Goal: Task Accomplishment & Management: Use online tool/utility

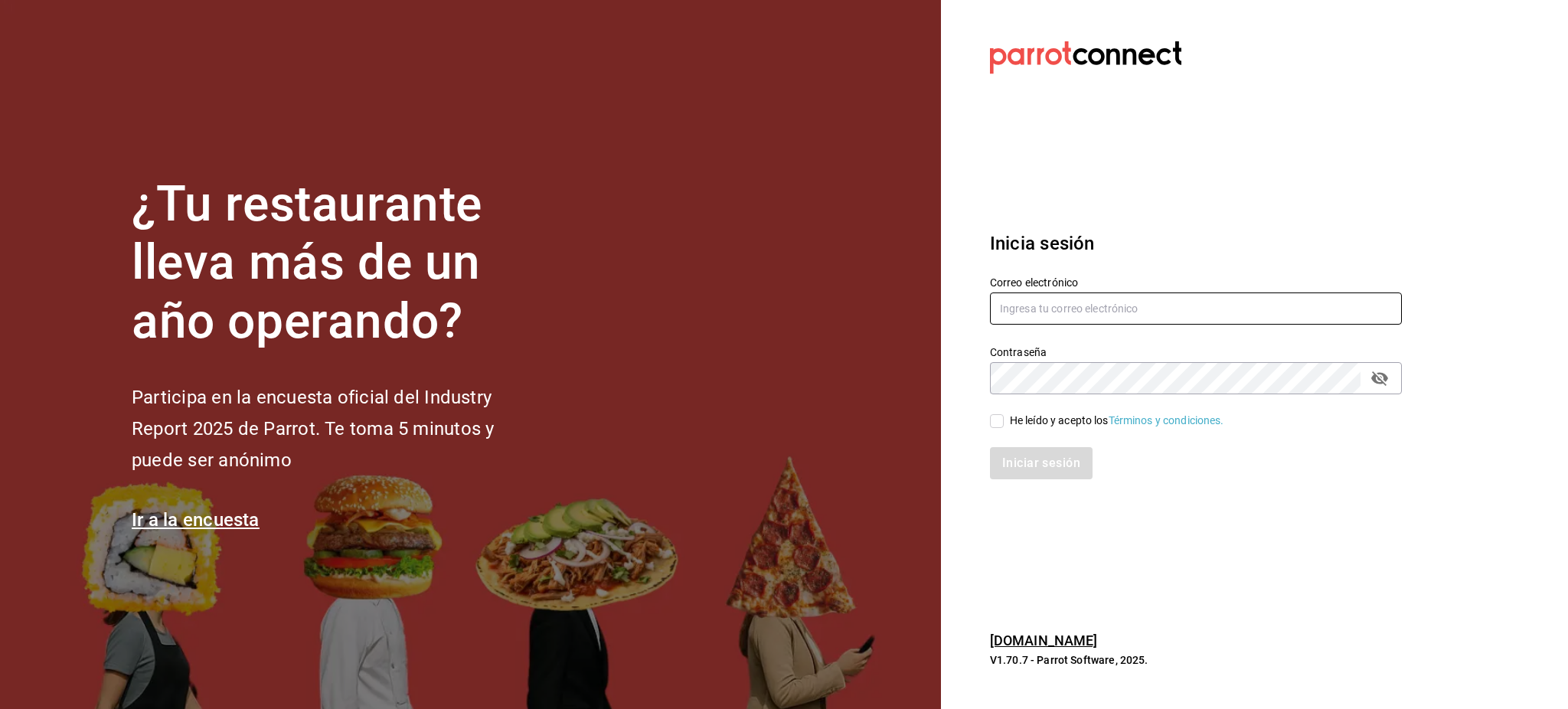
type input "[PERSON_NAME][EMAIL_ADDRESS][PERSON_NAME][DOMAIN_NAME]"
drag, startPoint x: 1008, startPoint y: 416, endPoint x: 1019, endPoint y: 426, distance: 14.9
click at [1008, 416] on span "He leído y acepto los Términos y condiciones." at bounding box center [1114, 420] width 220 height 16
click at [1004, 416] on input "He leído y acepto los Términos y condiciones." at bounding box center [996, 421] width 14 height 14
checkbox input "true"
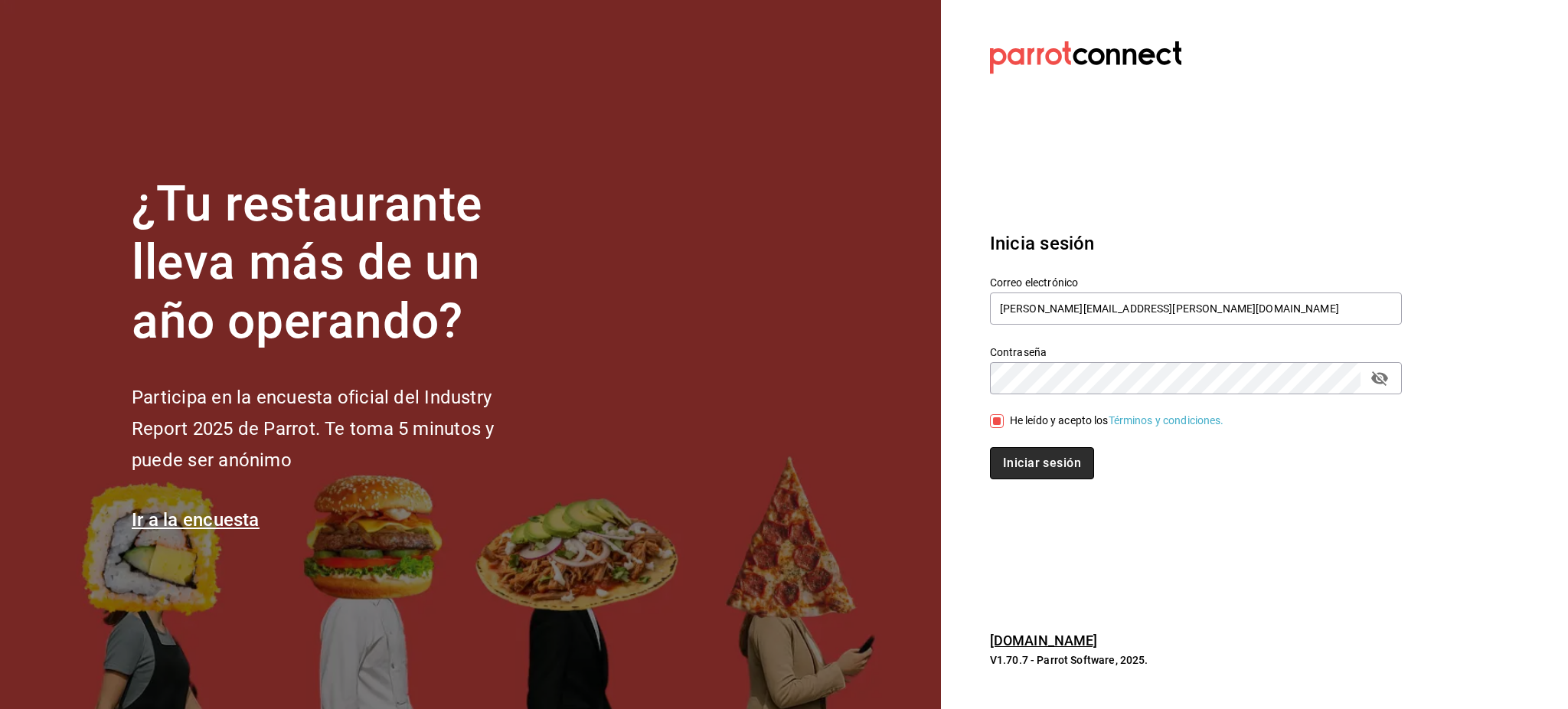
click at [1039, 454] on button "Iniciar sesión" at bounding box center [1042, 463] width 105 height 32
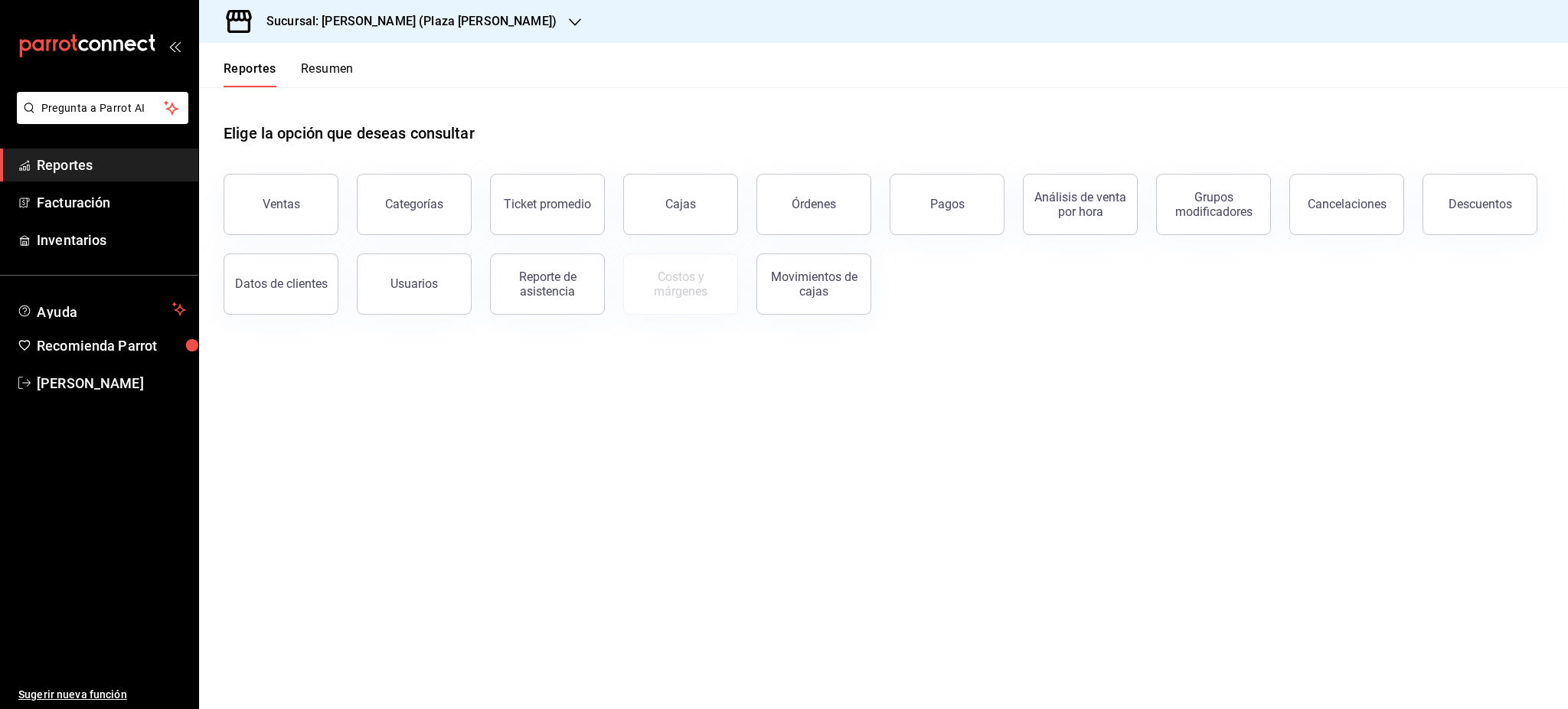
click at [461, 14] on h3 "Sucursal: [PERSON_NAME] (Plaza [PERSON_NAME])" at bounding box center [405, 22] width 302 height 19
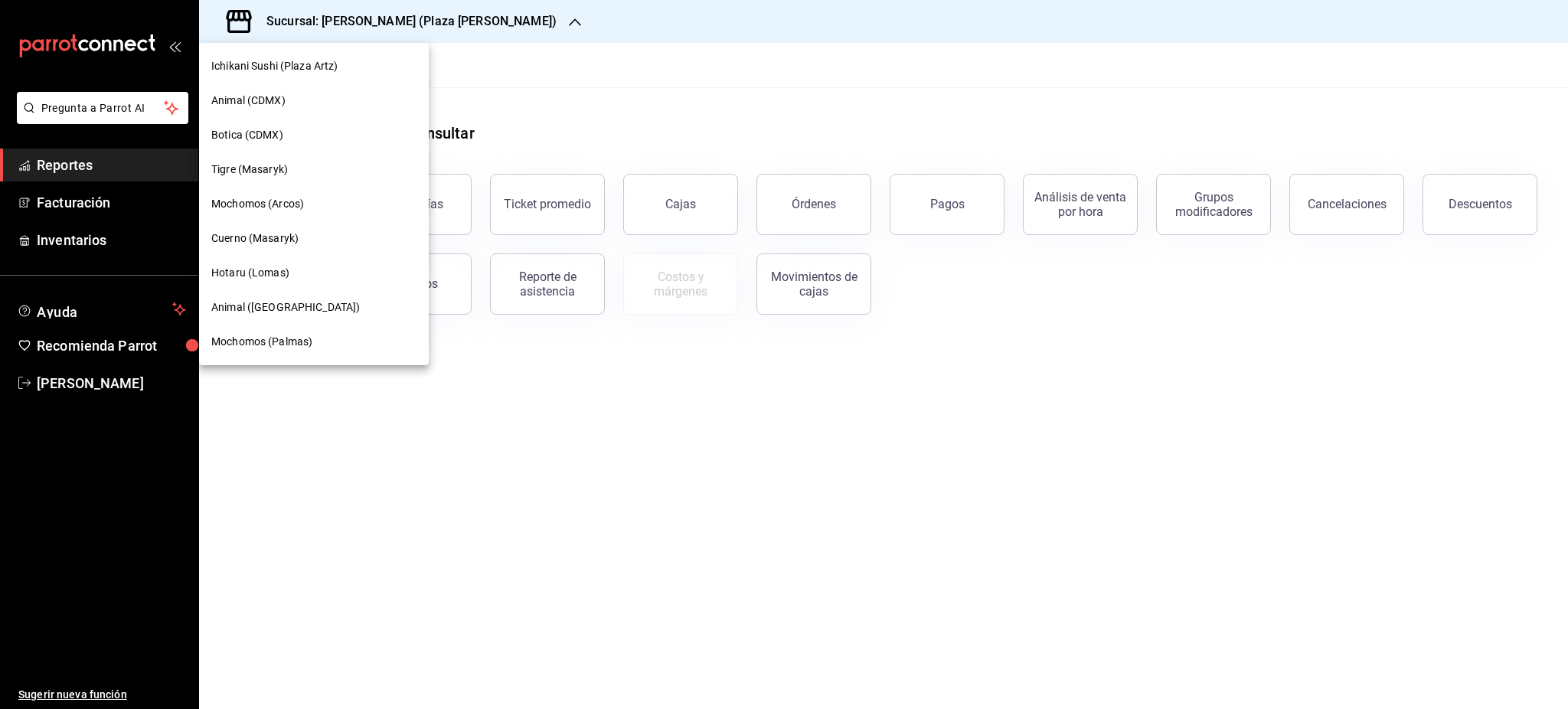
click at [301, 170] on div "Tigre (Masaryk)" at bounding box center [314, 169] width 205 height 16
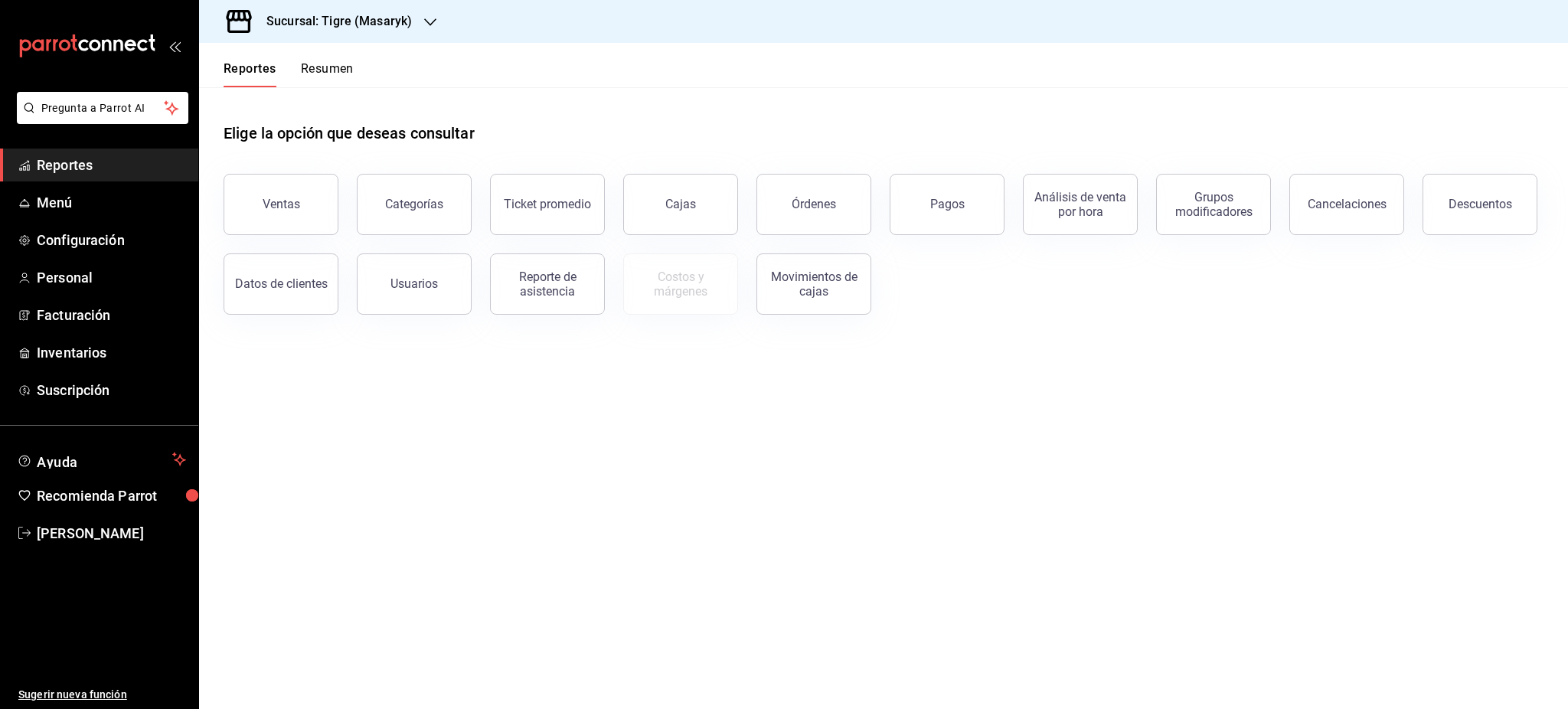
click at [947, 226] on button "Pagos" at bounding box center [947, 204] width 115 height 61
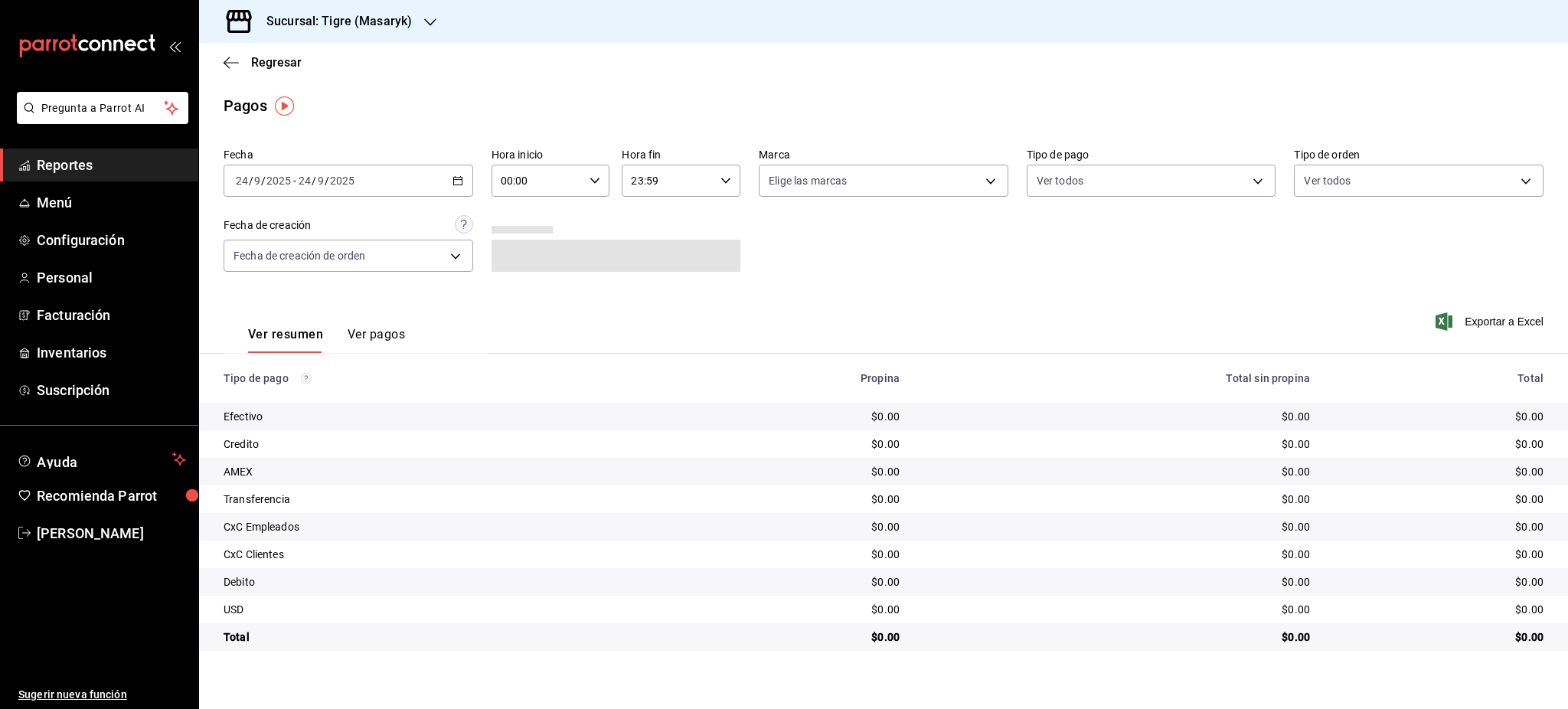
click at [465, 183] on div "2025-09-24 24 / 9 / 2025 - 2025-09-24 24 / 9 / 2025" at bounding box center [348, 181] width 250 height 32
click at [327, 397] on span "Rango de fechas" at bounding box center [296, 399] width 119 height 16
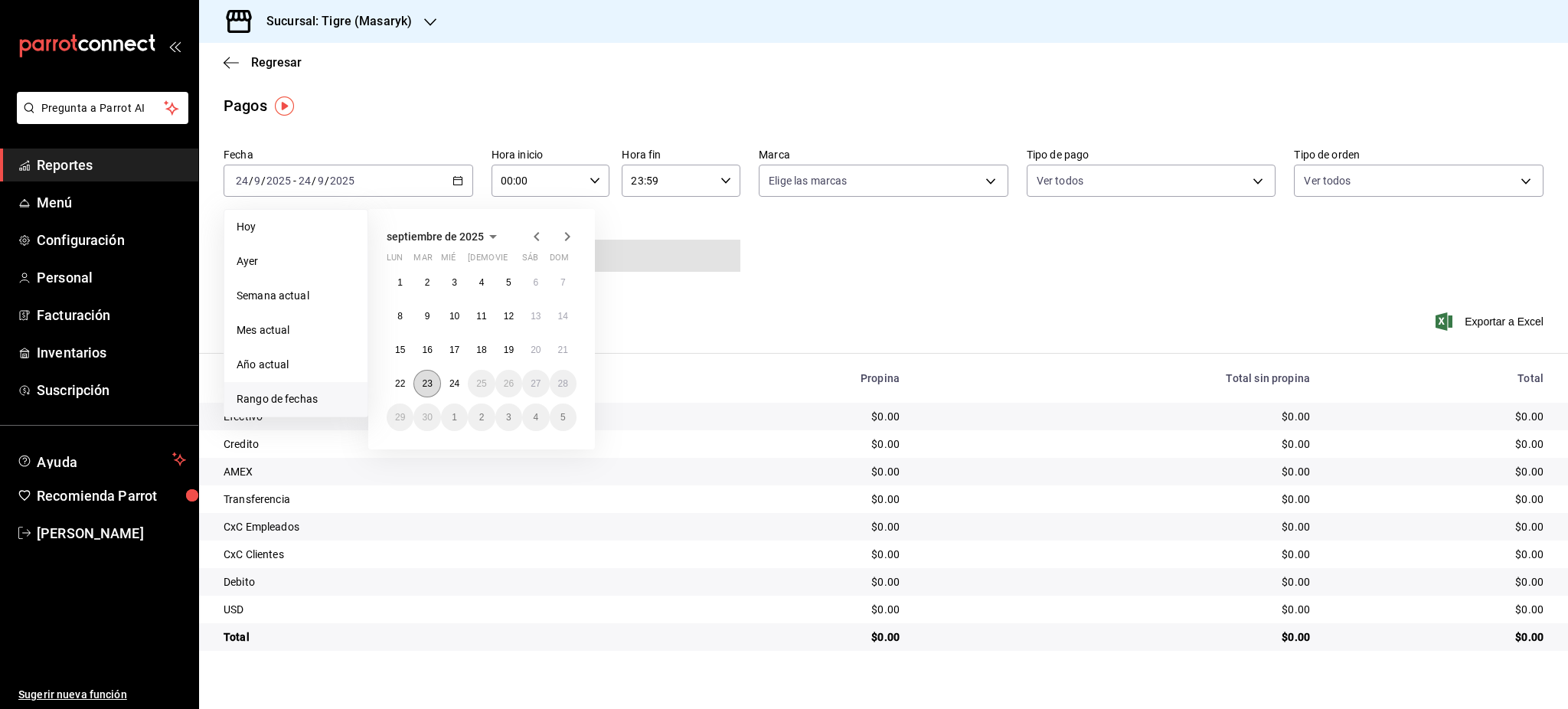
click at [424, 375] on button "23" at bounding box center [427, 383] width 26 height 27
click at [449, 379] on abbr "24" at bounding box center [454, 383] width 10 height 10
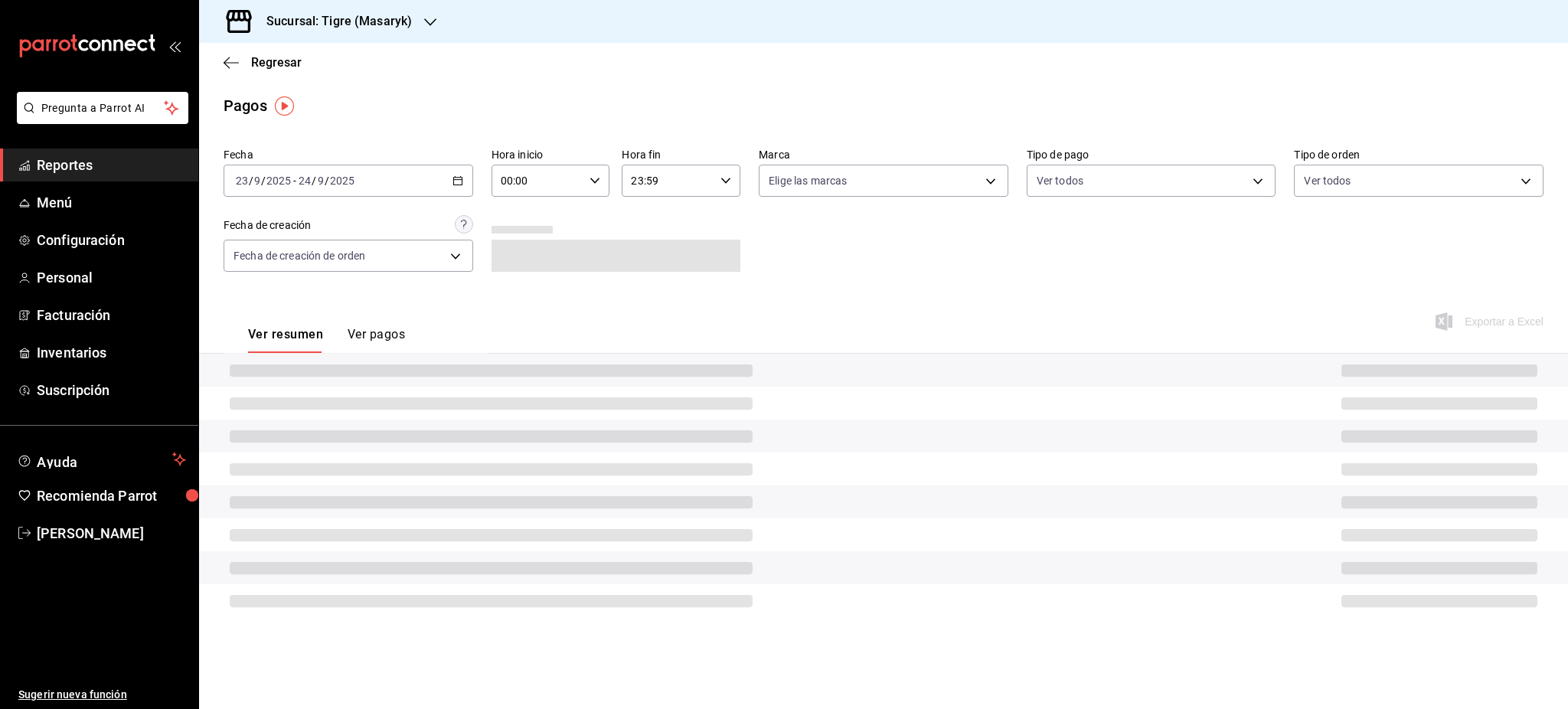
click at [591, 182] on icon "button" at bounding box center [594, 180] width 10 height 10
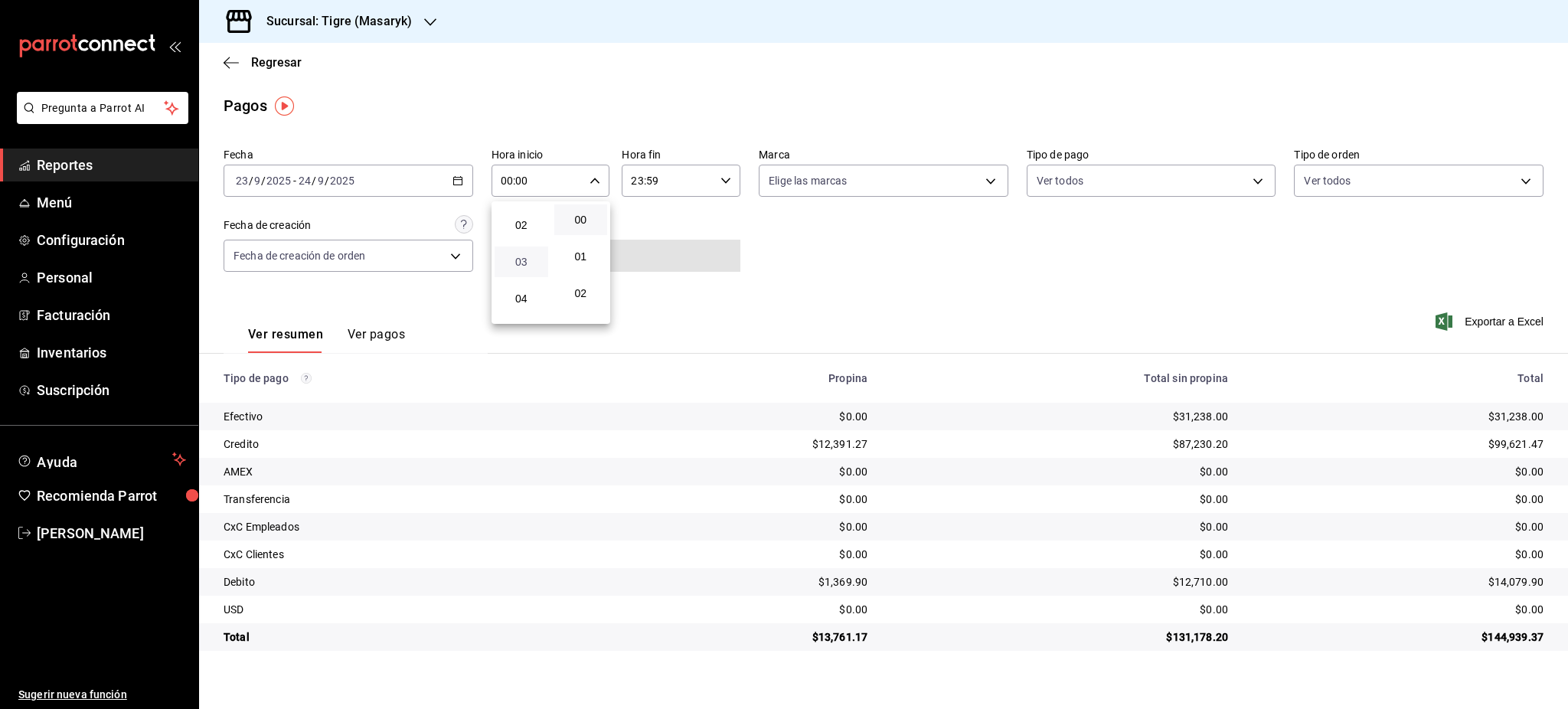
scroll to position [102, 0]
click at [526, 298] on span "05" at bounding box center [521, 301] width 35 height 12
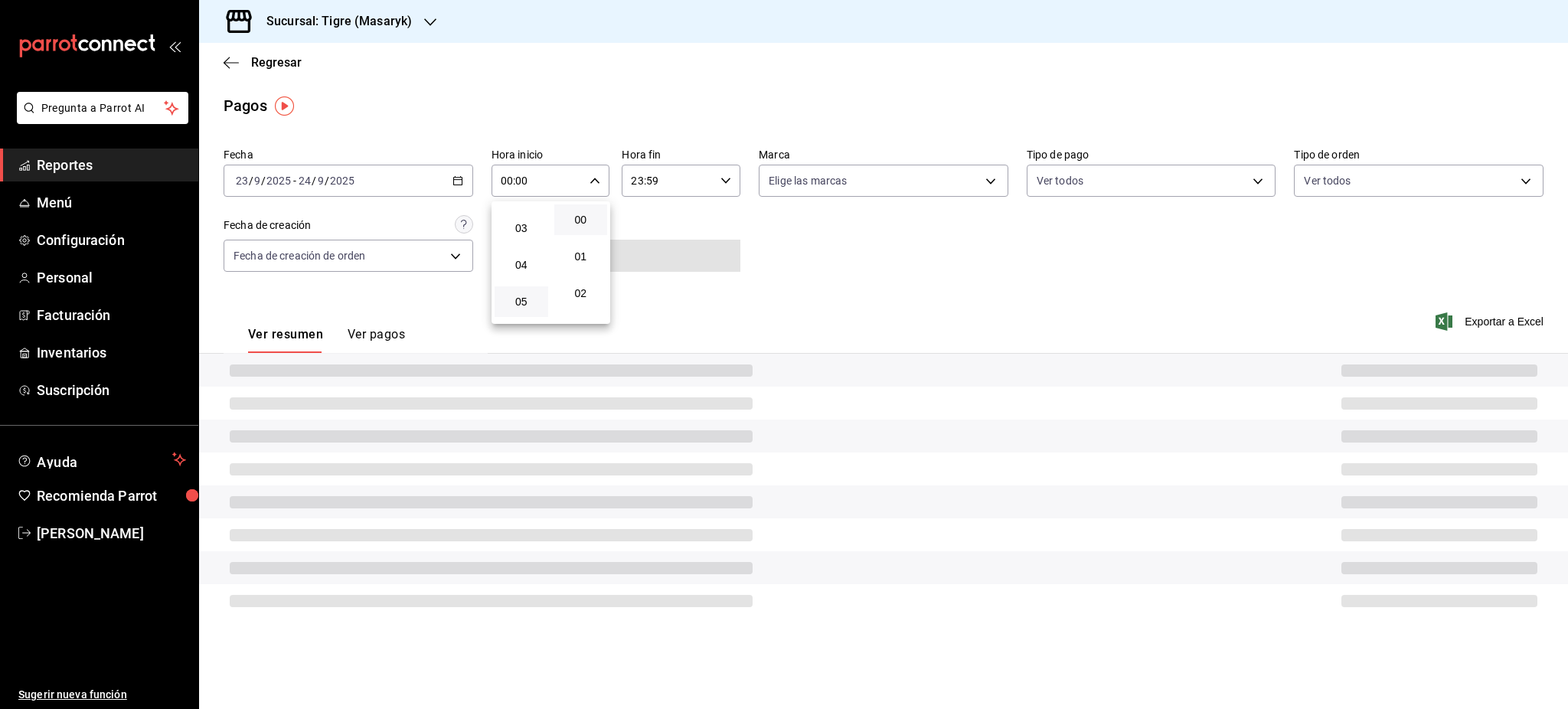
type input "05:00"
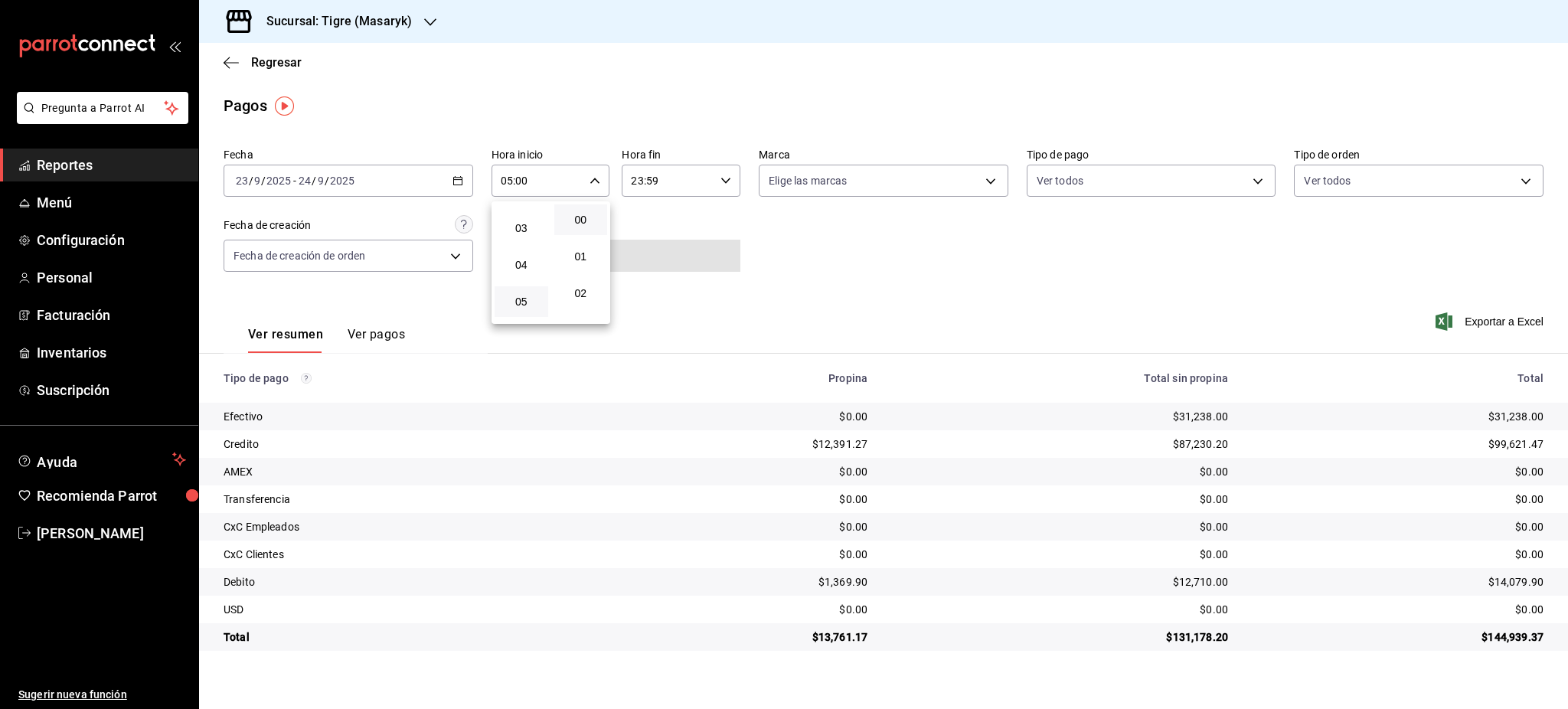
click at [723, 183] on div at bounding box center [784, 354] width 1568 height 709
click at [723, 183] on icon "button" at bounding box center [725, 180] width 10 height 10
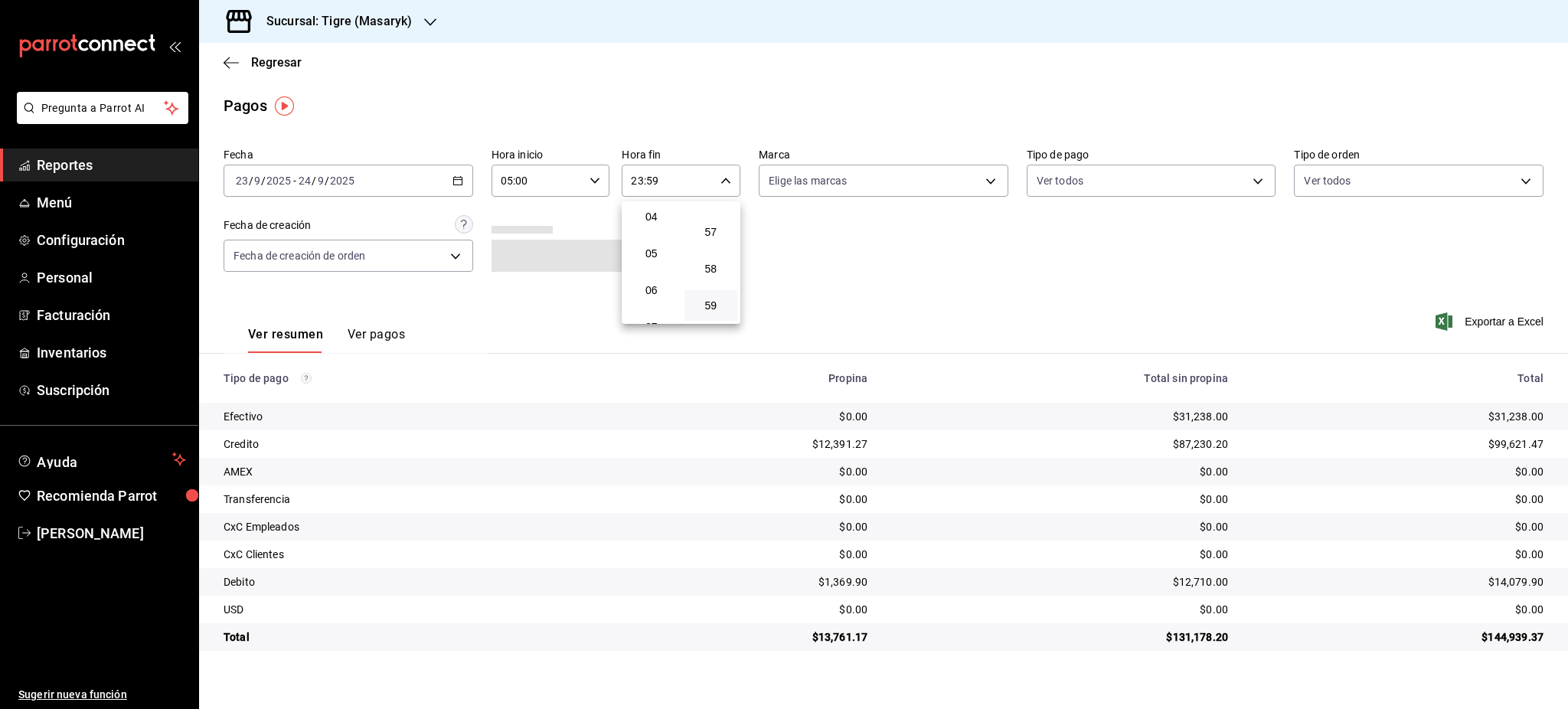
scroll to position [147, 0]
drag, startPoint x: 660, startPoint y: 250, endPoint x: 700, endPoint y: 256, distance: 40.4
click at [659, 250] on span "05" at bounding box center [651, 256] width 35 height 12
click at [709, 228] on button "00" at bounding box center [711, 219] width 54 height 31
type input "05:00"
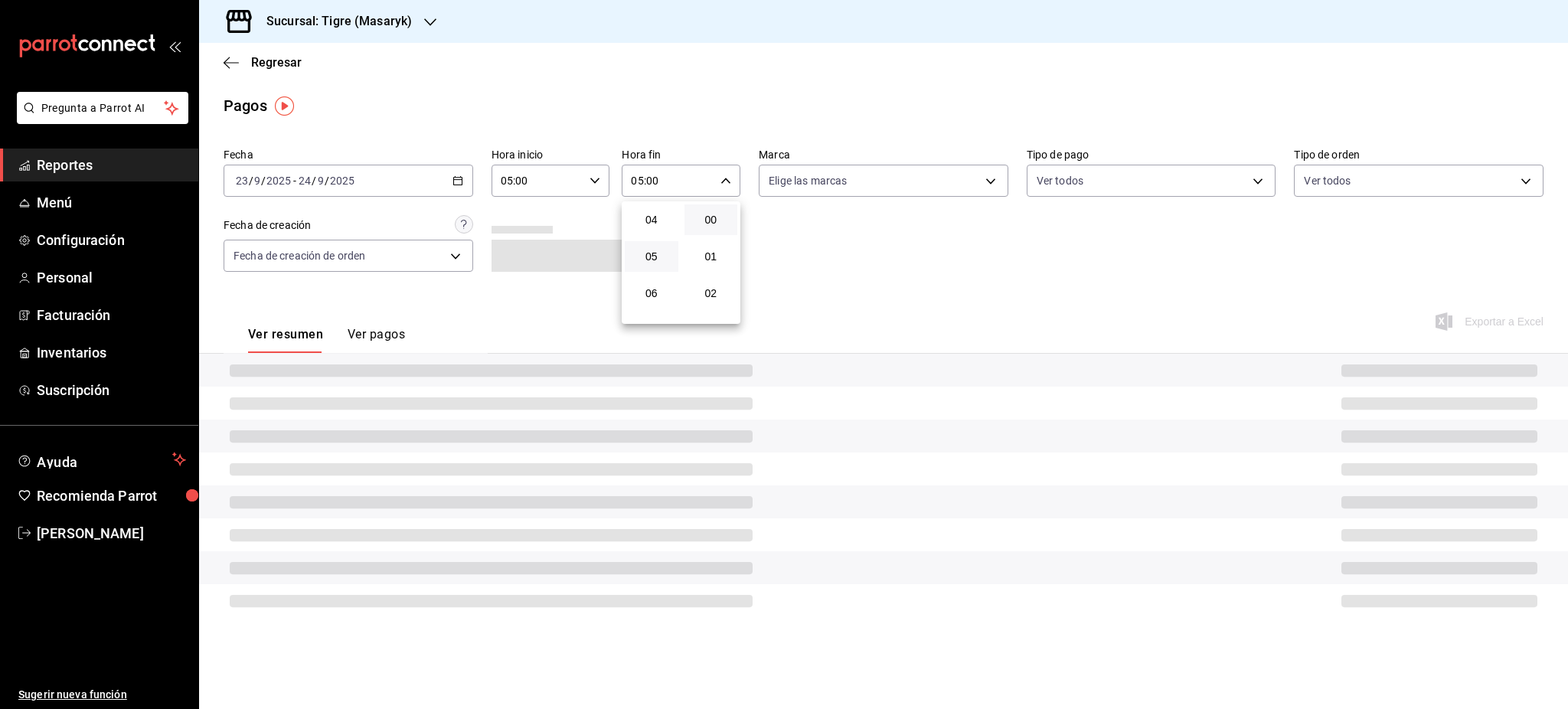
drag, startPoint x: 798, startPoint y: 268, endPoint x: 801, endPoint y: 289, distance: 21.2
click at [798, 269] on div at bounding box center [784, 354] width 1568 height 709
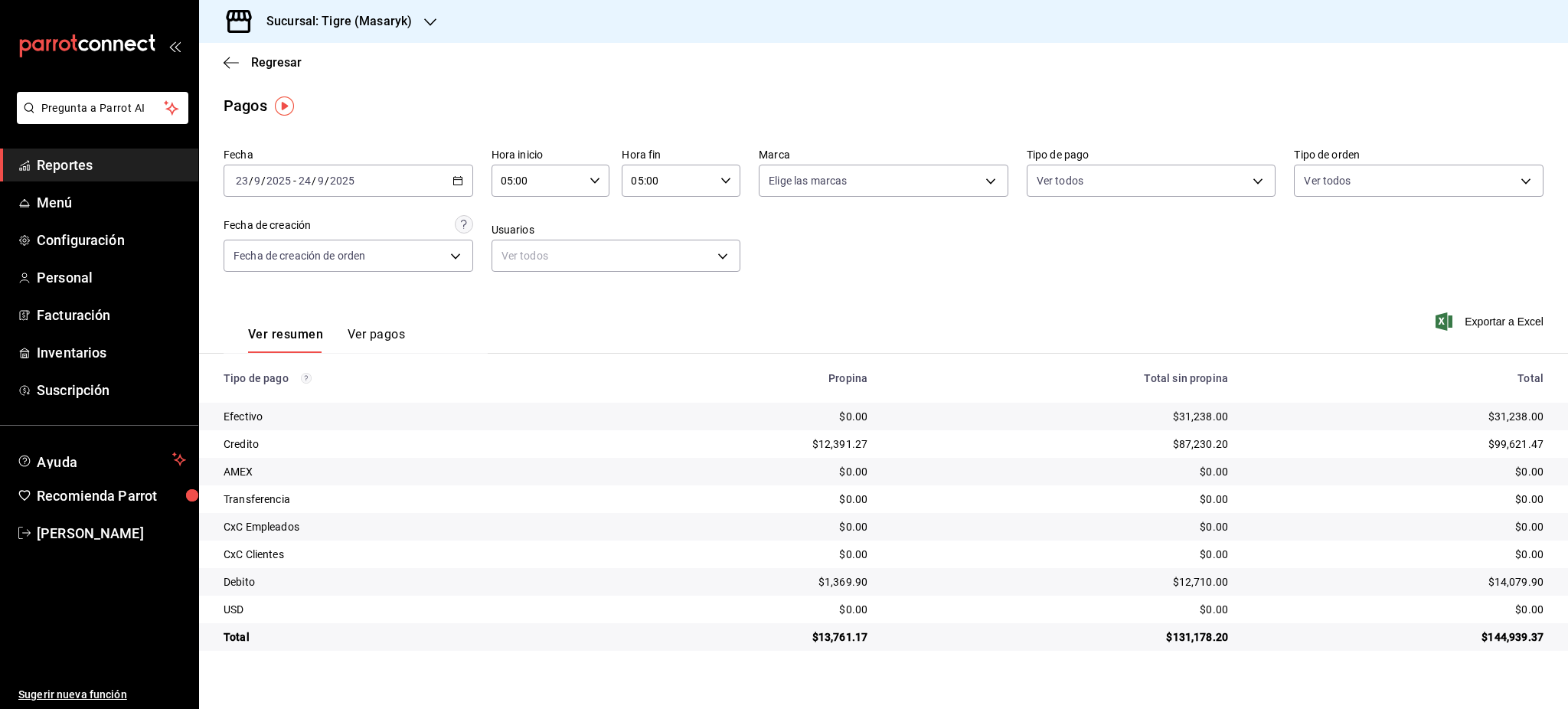
click at [1511, 418] on div "$31,238.00" at bounding box center [1398, 416] width 291 height 15
copy div "31,238.00"
click at [851, 641] on div "$13,761.17" at bounding box center [747, 636] width 242 height 15
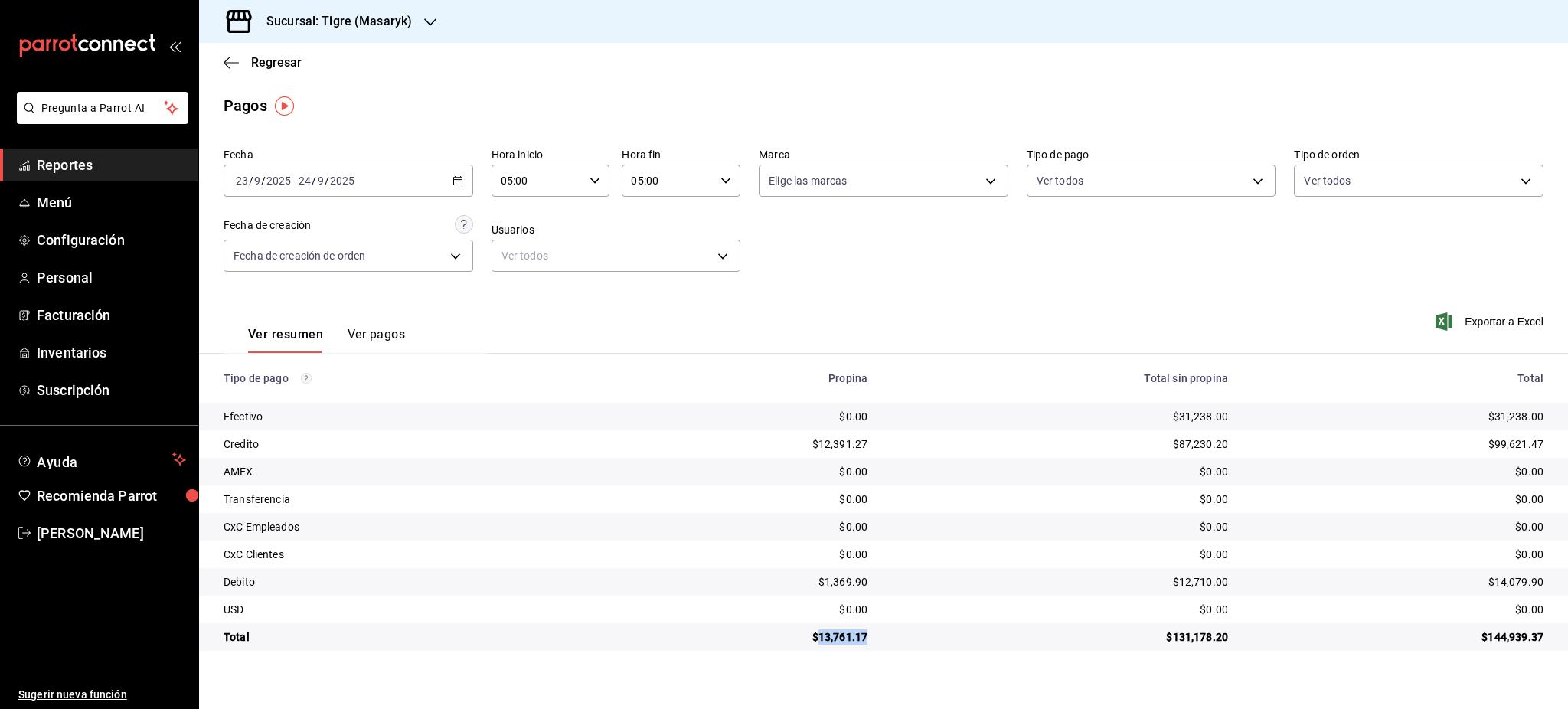
copy div "13,761.17"
click at [1523, 442] on div "$99,621.47" at bounding box center [1398, 444] width 291 height 15
copy div "99,621.47"
click at [1532, 582] on div "$14,079.90" at bounding box center [1398, 582] width 291 height 15
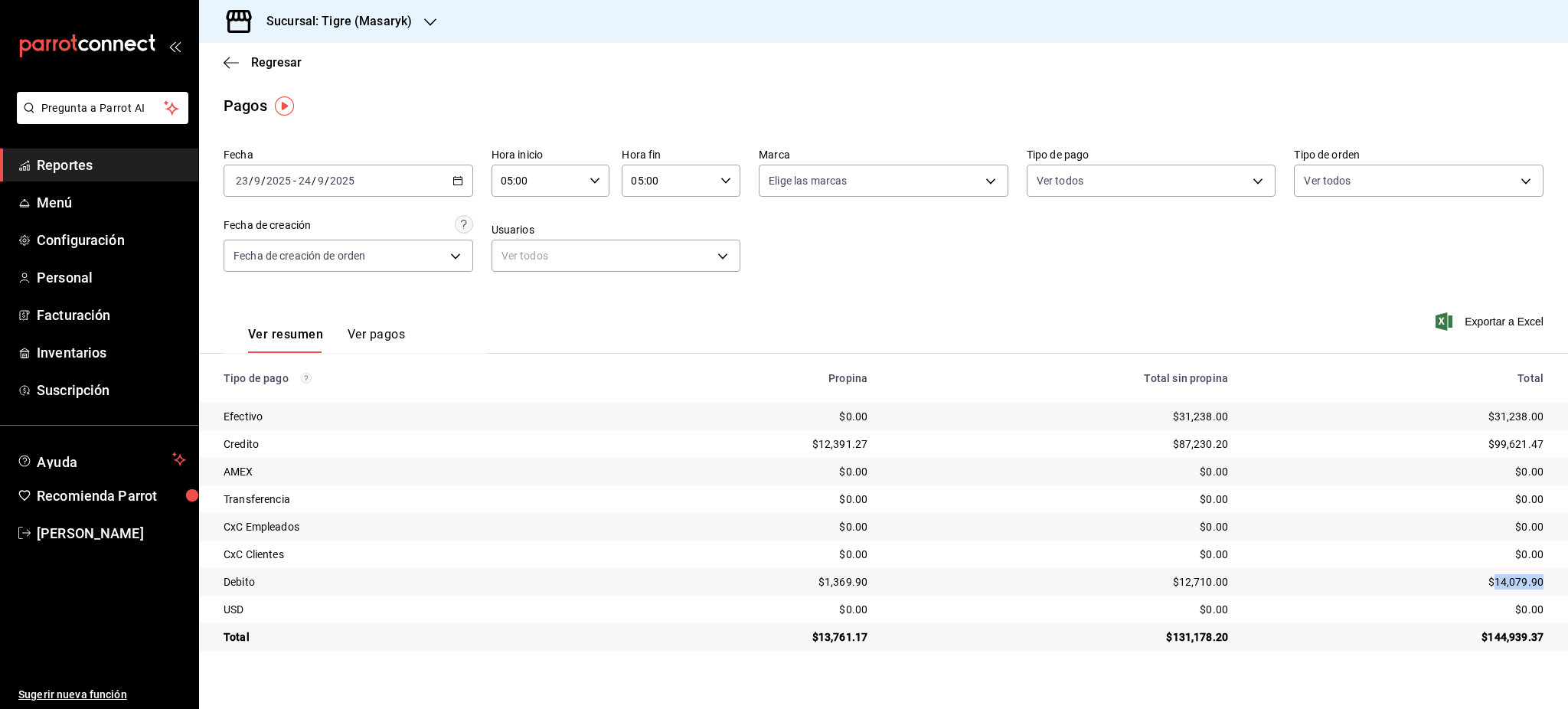
click at [1532, 582] on div "$14,079.90" at bounding box center [1398, 582] width 291 height 15
copy div "14,079.90"
click at [868, 637] on div "$13,761.17" at bounding box center [747, 636] width 242 height 15
click at [867, 637] on div "$13,761.17" at bounding box center [747, 636] width 242 height 15
click at [851, 637] on div "$13,761.17" at bounding box center [747, 636] width 242 height 15
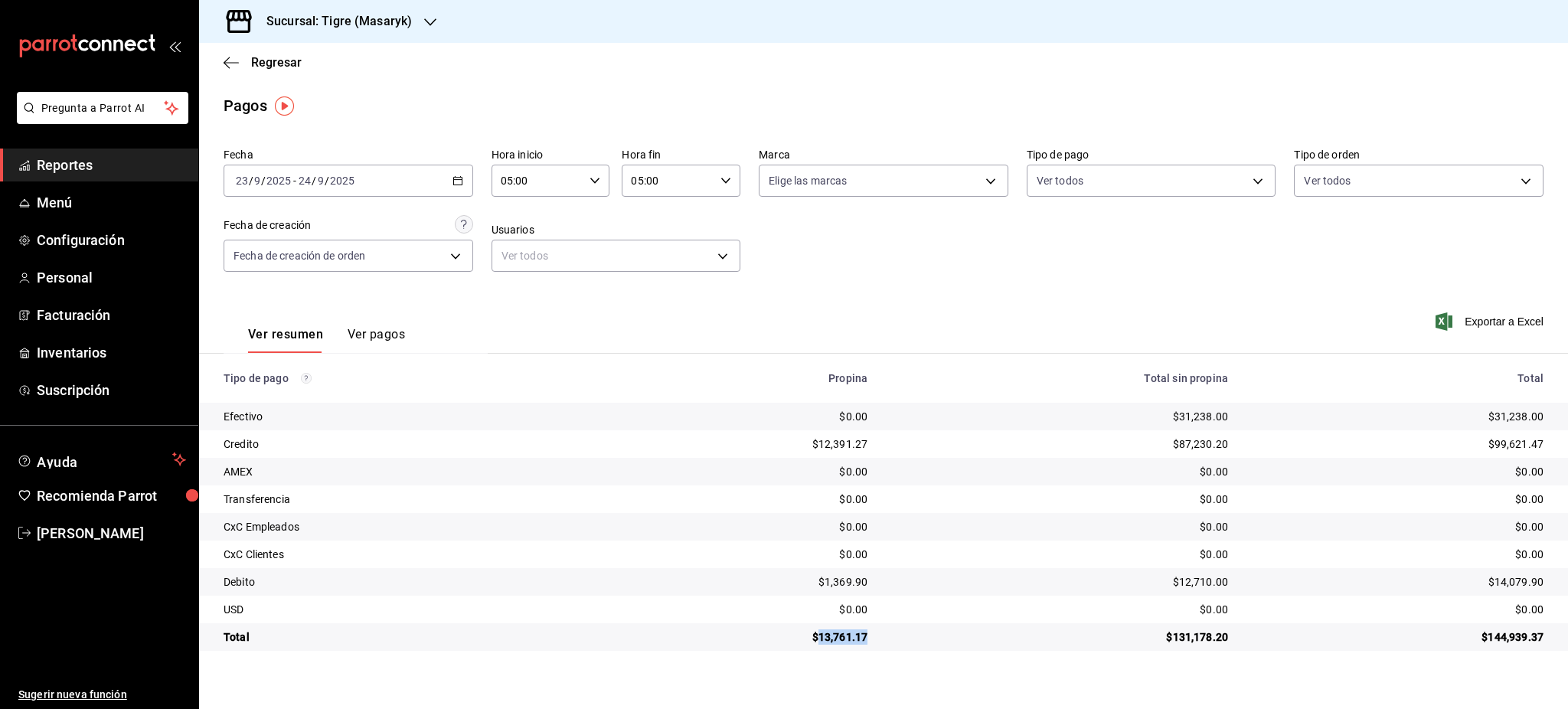
click at [851, 637] on div "$13,761.17" at bounding box center [747, 636] width 242 height 15
copy div "13,761.17"
click at [265, 64] on span "Regresar" at bounding box center [277, 62] width 51 height 14
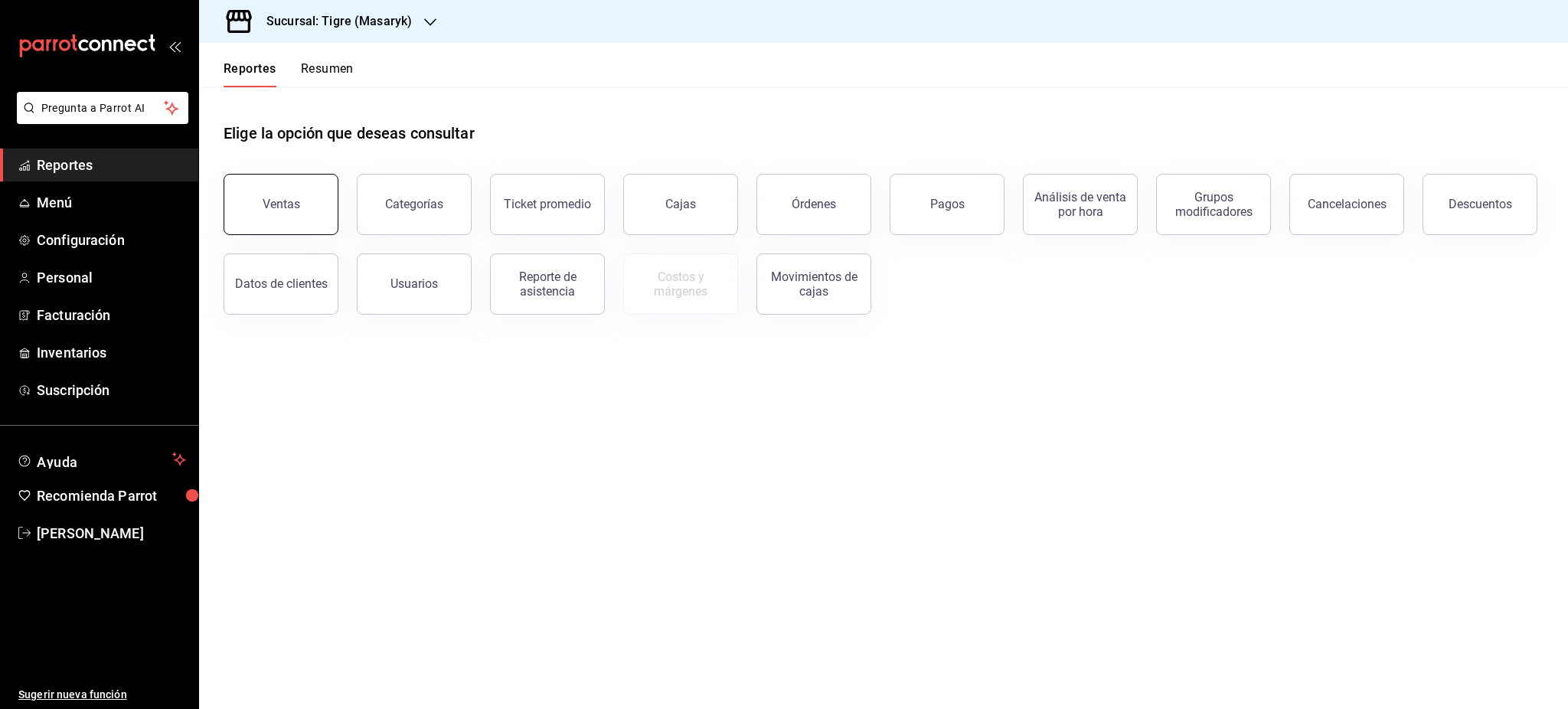
click at [299, 199] on button "Ventas" at bounding box center [281, 204] width 115 height 61
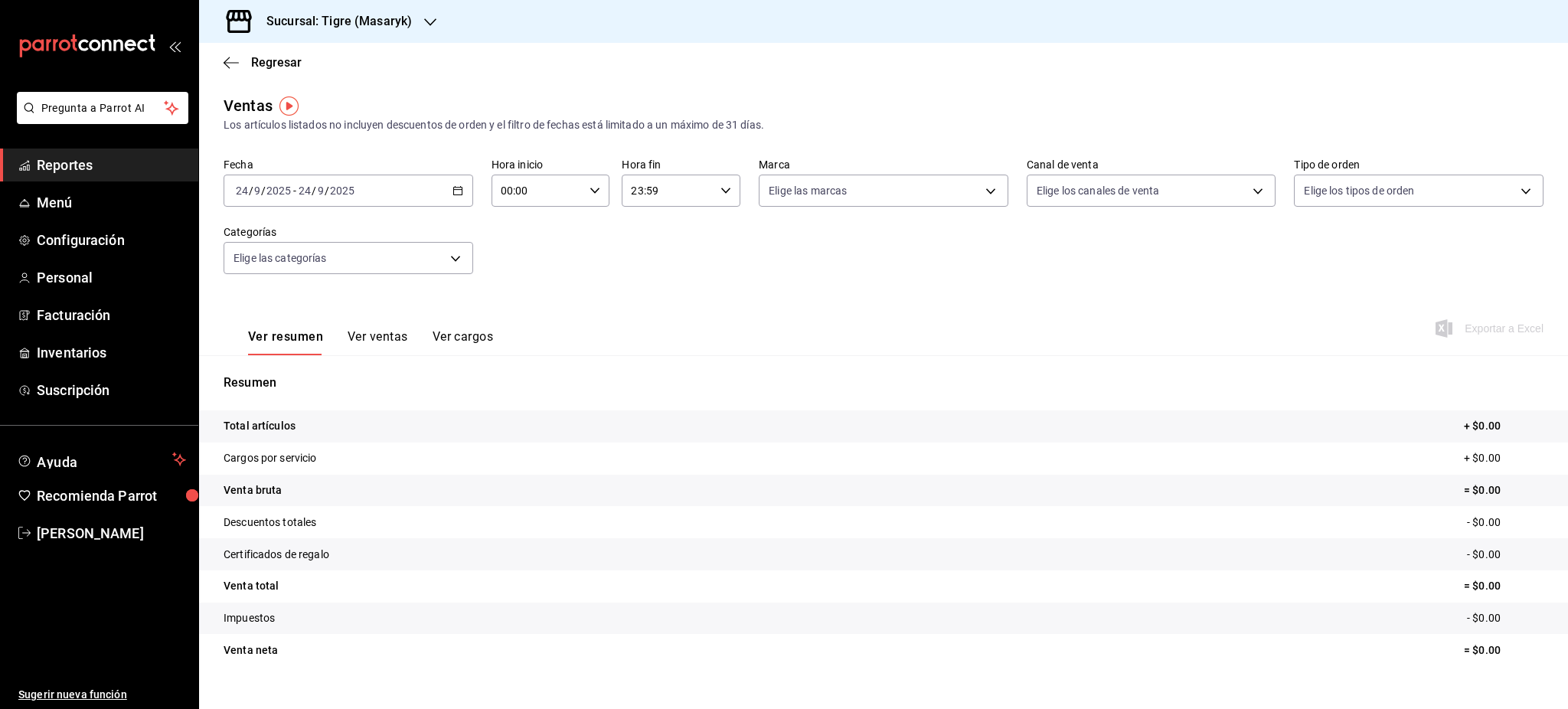
click at [457, 198] on div "2025-09-24 24 / 9 / 2025 - 2025-09-24 24 / 9 / 2025" at bounding box center [348, 190] width 250 height 32
click at [328, 387] on li "Rango de fechas" at bounding box center [296, 375] width 143 height 35
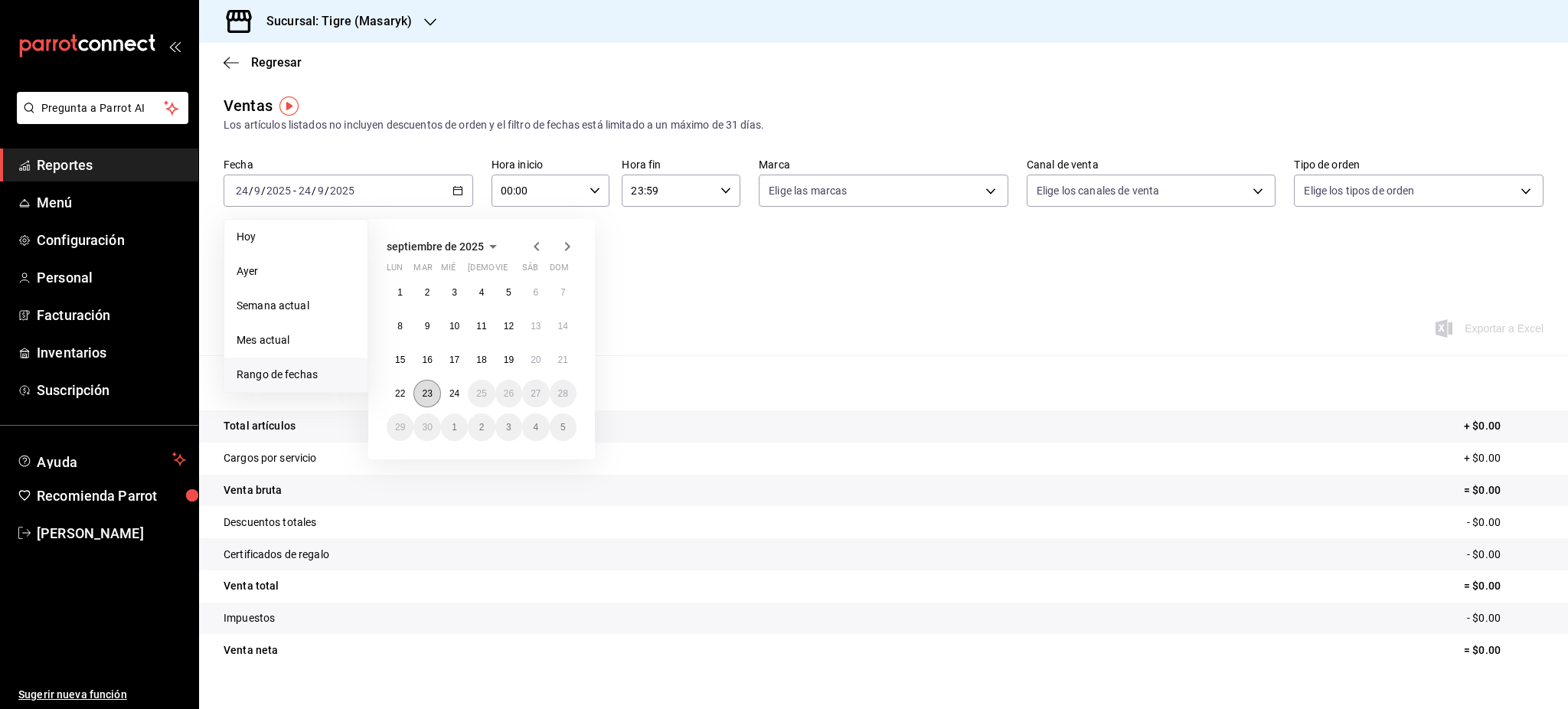
click at [431, 385] on button "23" at bounding box center [427, 393] width 26 height 27
click at [461, 386] on button "24" at bounding box center [454, 393] width 26 height 27
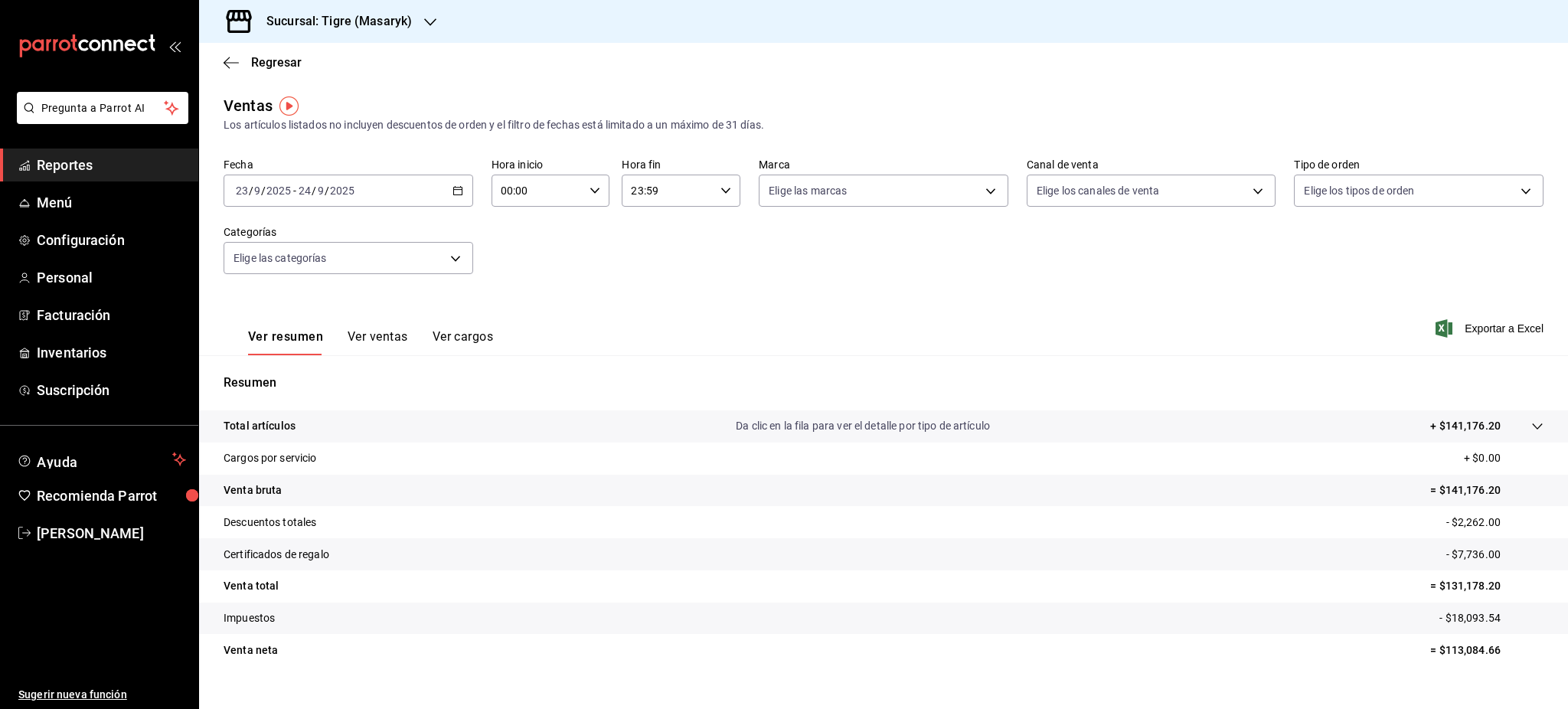
click at [584, 197] on div "00:00 Hora inicio" at bounding box center [551, 190] width 119 height 32
click at [514, 305] on span "05" at bounding box center [517, 311] width 35 height 12
type input "05:00"
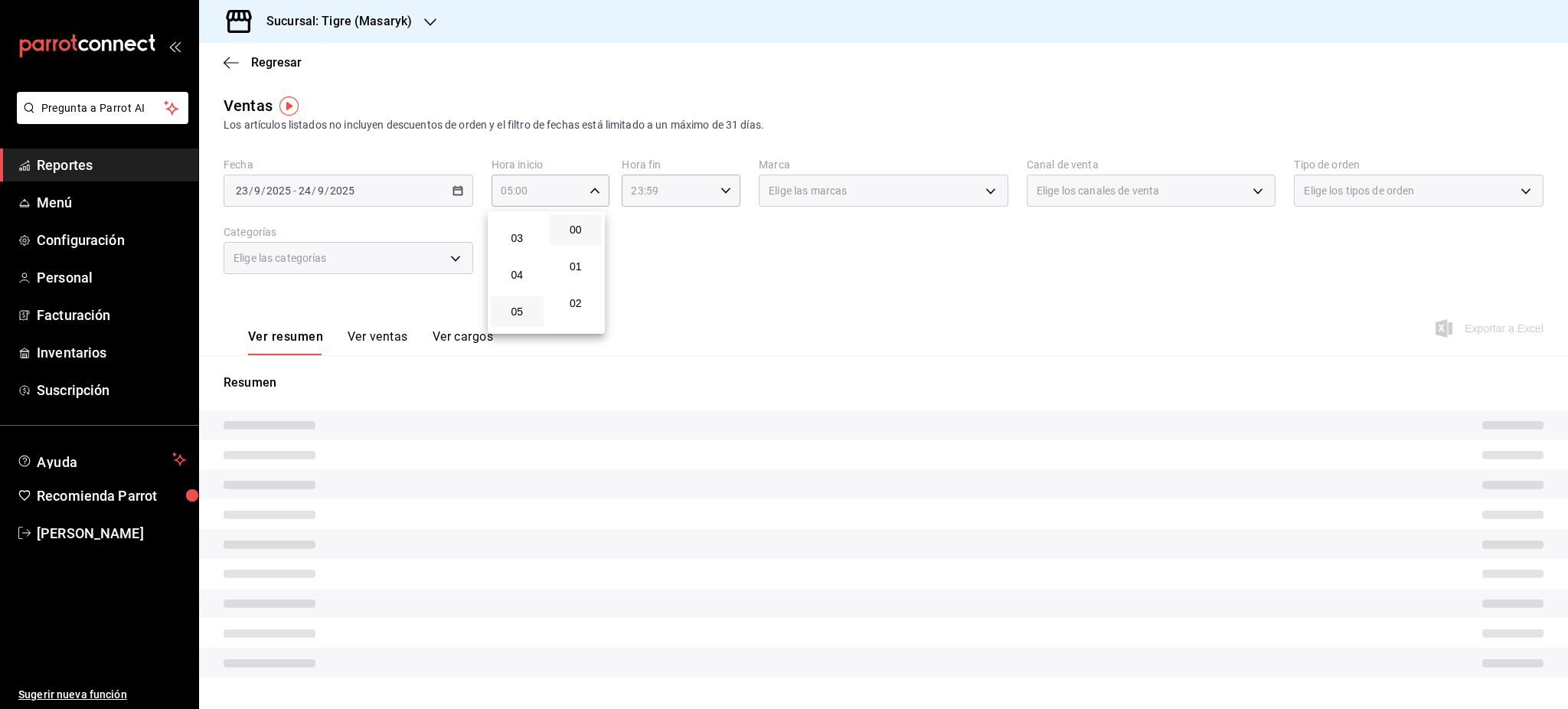
click at [709, 219] on div at bounding box center [784, 354] width 1568 height 709
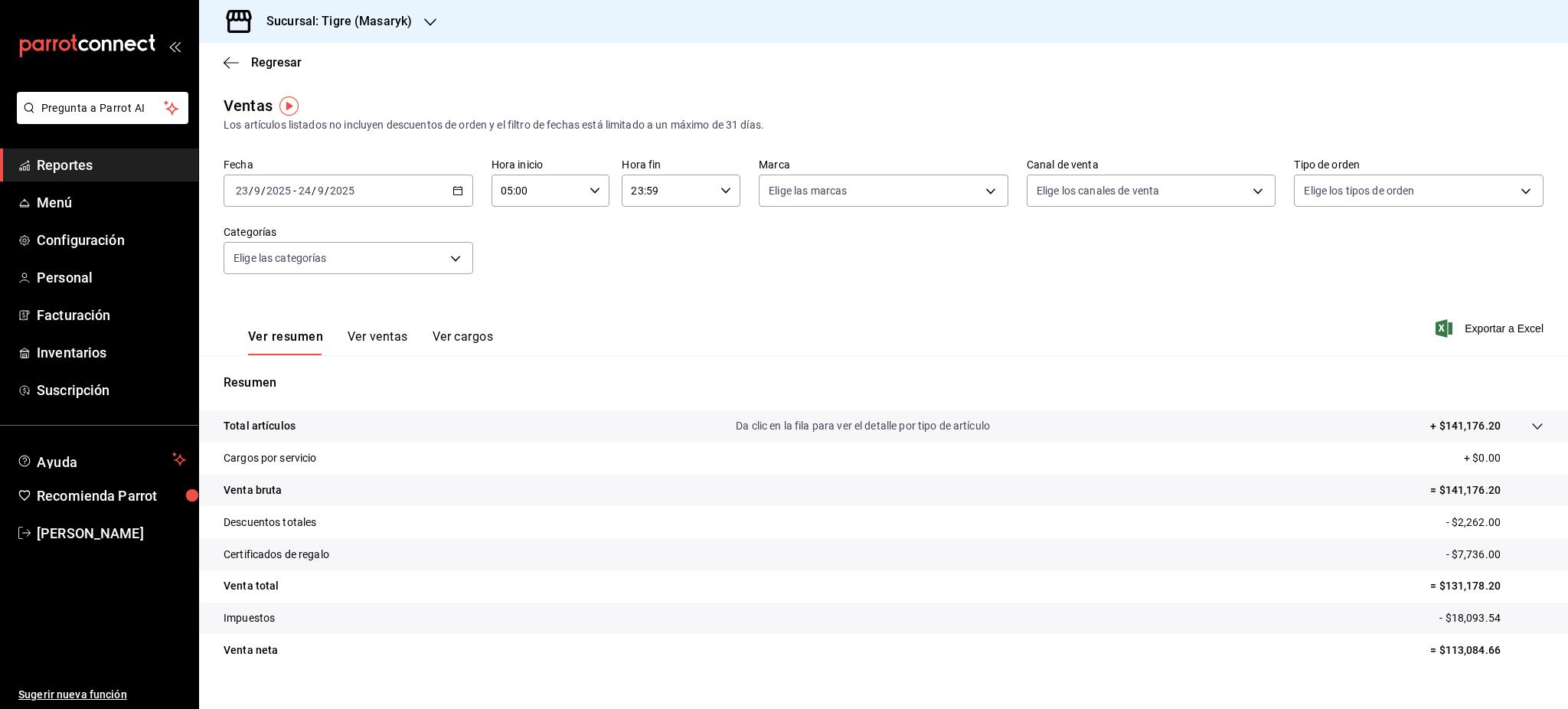
click at [720, 192] on icon "button" at bounding box center [725, 190] width 10 height 10
click at [648, 261] on span "05" at bounding box center [646, 266] width 35 height 12
click at [703, 233] on span "00" at bounding box center [705, 229] width 35 height 12
type input "05:00"
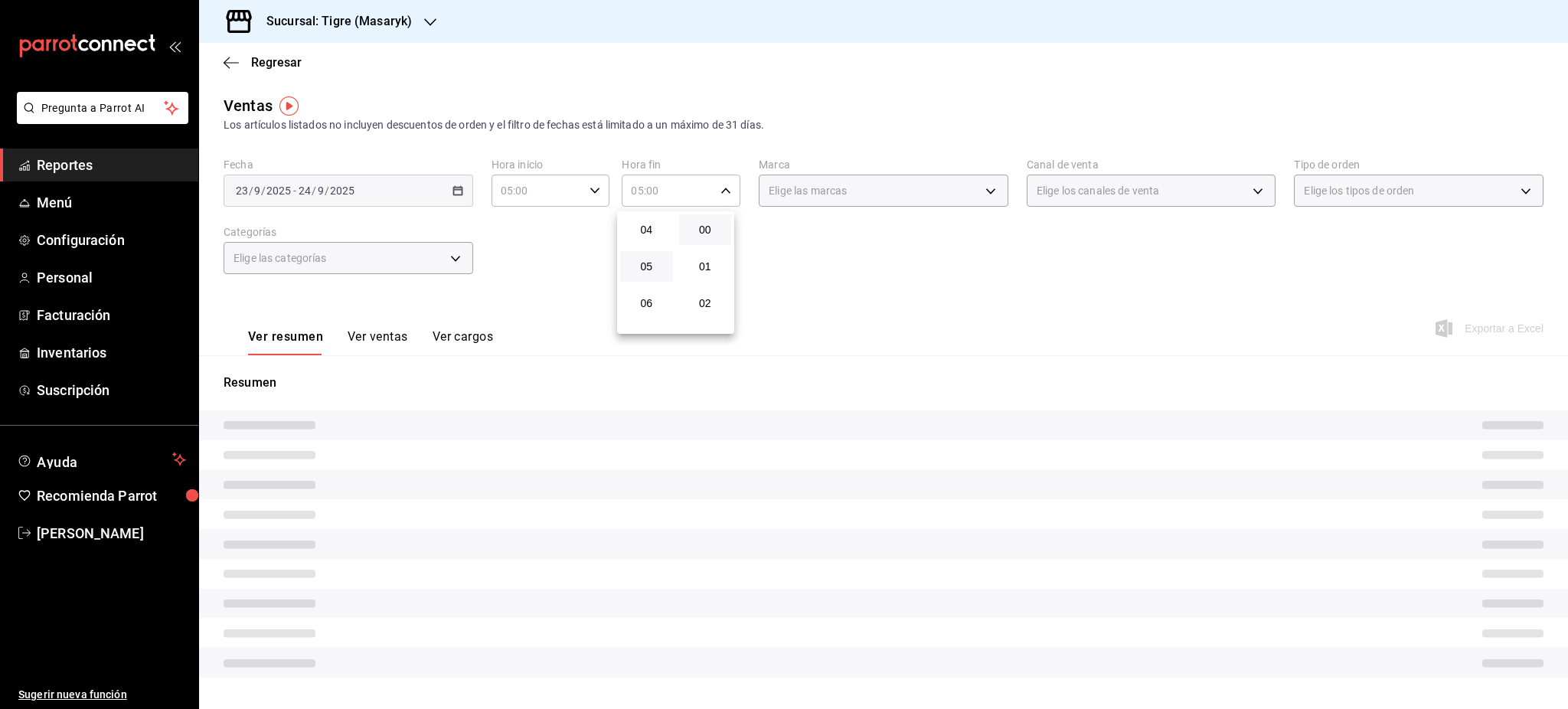
click at [825, 272] on div at bounding box center [784, 354] width 1568 height 709
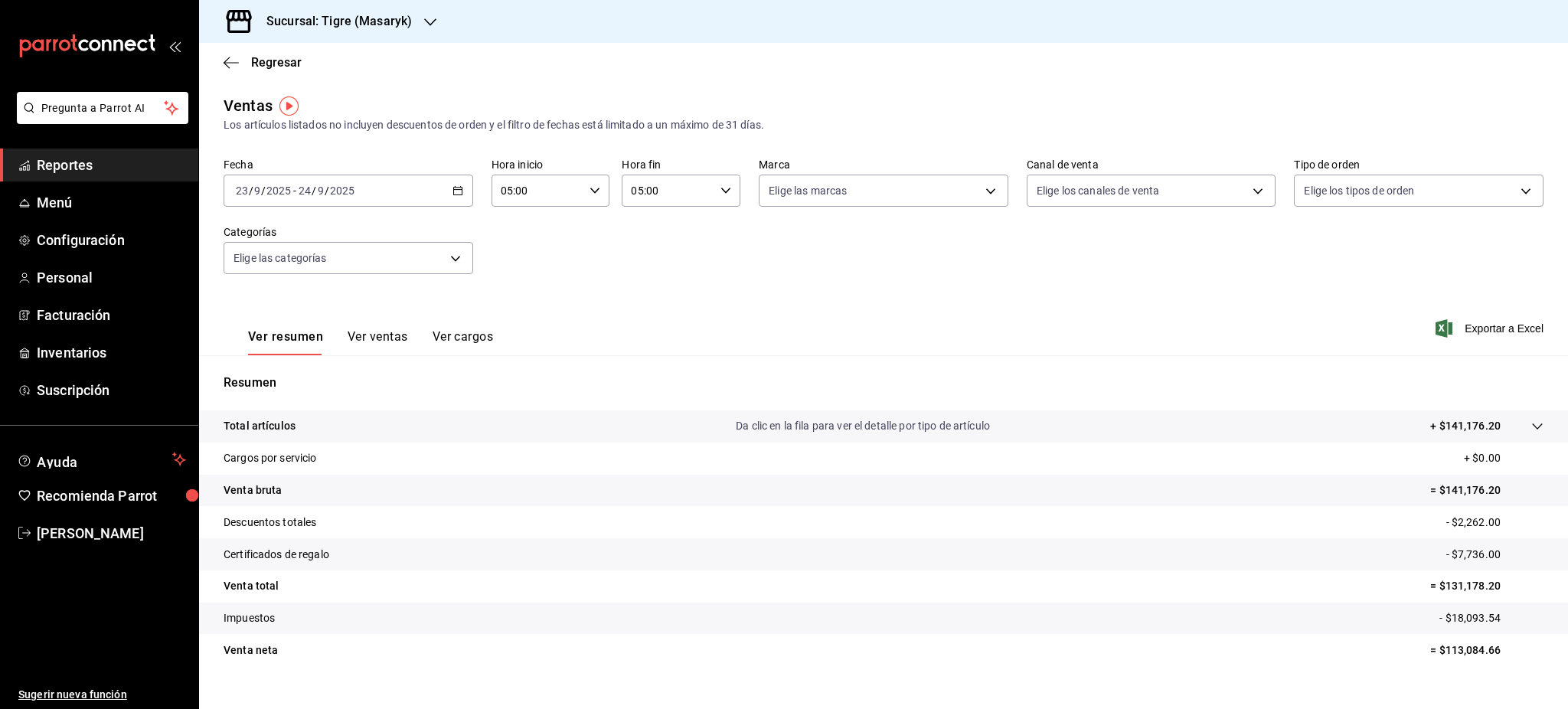
click at [1459, 519] on p "- $2,262.00" at bounding box center [1495, 522] width 97 height 16
copy p "2,262.00"
click at [1457, 555] on p "- $7,736.00" at bounding box center [1495, 555] width 97 height 16
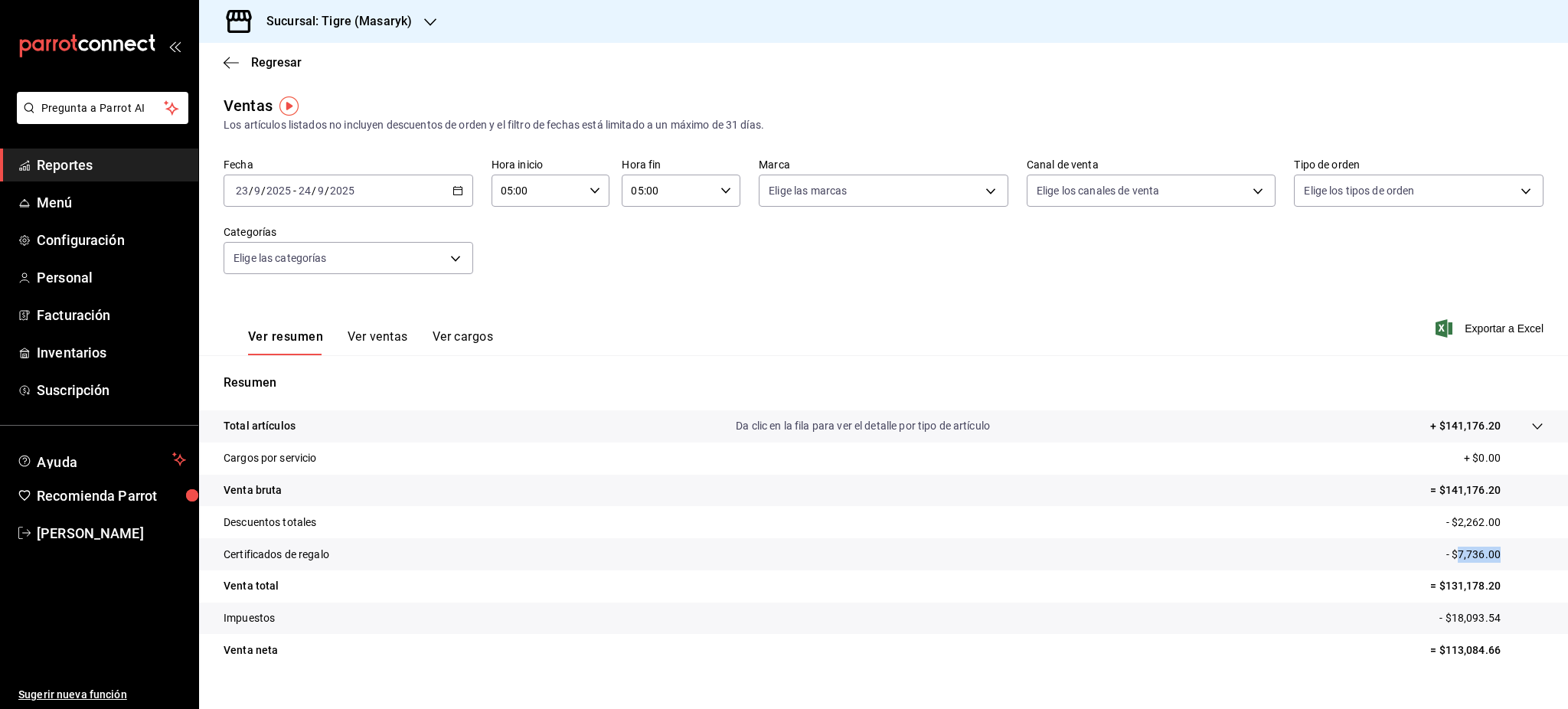
copy p "7,736.00"
click at [461, 190] on div "2025-09-23 23 / 9 / 2025 - 2025-09-24 24 / 9 / 2025" at bounding box center [348, 190] width 250 height 32
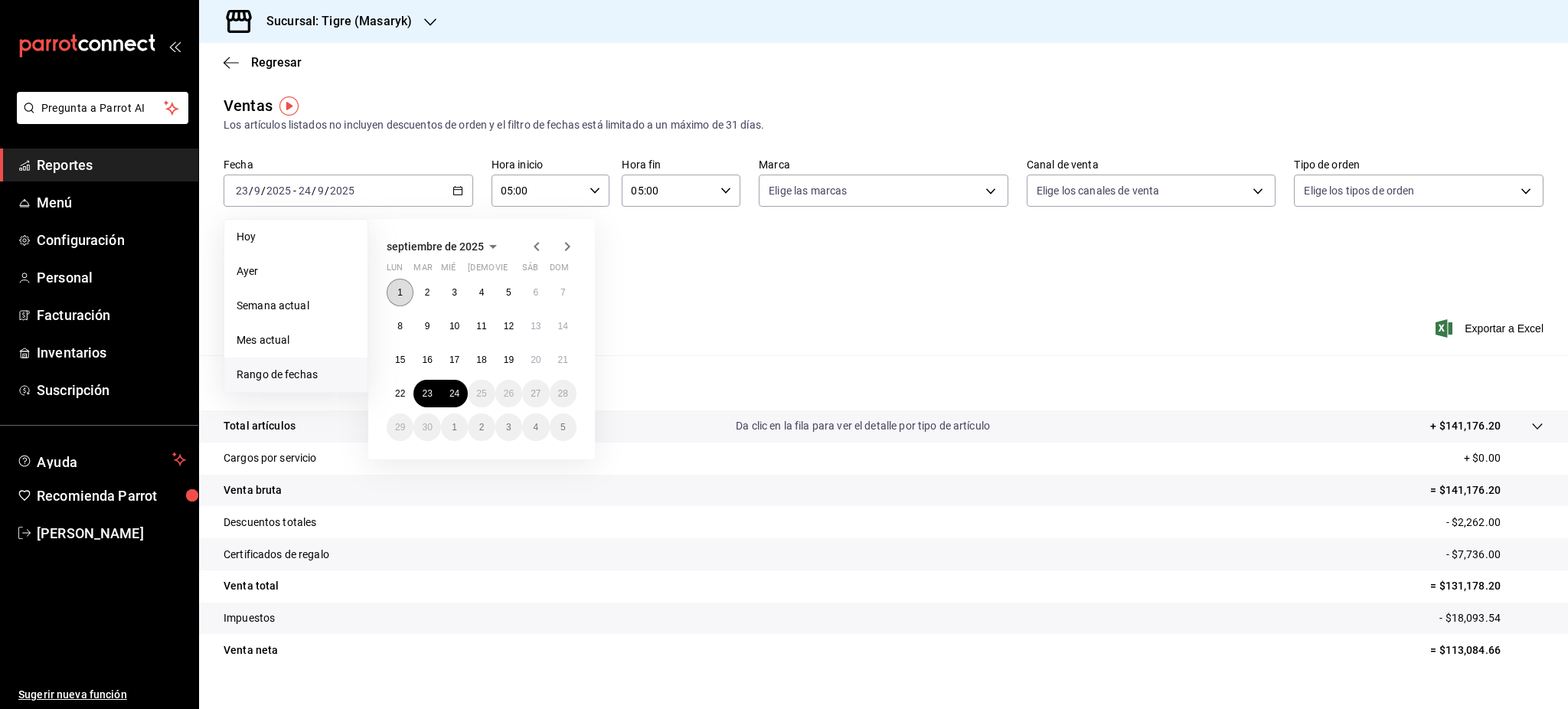
click at [405, 301] on button "1" at bounding box center [400, 292] width 26 height 27
click at [479, 326] on abbr "11" at bounding box center [481, 326] width 10 height 10
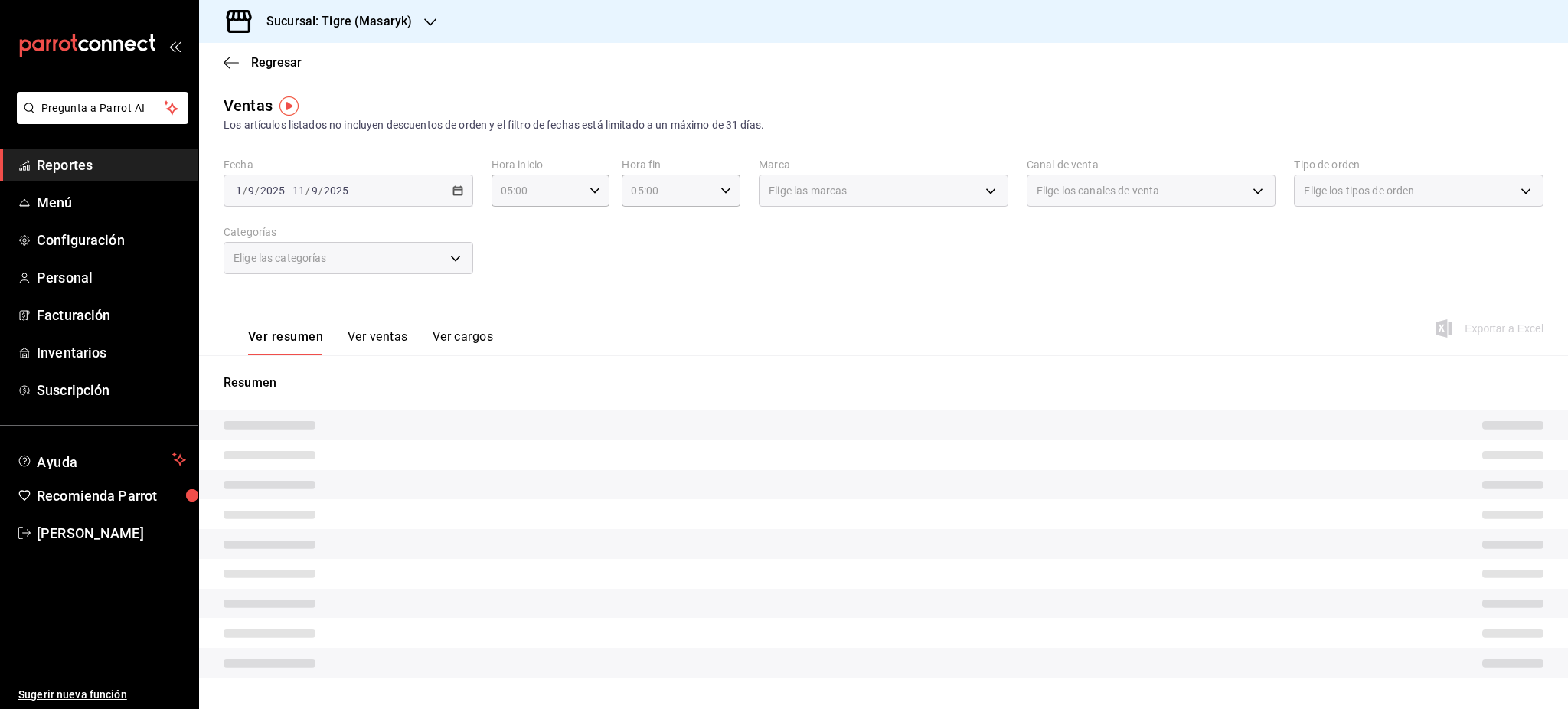
click at [458, 391] on p "Resumen" at bounding box center [883, 383] width 1320 height 19
click at [463, 200] on div "2025-09-01 1 / 9 / 2025 - 2025-09-11 11 / 9 / 2025" at bounding box center [348, 190] width 250 height 32
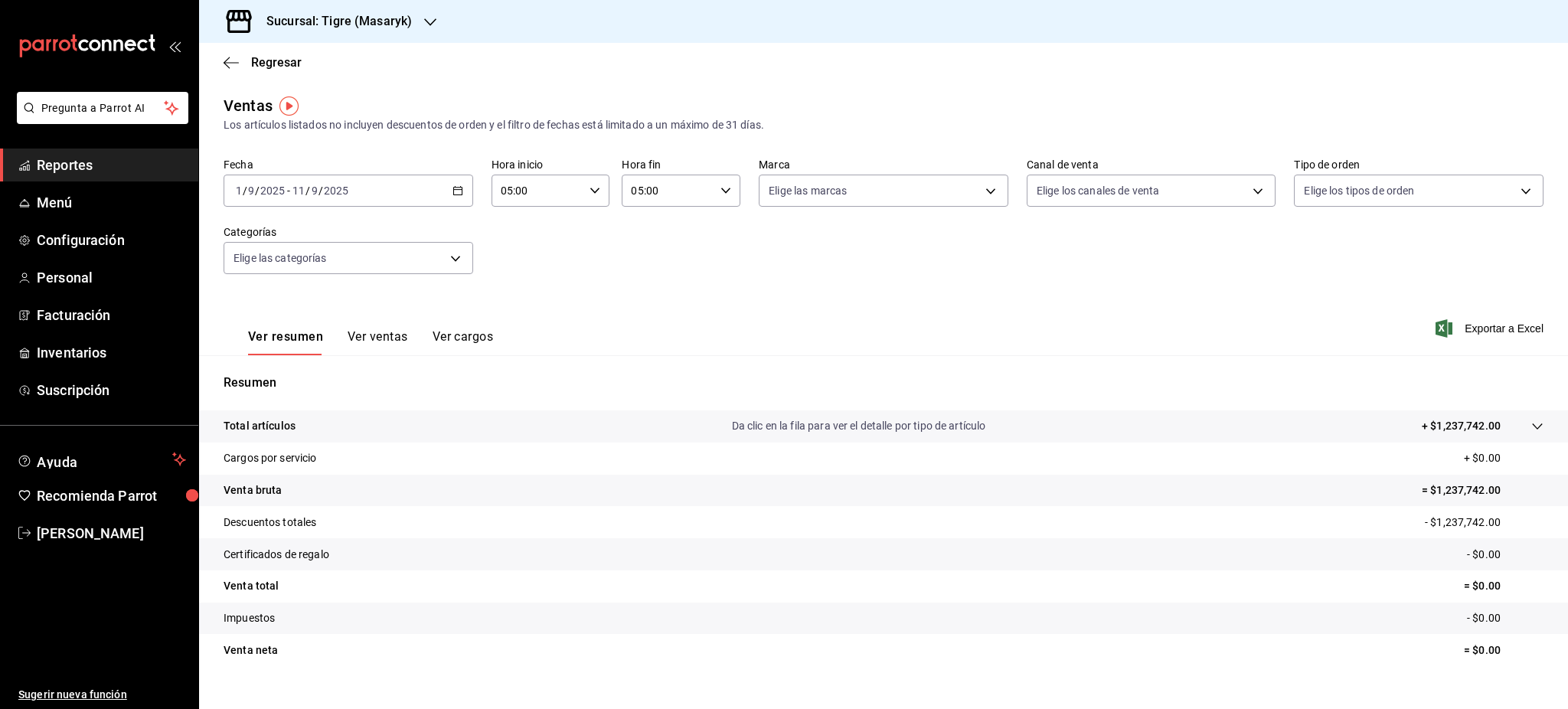
click at [459, 199] on div "2025-09-01 1 / 9 / 2025 - 2025-09-11 11 / 9 / 2025" at bounding box center [348, 190] width 250 height 32
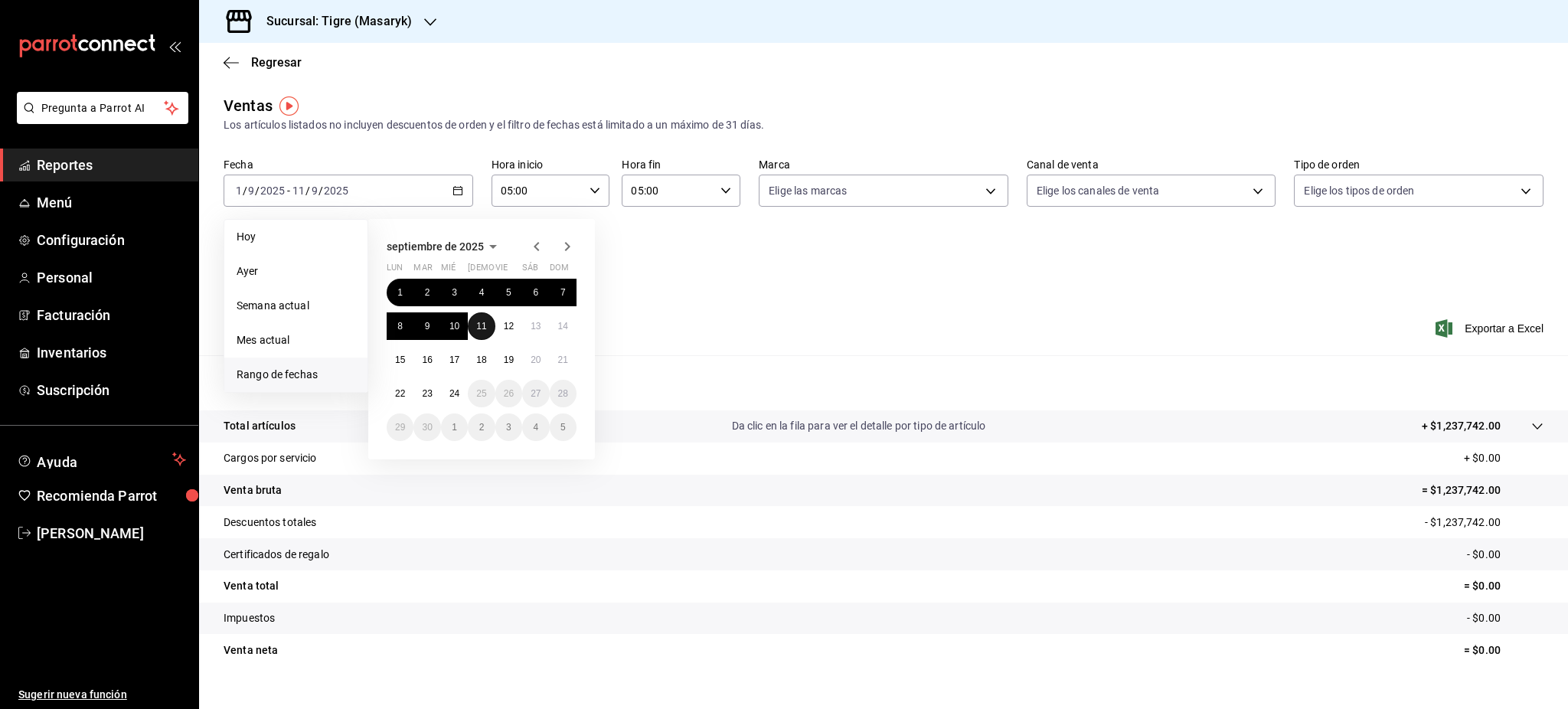
click at [486, 330] on button "11" at bounding box center [481, 326] width 26 height 27
click at [461, 389] on button "24" at bounding box center [454, 393] width 26 height 27
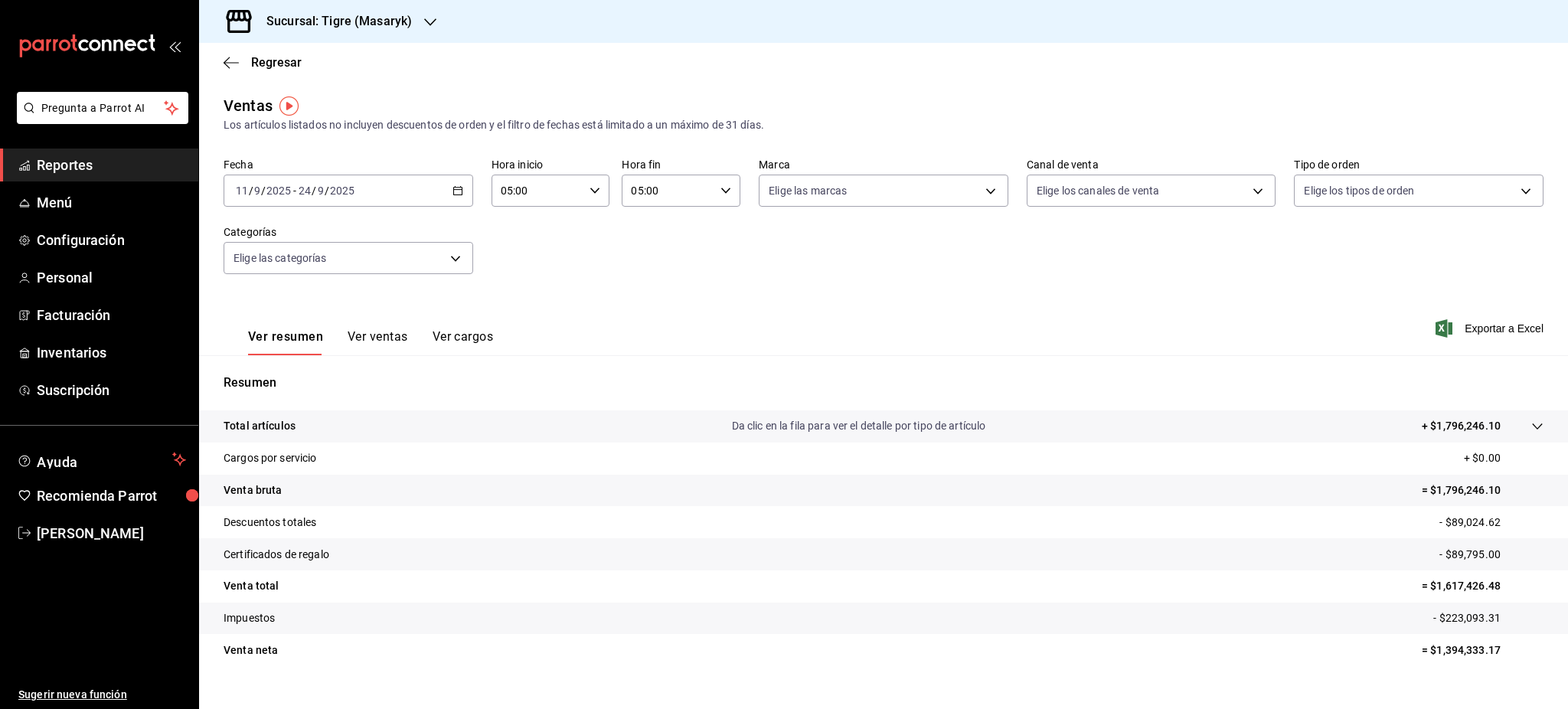
click at [445, 185] on div "2025-09-11 11 / 9 / 2025 - 2025-09-24 24 / 9 / 2025" at bounding box center [348, 190] width 250 height 32
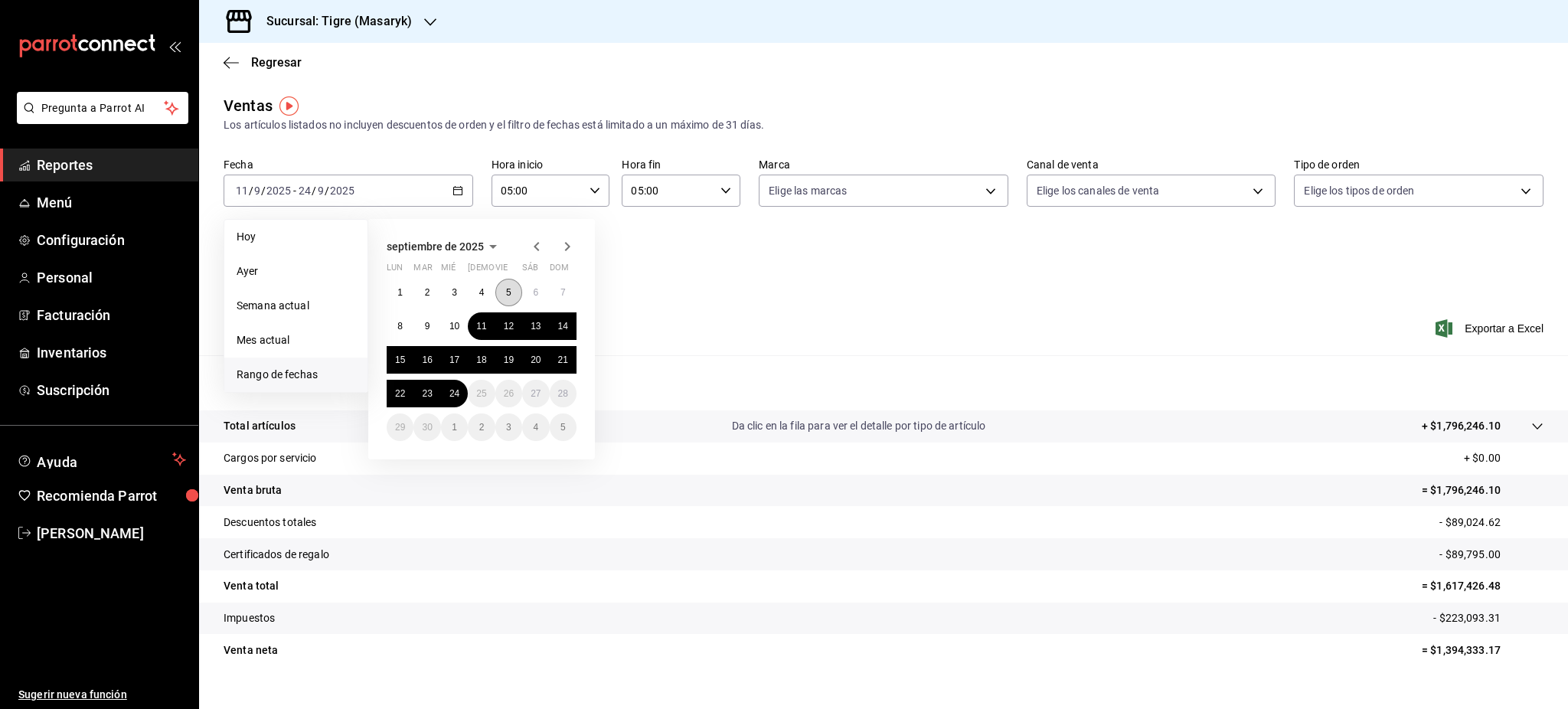
click at [513, 299] on button "5" at bounding box center [509, 292] width 26 height 27
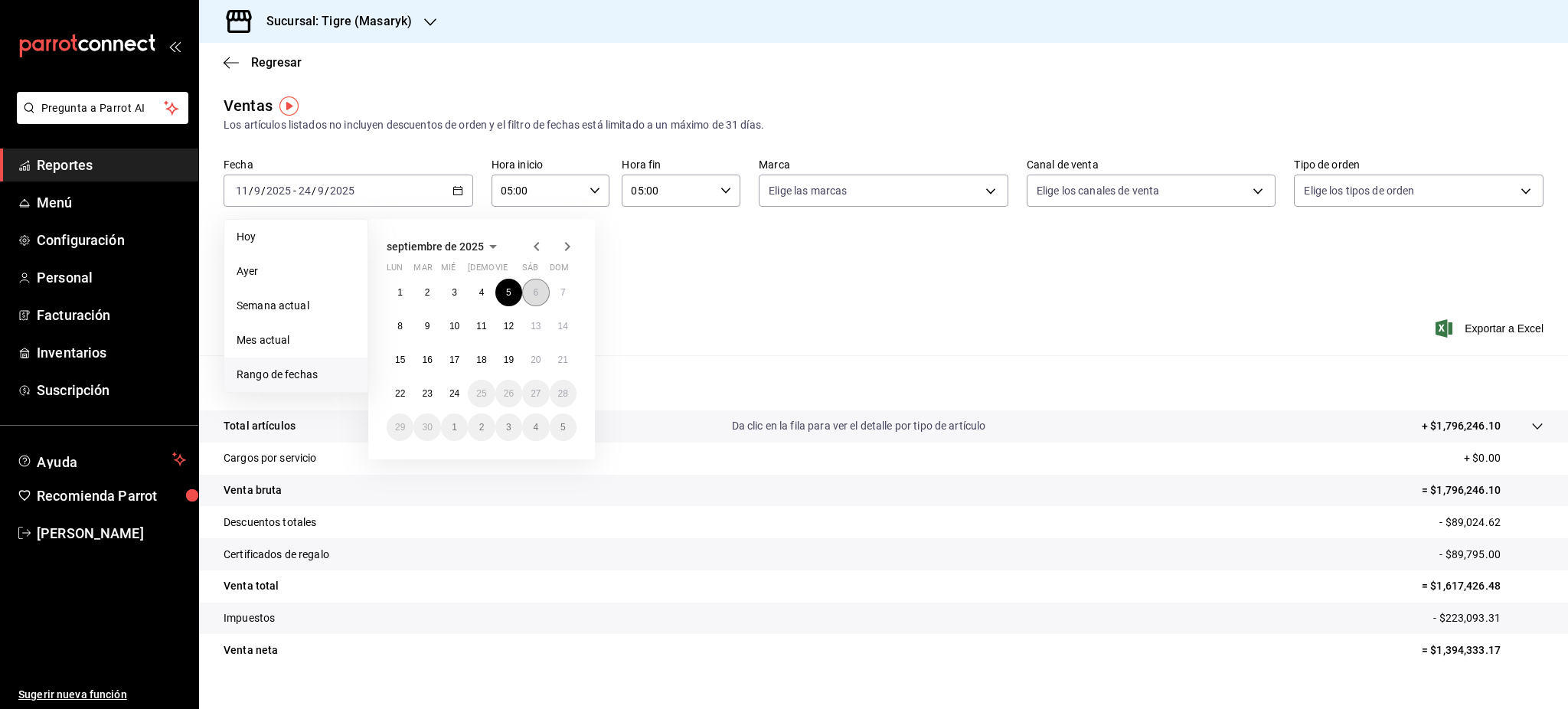
click at [530, 293] on button "6" at bounding box center [536, 292] width 26 height 27
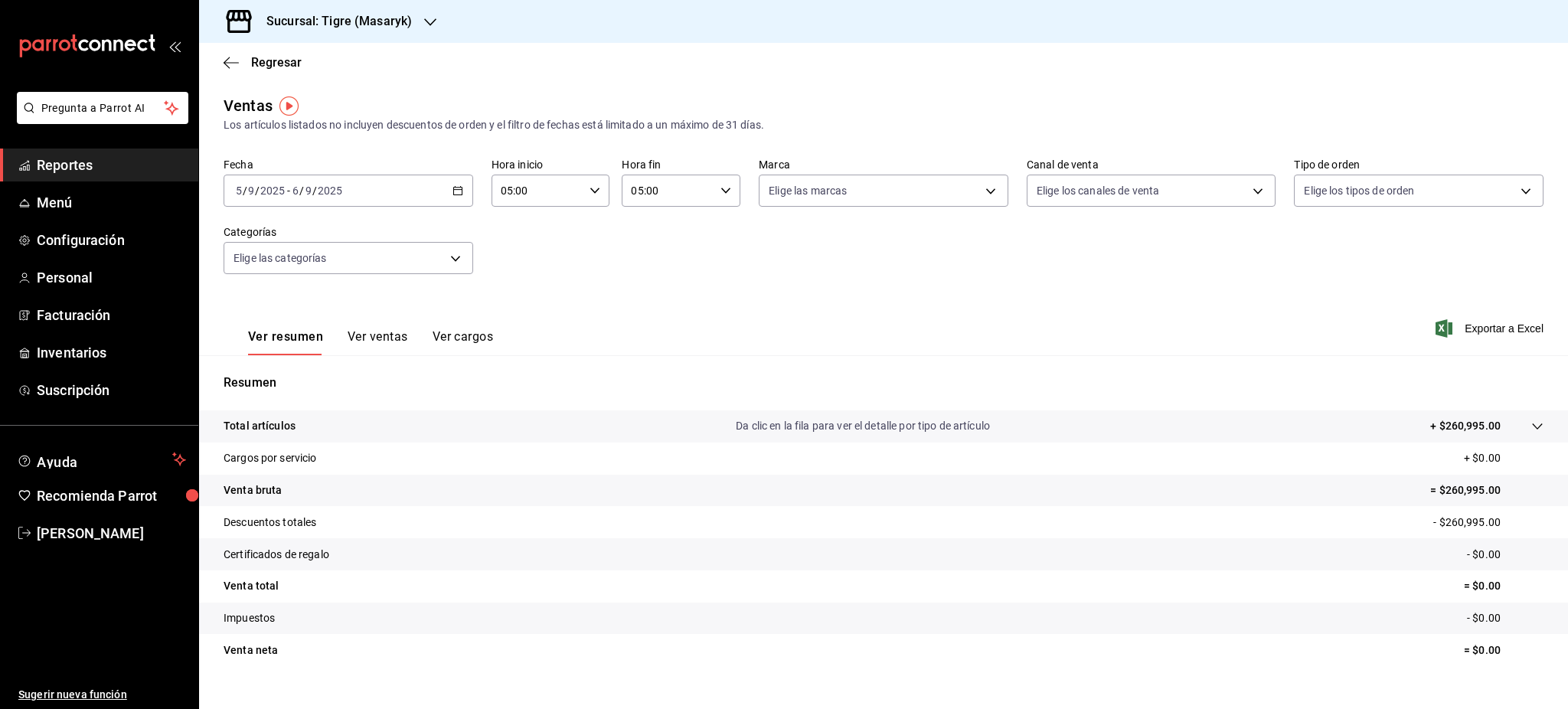
click at [455, 187] on \(Stroke\) "button" at bounding box center [458, 190] width 9 height 8
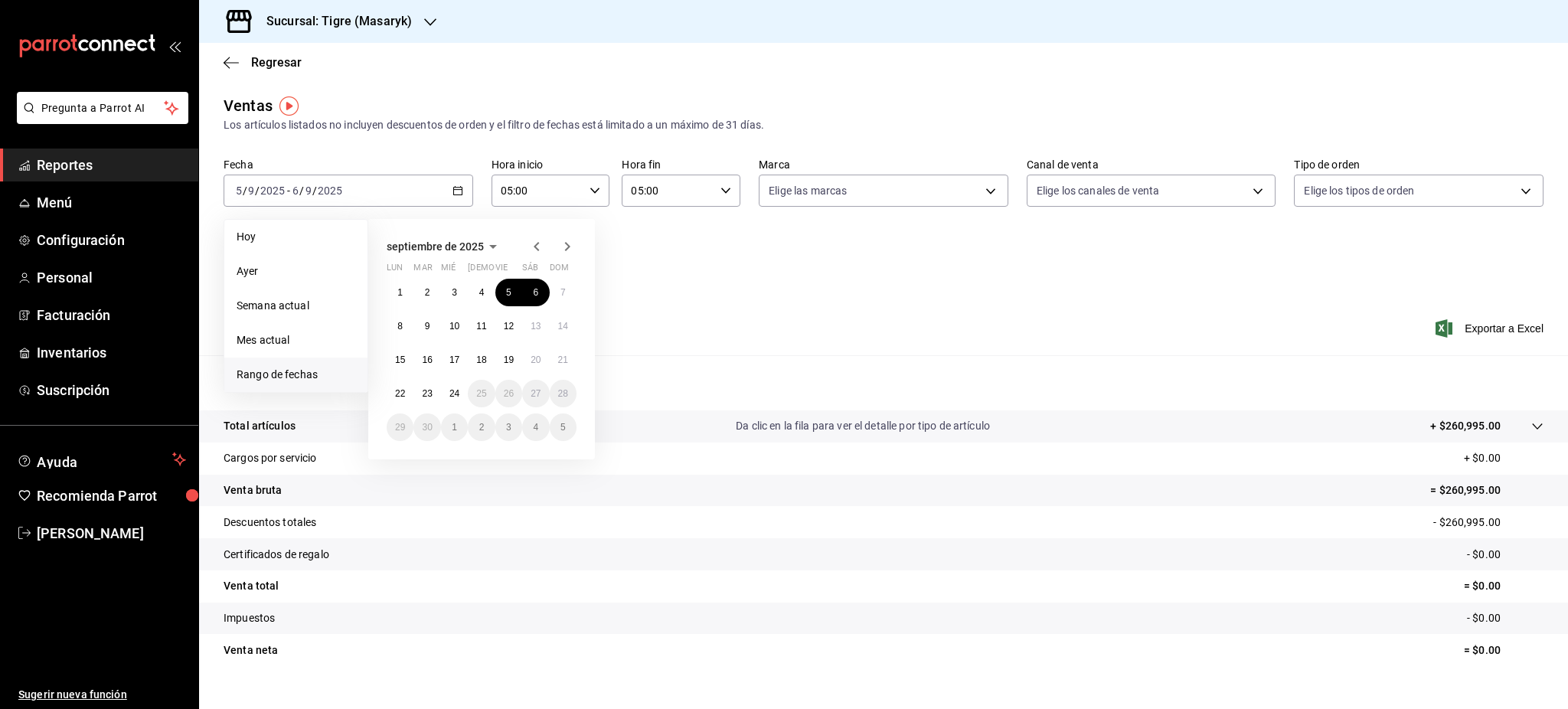
click at [772, 286] on div "Fecha 2025-09-05 5 / 9 / 2025 - 2025-09-06 6 / 9 / 2025 Hoy Ayer Semana actual …" at bounding box center [883, 225] width 1320 height 135
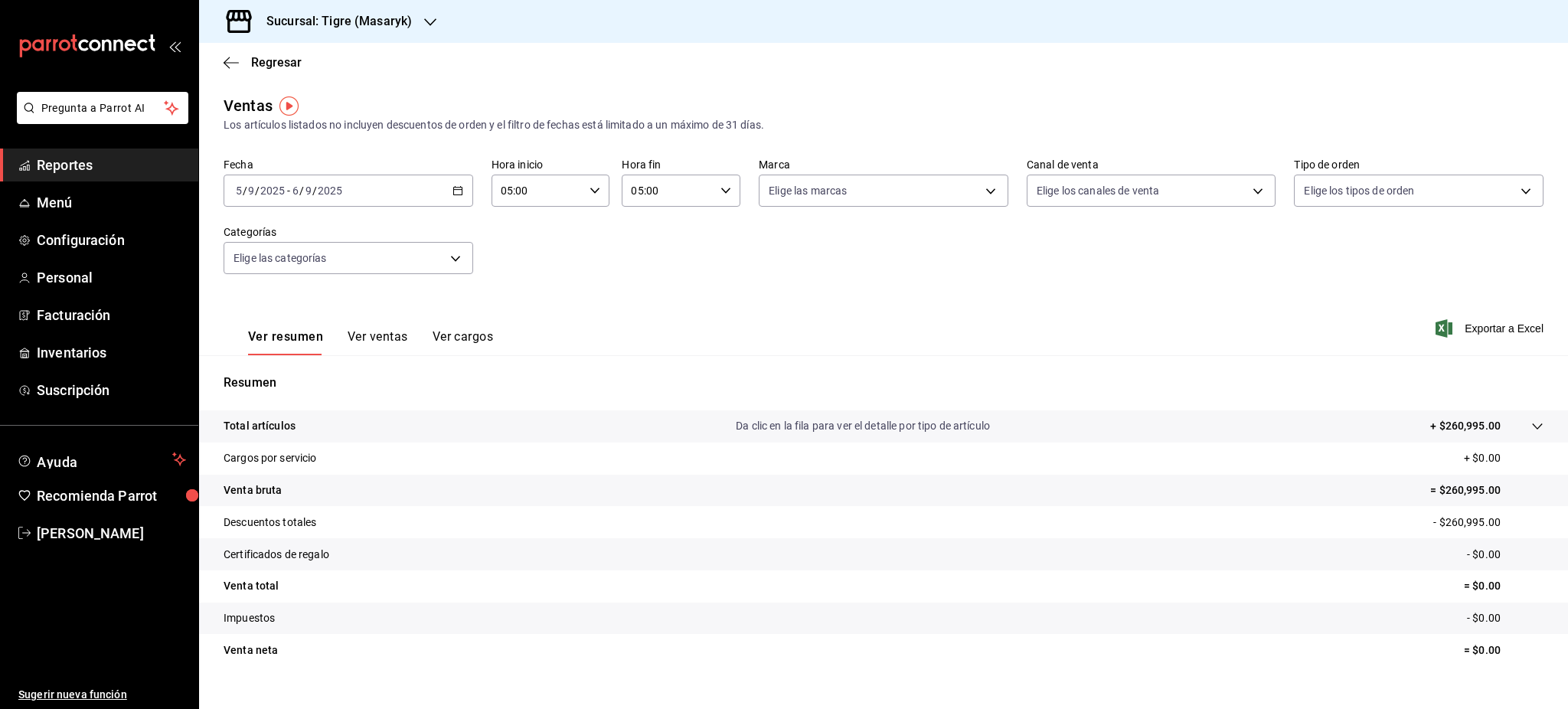
click at [312, 24] on h3 "Sucursal: Tigre (Masaryk)" at bounding box center [333, 22] width 158 height 19
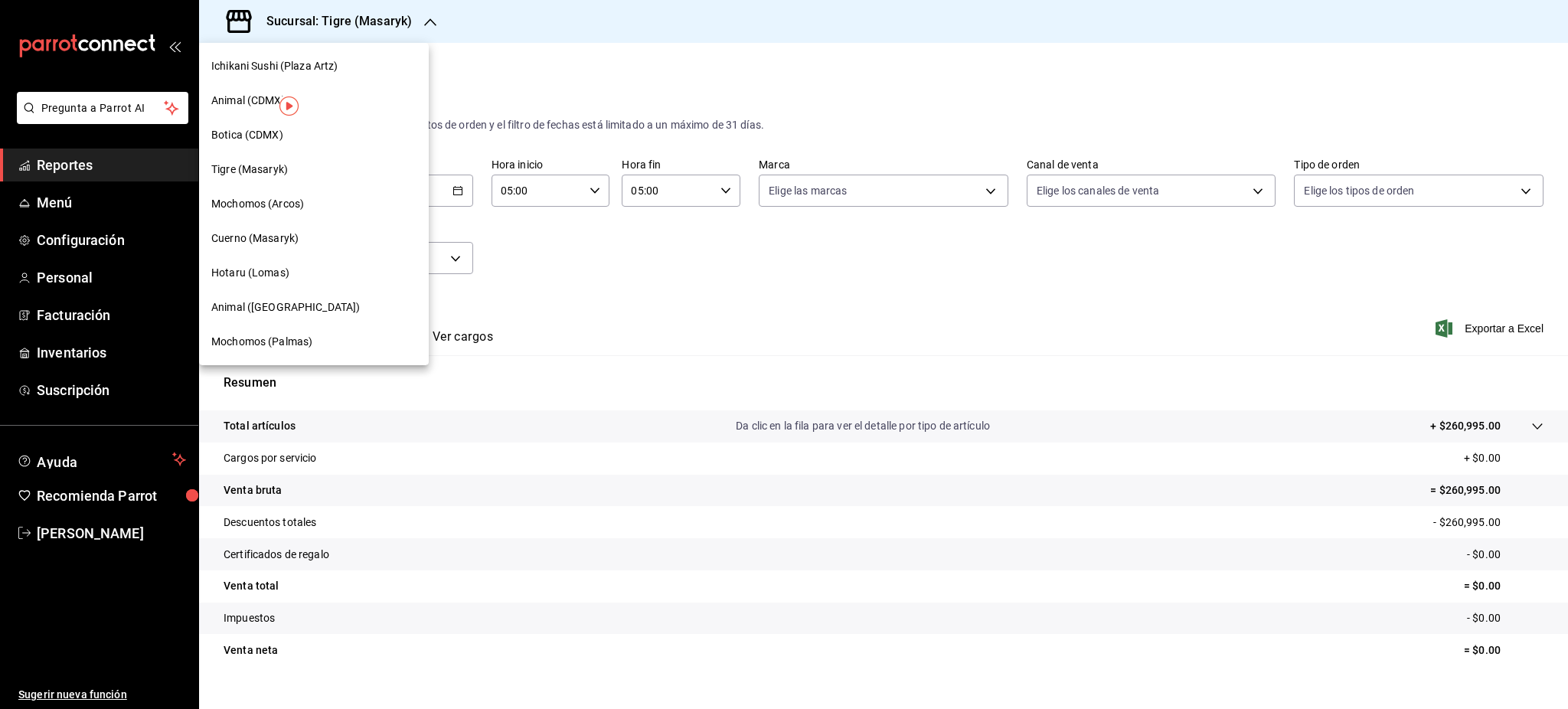
click at [363, 70] on div "Ichikani Sushi (Plaza Artz)" at bounding box center [314, 66] width 205 height 16
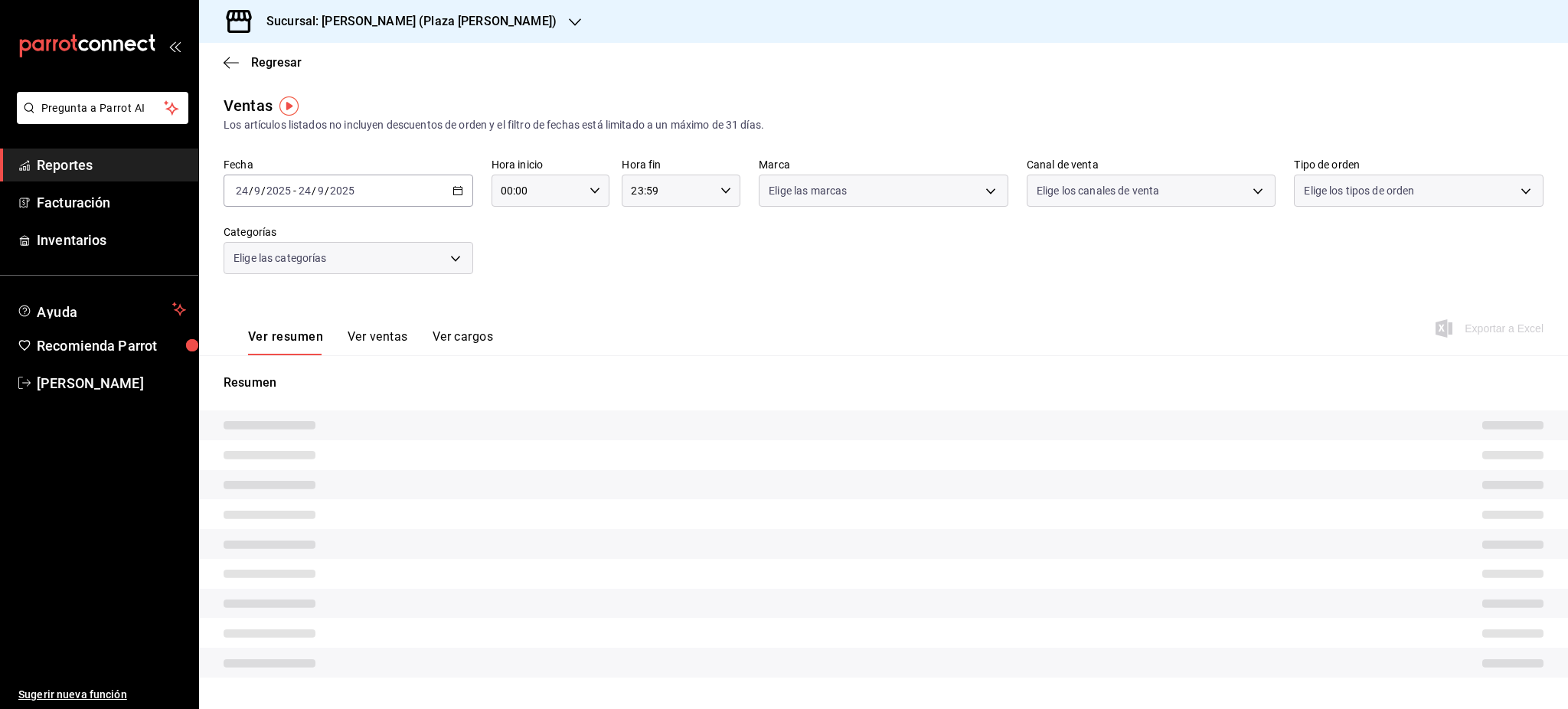
type input "05:00"
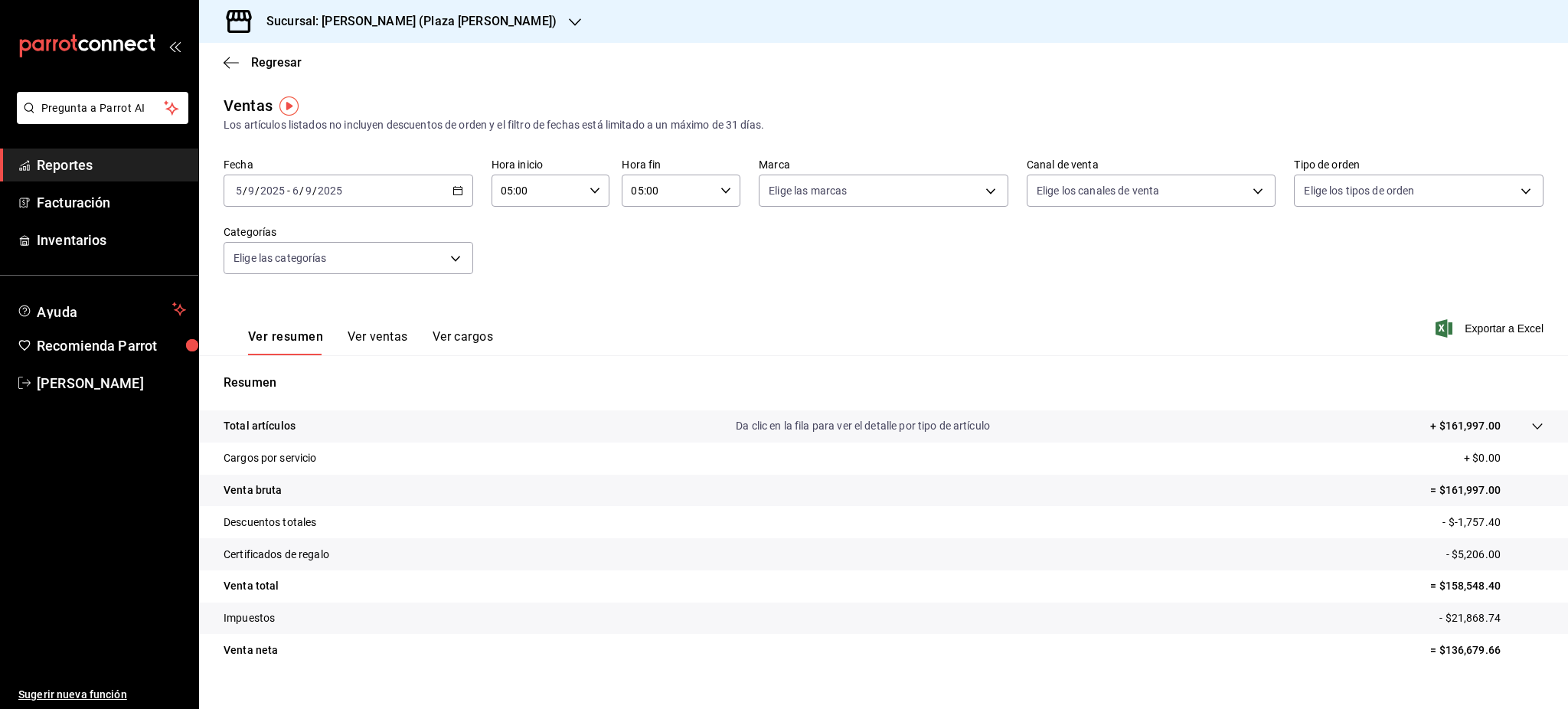
click at [446, 190] on div "2025-09-05 5 / 9 / 2025 - 2025-09-06 6 / 9 / 2025" at bounding box center [348, 190] width 250 height 32
click at [583, 184] on div "05:00 Hora inicio" at bounding box center [551, 190] width 119 height 32
click at [453, 185] on div at bounding box center [784, 354] width 1568 height 709
click at [454, 189] on icon "button" at bounding box center [458, 190] width 10 height 10
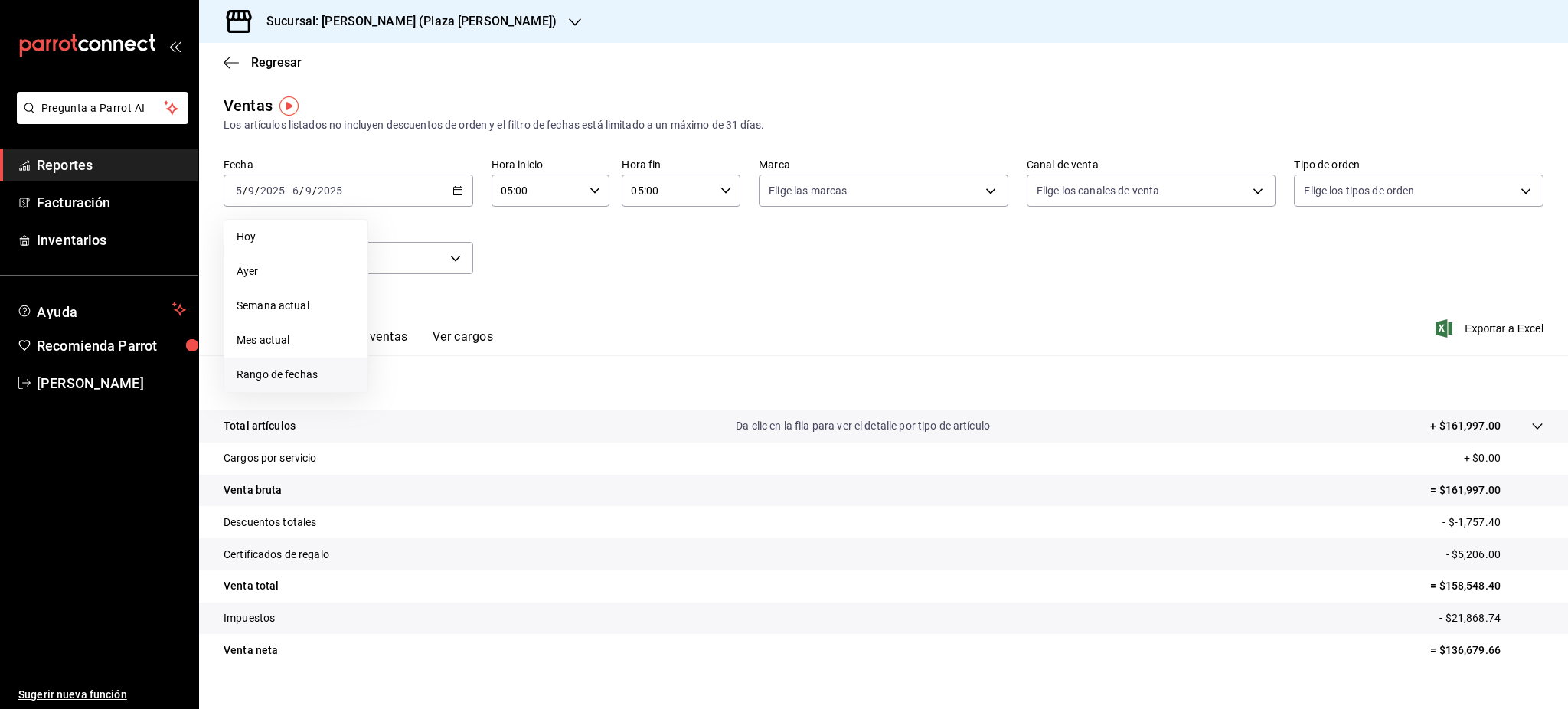
click at [325, 375] on span "Rango de fechas" at bounding box center [296, 375] width 119 height 16
click at [531, 291] on button "6" at bounding box center [536, 292] width 26 height 27
click at [557, 293] on button "7" at bounding box center [563, 292] width 26 height 27
click at [454, 186] on icon "button" at bounding box center [458, 190] width 10 height 10
drag, startPoint x: 574, startPoint y: 293, endPoint x: 564, endPoint y: 293, distance: 10.0
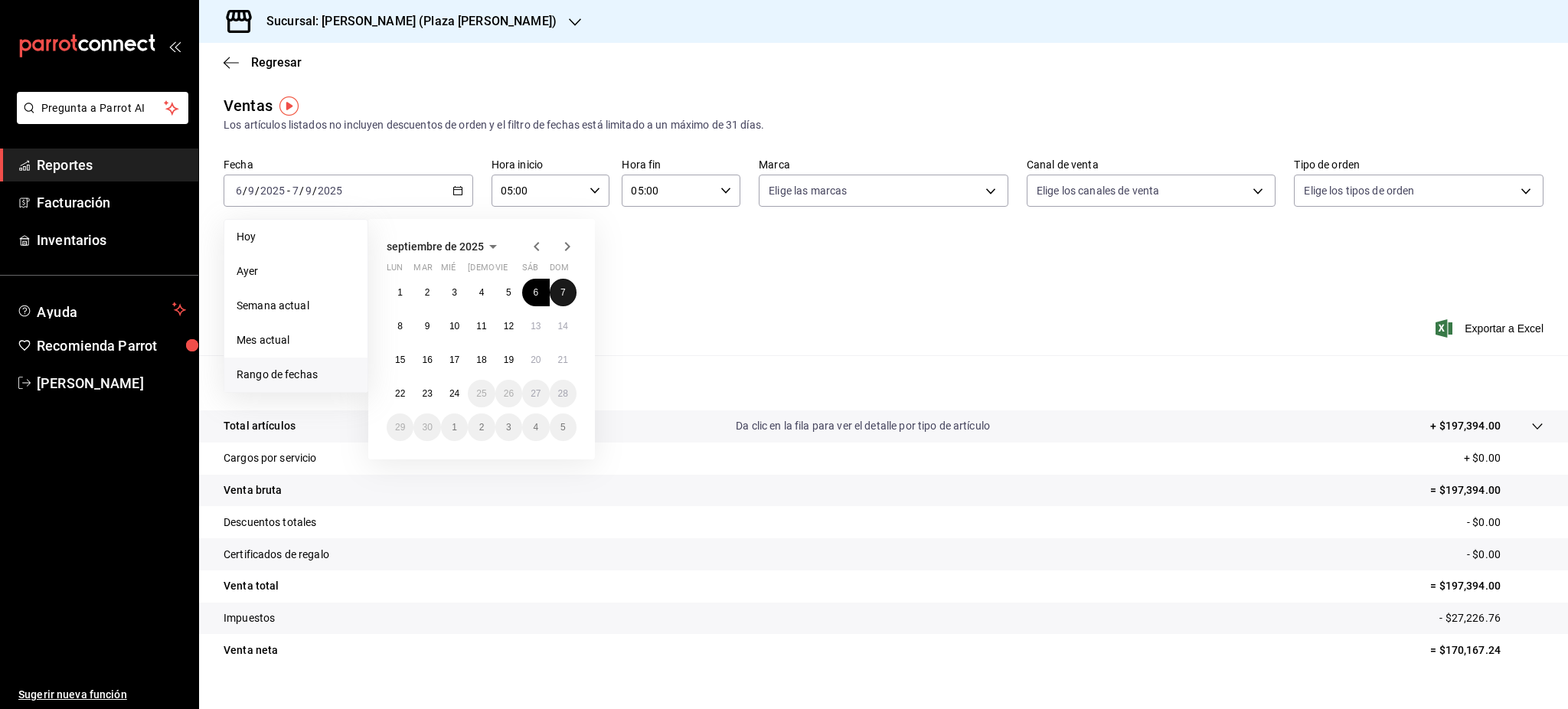
click at [573, 292] on button "7" at bounding box center [563, 292] width 26 height 27
click at [404, 331] on button "8" at bounding box center [400, 326] width 26 height 27
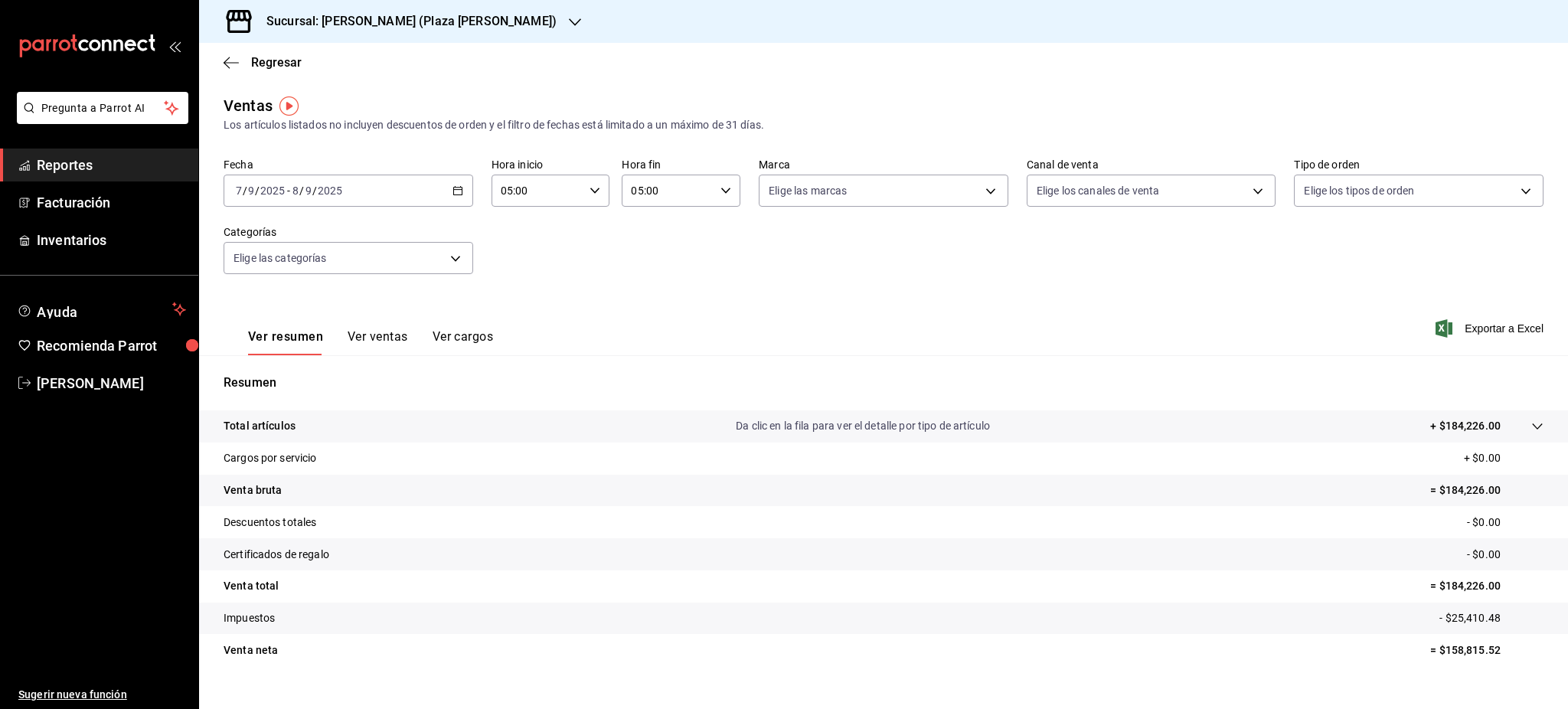
click at [453, 192] on icon "button" at bounding box center [458, 190] width 10 height 10
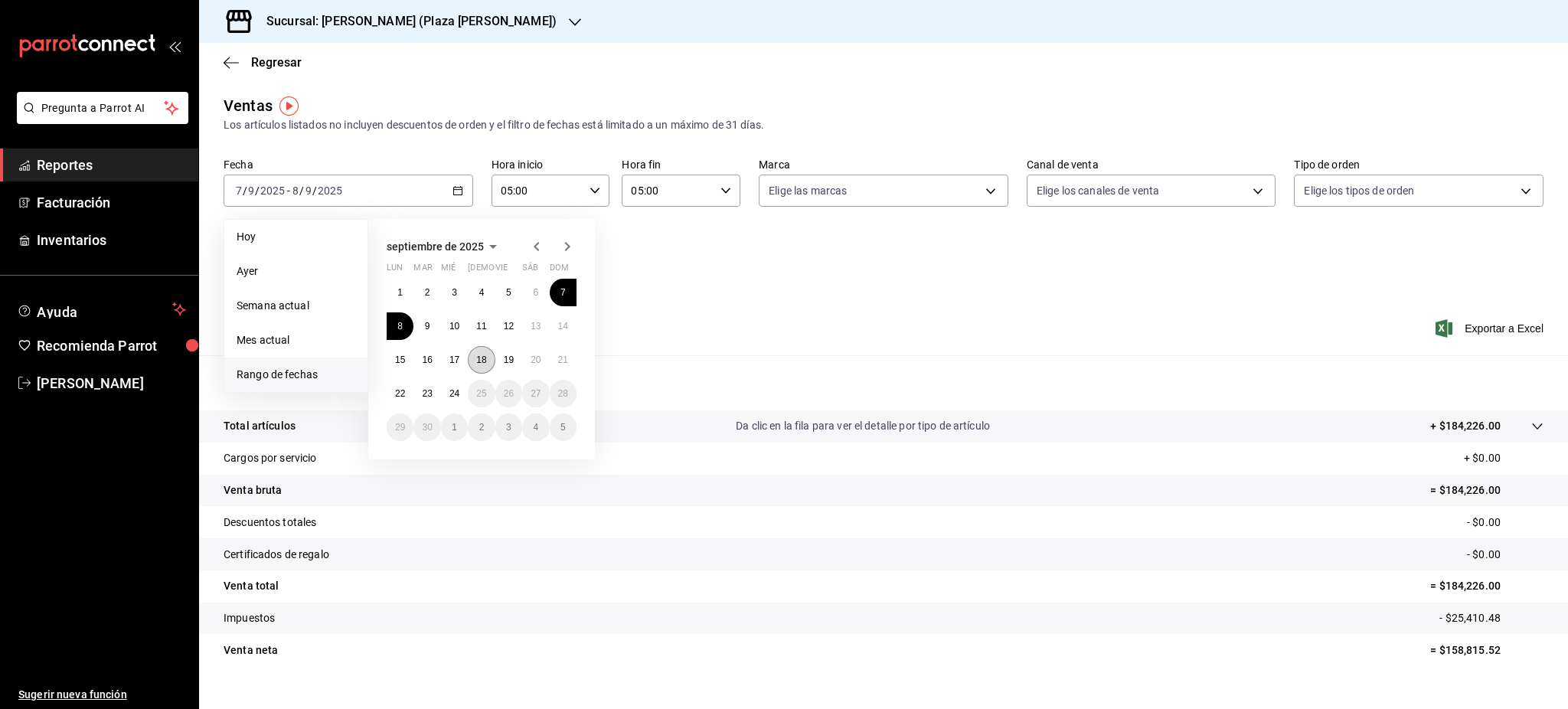
click at [471, 361] on button "18" at bounding box center [481, 360] width 26 height 27
click at [510, 361] on abbr "19" at bounding box center [509, 360] width 10 height 10
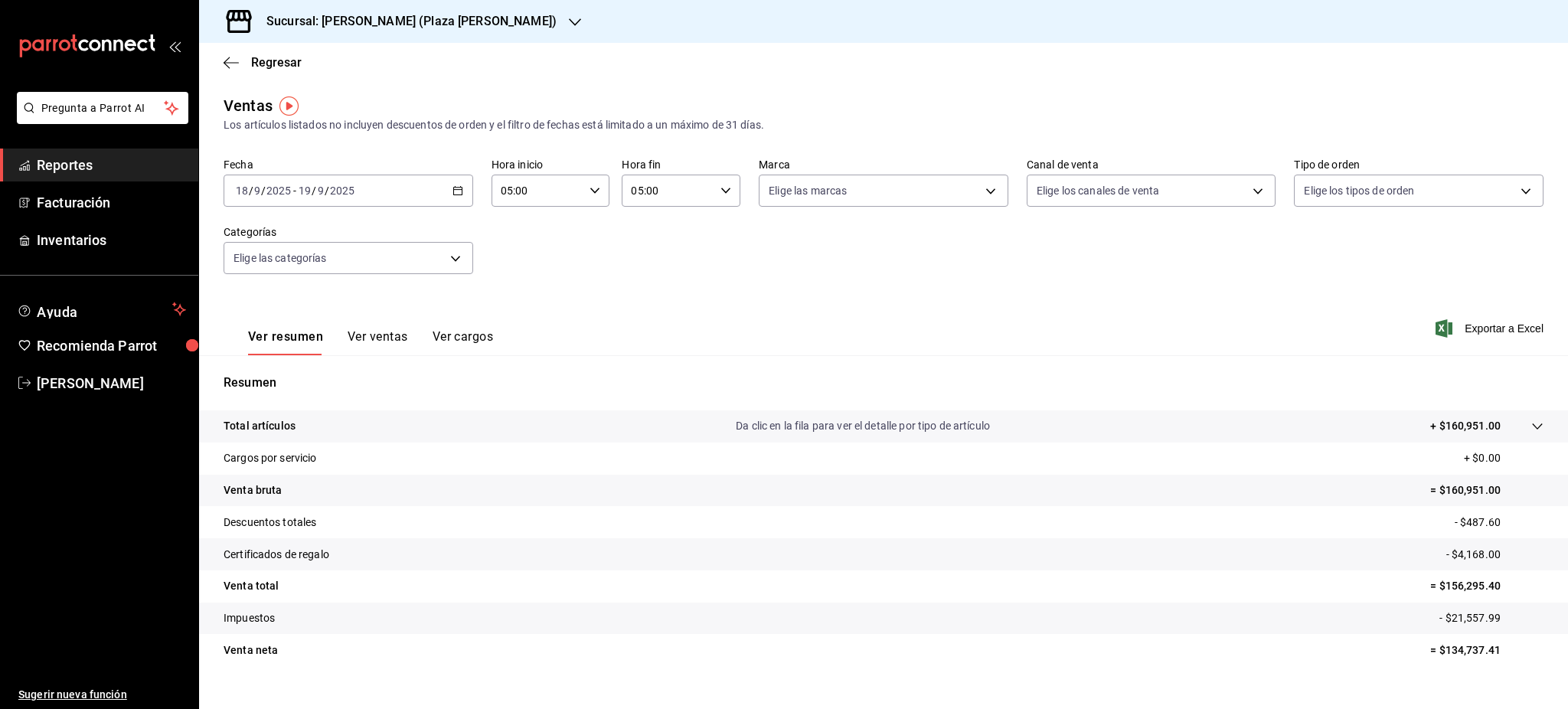
click at [460, 188] on div "2025-09-18 18 / 9 / 2025 - 2025-09-19 19 / 9 / 2025" at bounding box center [348, 190] width 250 height 32
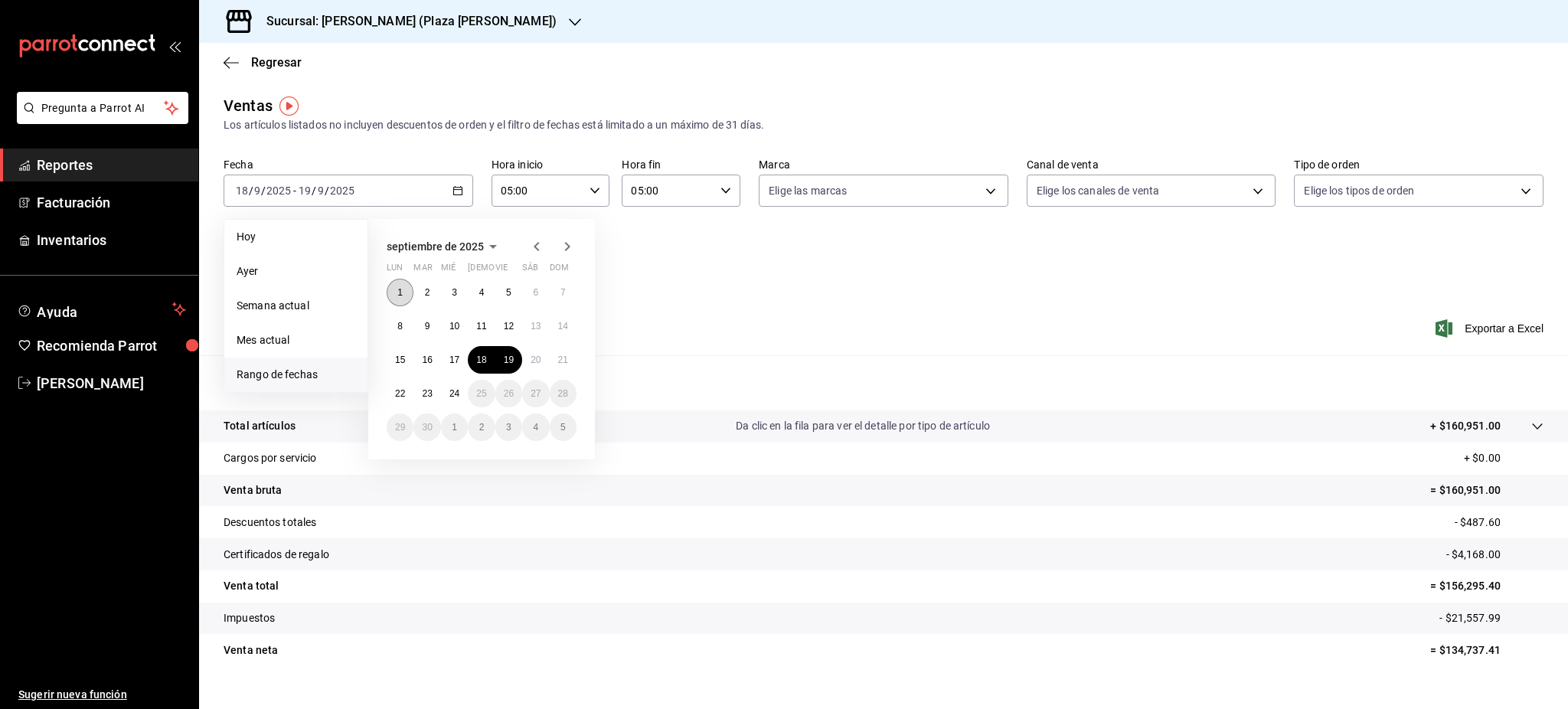
click at [408, 298] on button "1" at bounding box center [400, 292] width 26 height 27
click at [478, 362] on abbr "18" at bounding box center [481, 360] width 10 height 10
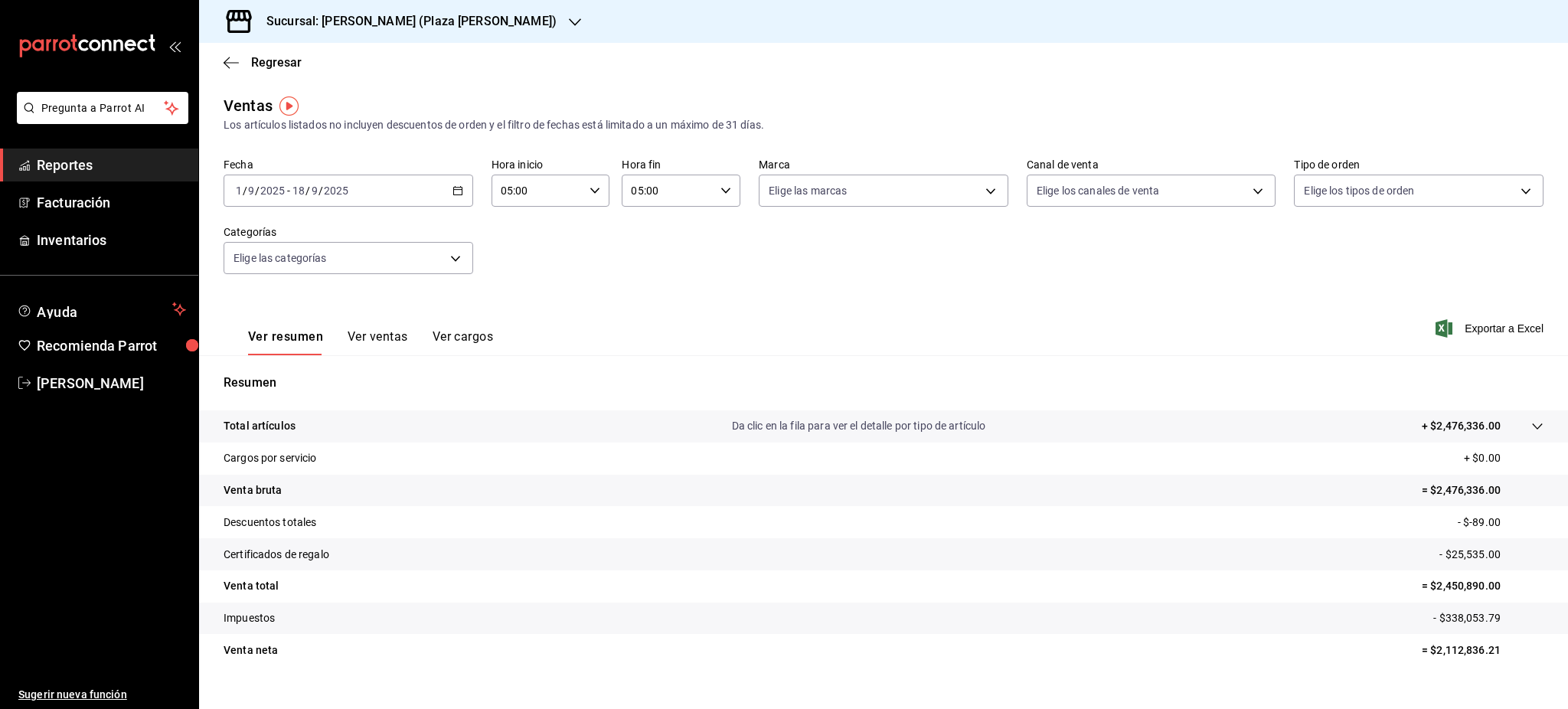
click at [1445, 588] on p "= $2,450,890.00" at bounding box center [1482, 586] width 121 height 16
click at [456, 194] on icon "button" at bounding box center [458, 190] width 10 height 10
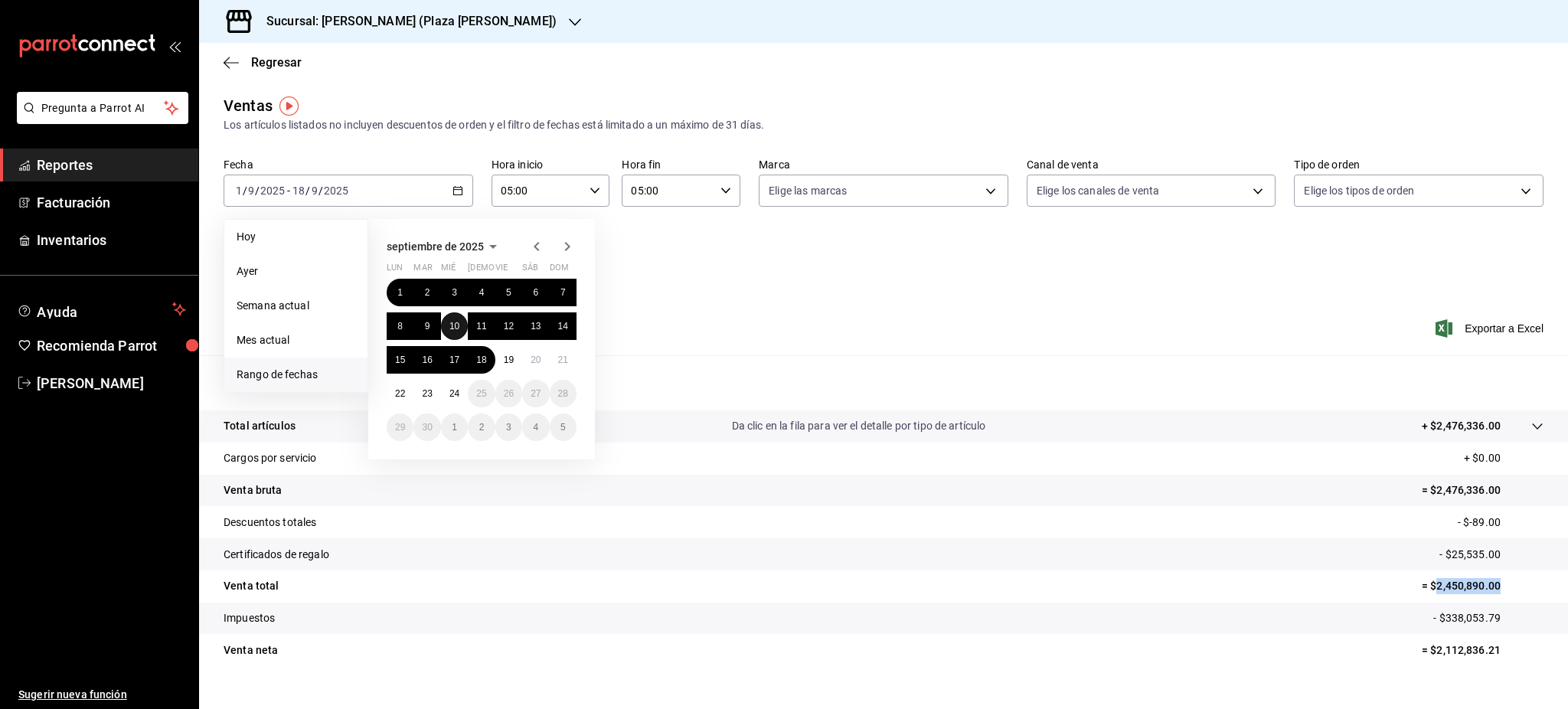
click at [449, 324] on abbr "10" at bounding box center [454, 326] width 10 height 10
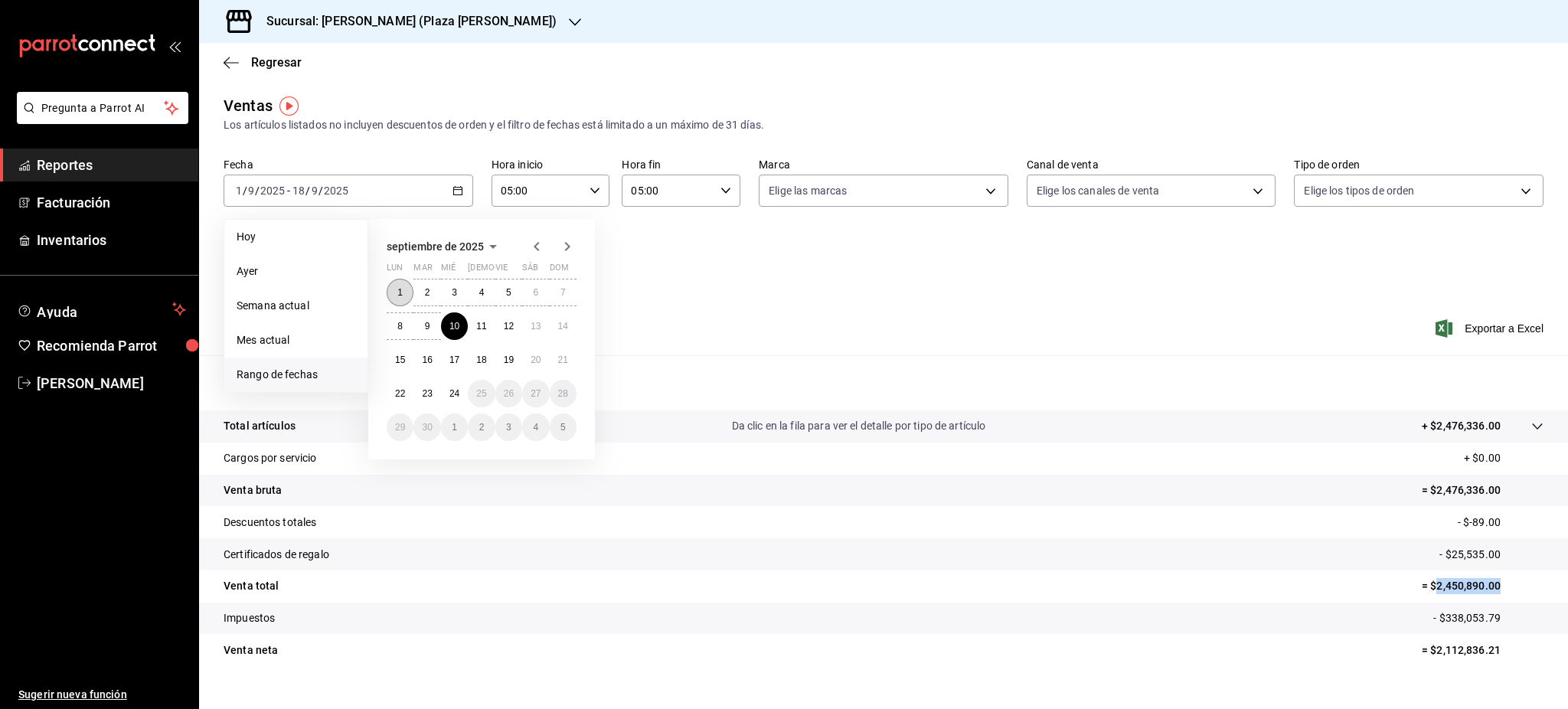
click at [401, 291] on abbr "1" at bounding box center [400, 292] width 6 height 10
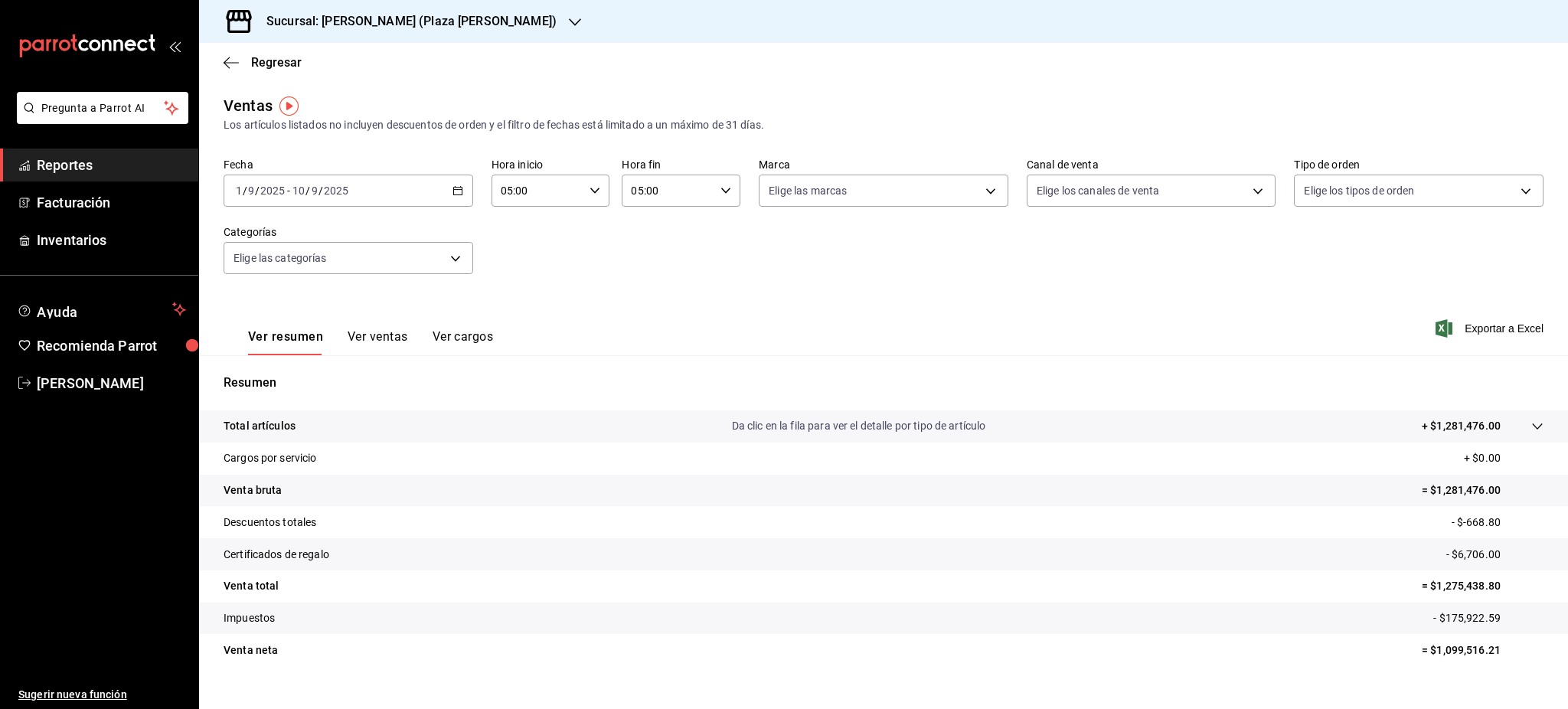
click at [447, 195] on div "2025-09-01 1 / 9 / 2025 - 2025-09-10 10 / 9 / 2025" at bounding box center [348, 190] width 250 height 32
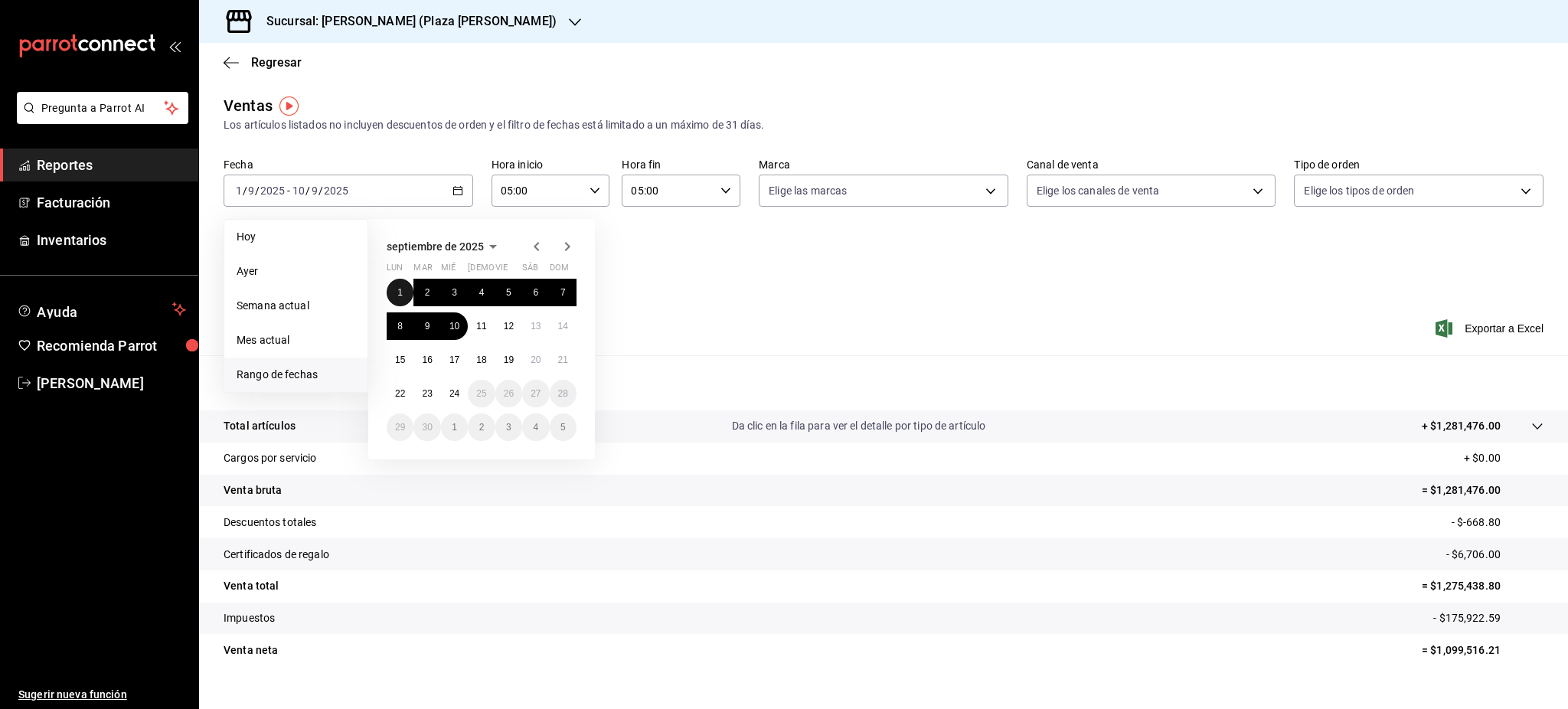
click at [399, 292] on abbr "1" at bounding box center [400, 292] width 6 height 10
click at [531, 292] on button "6" at bounding box center [536, 292] width 26 height 27
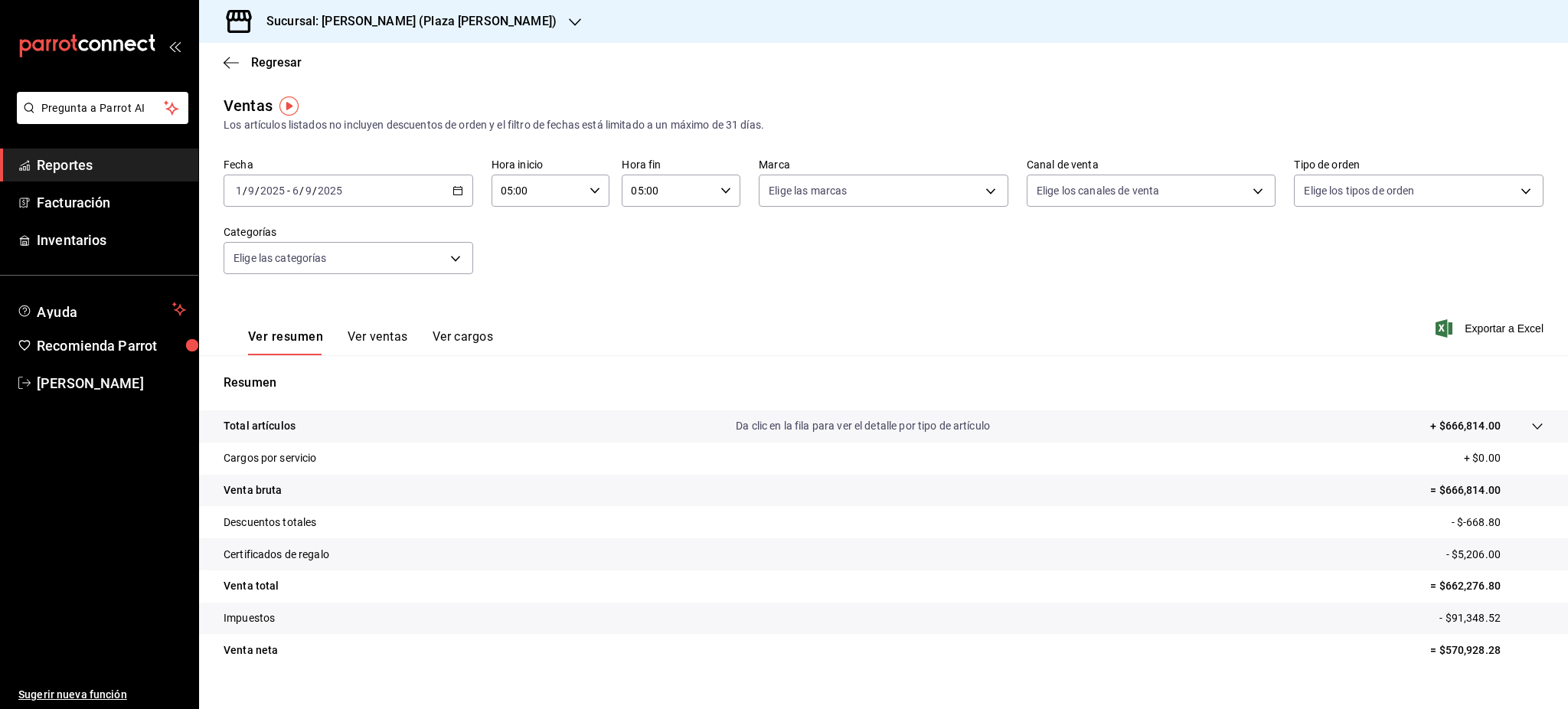
click at [457, 195] on icon "button" at bounding box center [458, 190] width 10 height 10
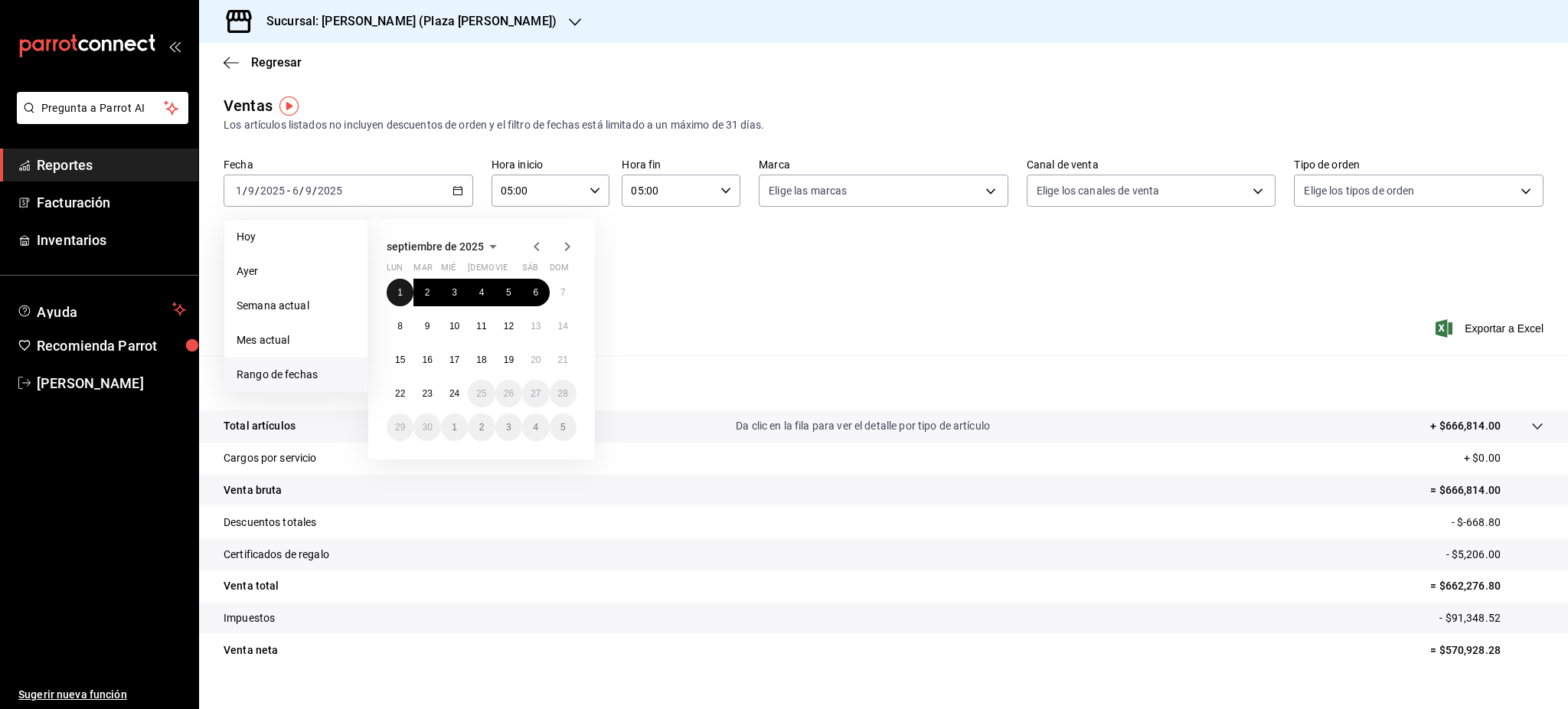
click at [402, 293] on abbr "1" at bounding box center [400, 292] width 6 height 10
click at [428, 293] on abbr "2" at bounding box center [428, 292] width 6 height 10
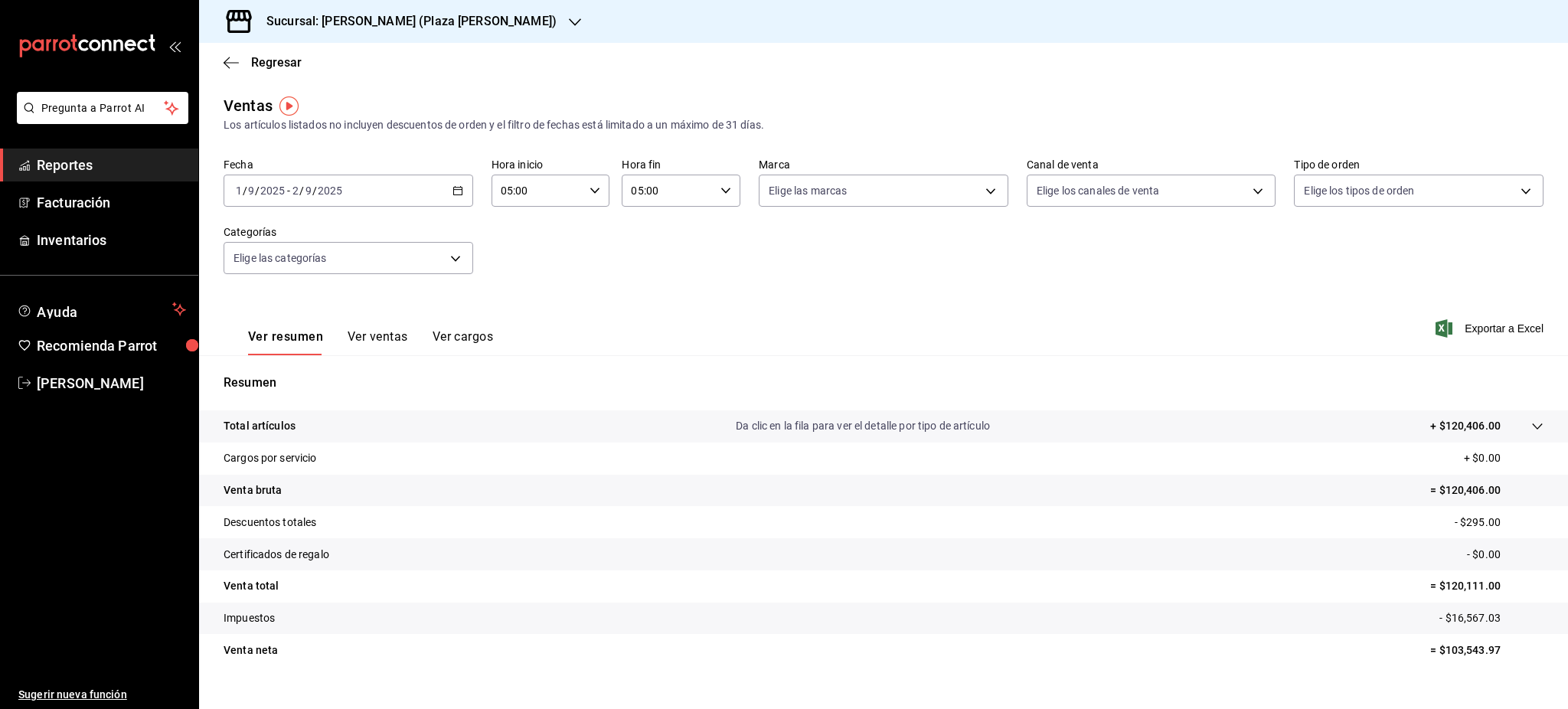
click at [455, 190] on \(Stroke\) "button" at bounding box center [457, 189] width 8 height 1
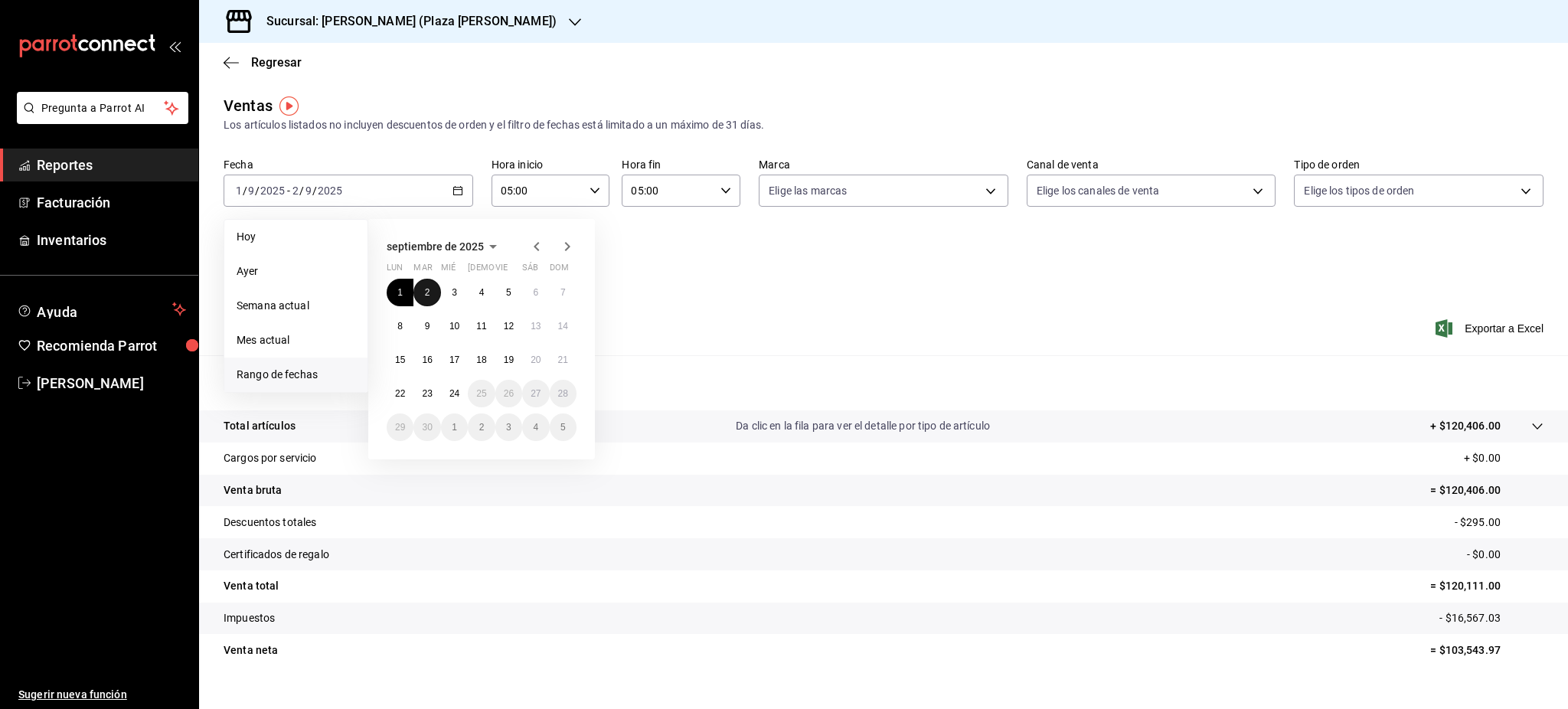
click at [432, 293] on button "2" at bounding box center [427, 292] width 26 height 27
click at [458, 293] on button "3" at bounding box center [454, 292] width 26 height 27
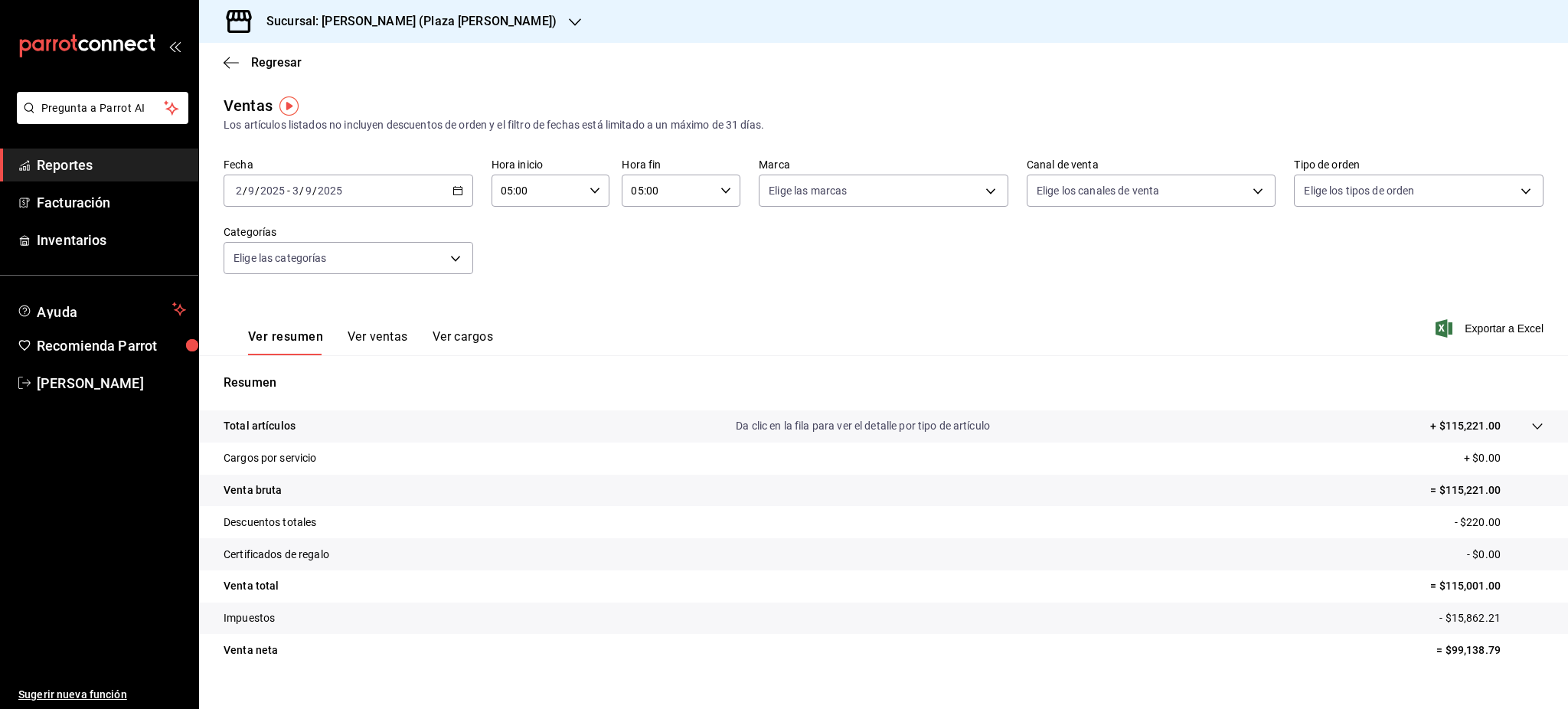
click at [456, 185] on icon "button" at bounding box center [458, 190] width 10 height 10
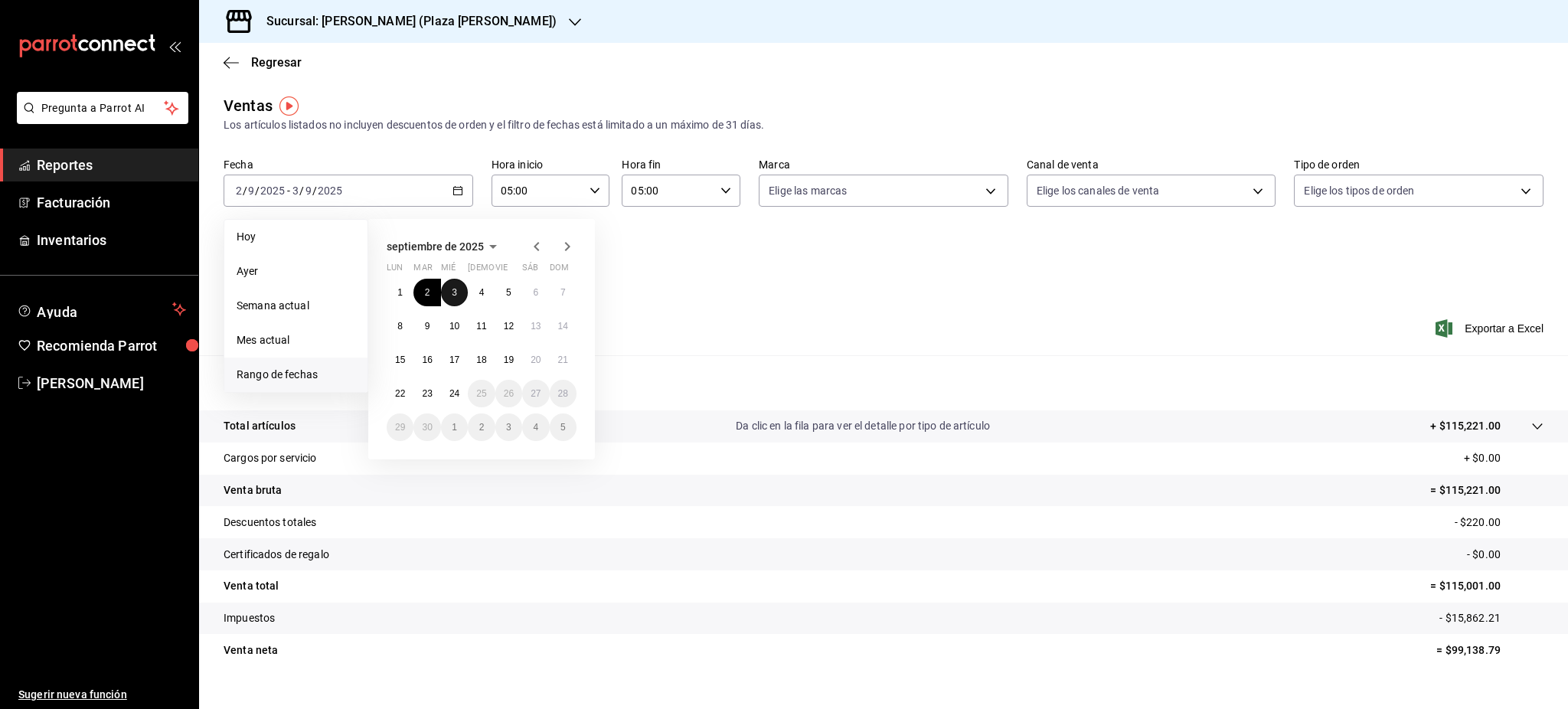
click at [457, 298] on button "3" at bounding box center [454, 292] width 26 height 27
click at [479, 298] on button "4" at bounding box center [481, 292] width 26 height 27
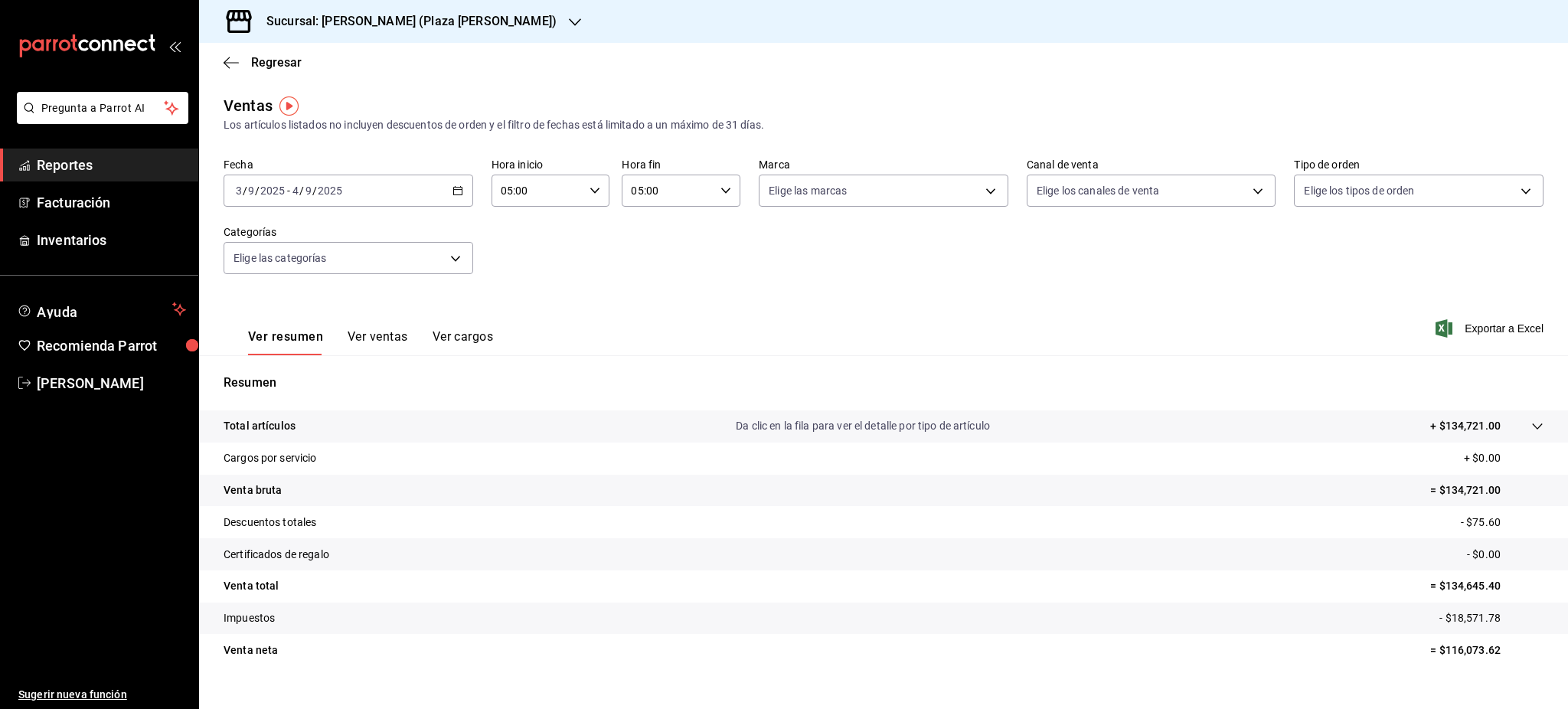
click at [453, 193] on icon "button" at bounding box center [458, 190] width 10 height 10
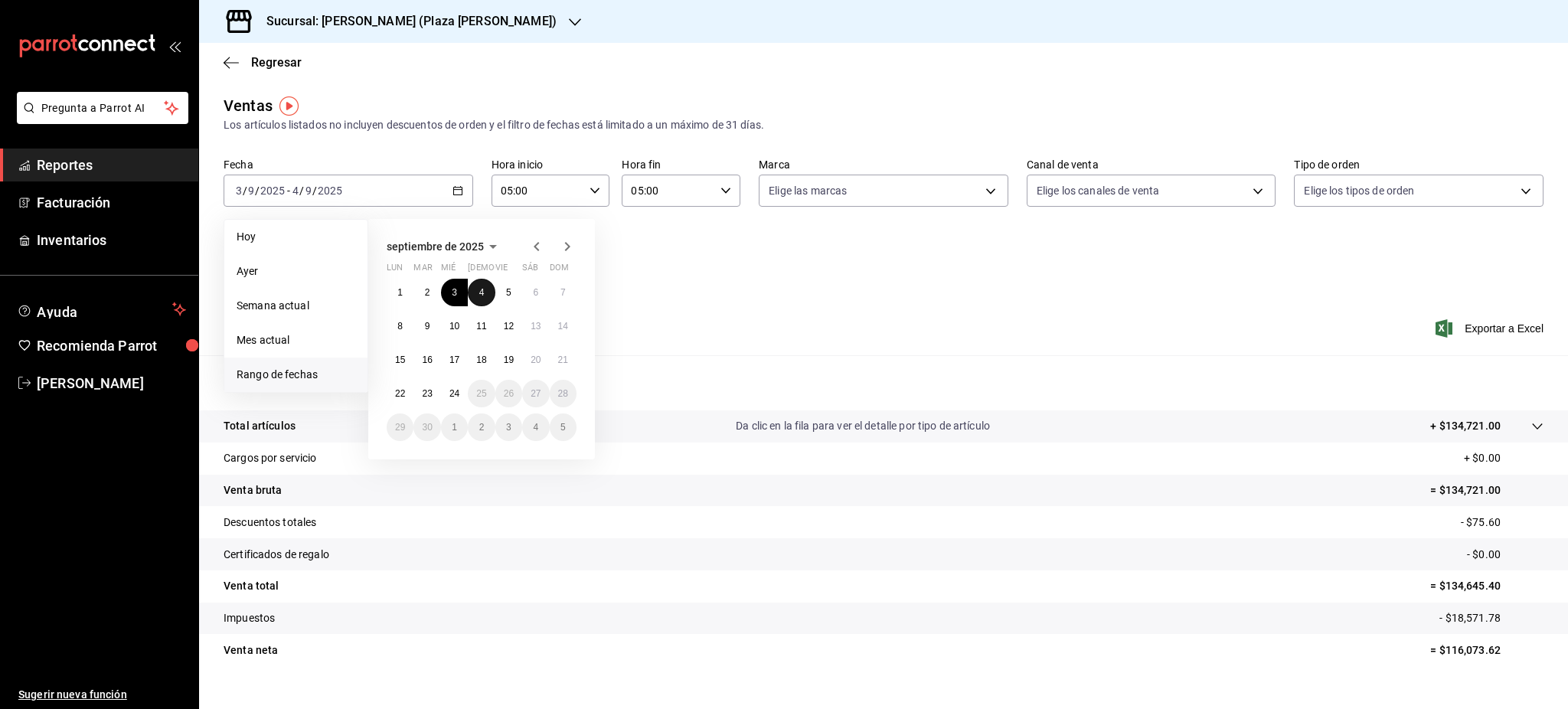
click at [474, 289] on button "4" at bounding box center [481, 292] width 26 height 27
click at [515, 293] on button "5" at bounding box center [509, 292] width 26 height 27
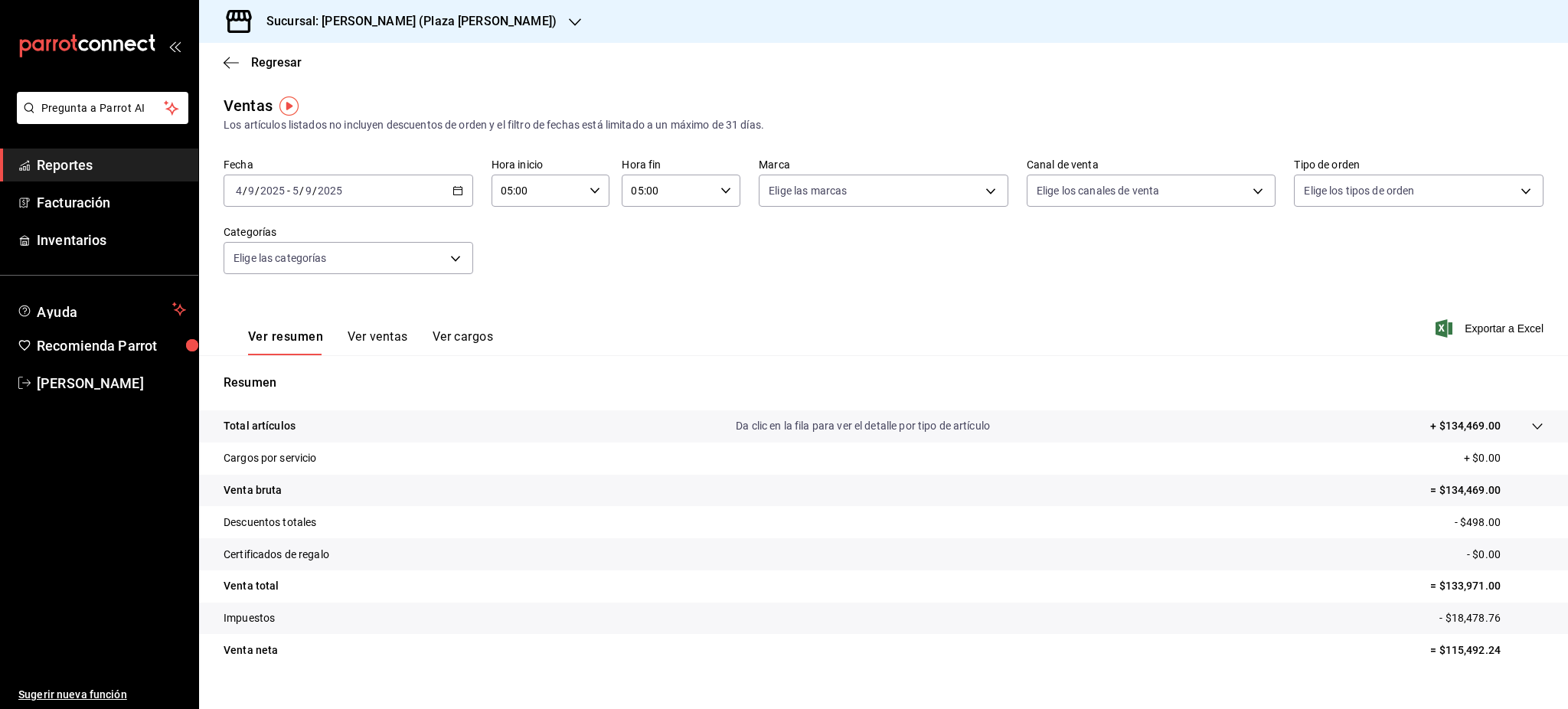
click at [459, 195] on icon "button" at bounding box center [458, 190] width 10 height 10
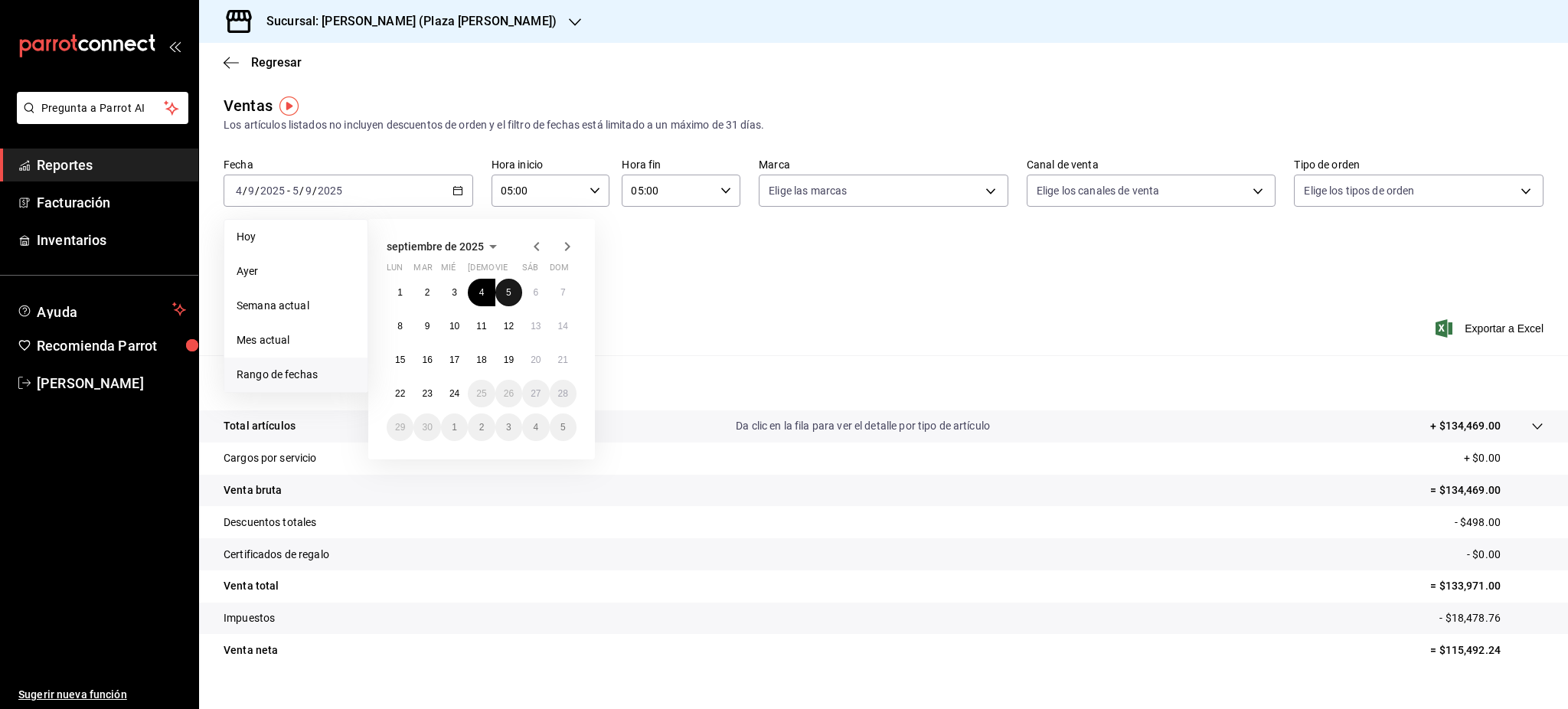
click at [511, 298] on button "5" at bounding box center [509, 292] width 26 height 27
click at [526, 298] on button "6" at bounding box center [536, 292] width 26 height 27
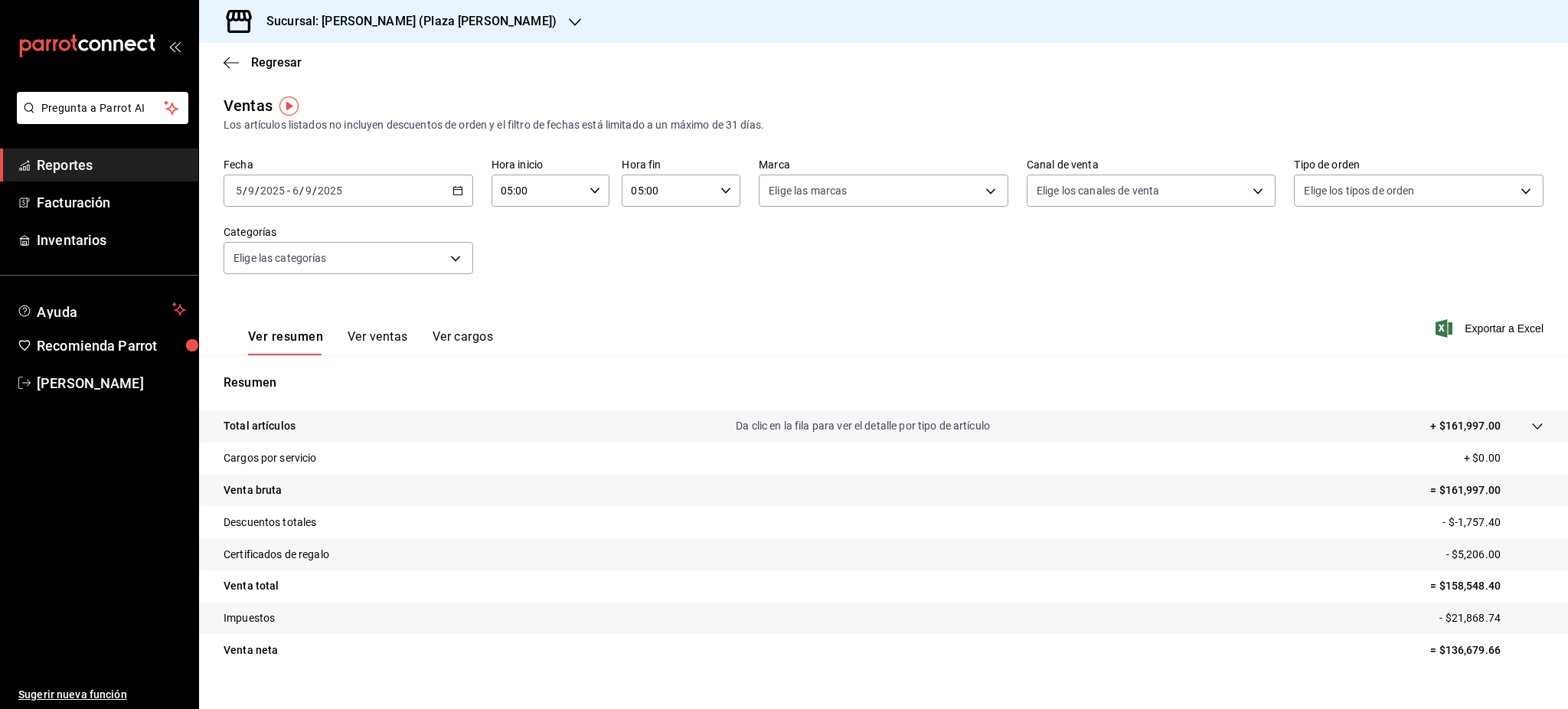
click at [470, 201] on div "Fecha 2025-09-05 5 / 9 / 2025 - 2025-09-06 6 / 9 / 2025 Hora inicio 05:00 Hora …" at bounding box center [883, 225] width 1320 height 135
click at [457, 195] on icon "button" at bounding box center [458, 190] width 10 height 10
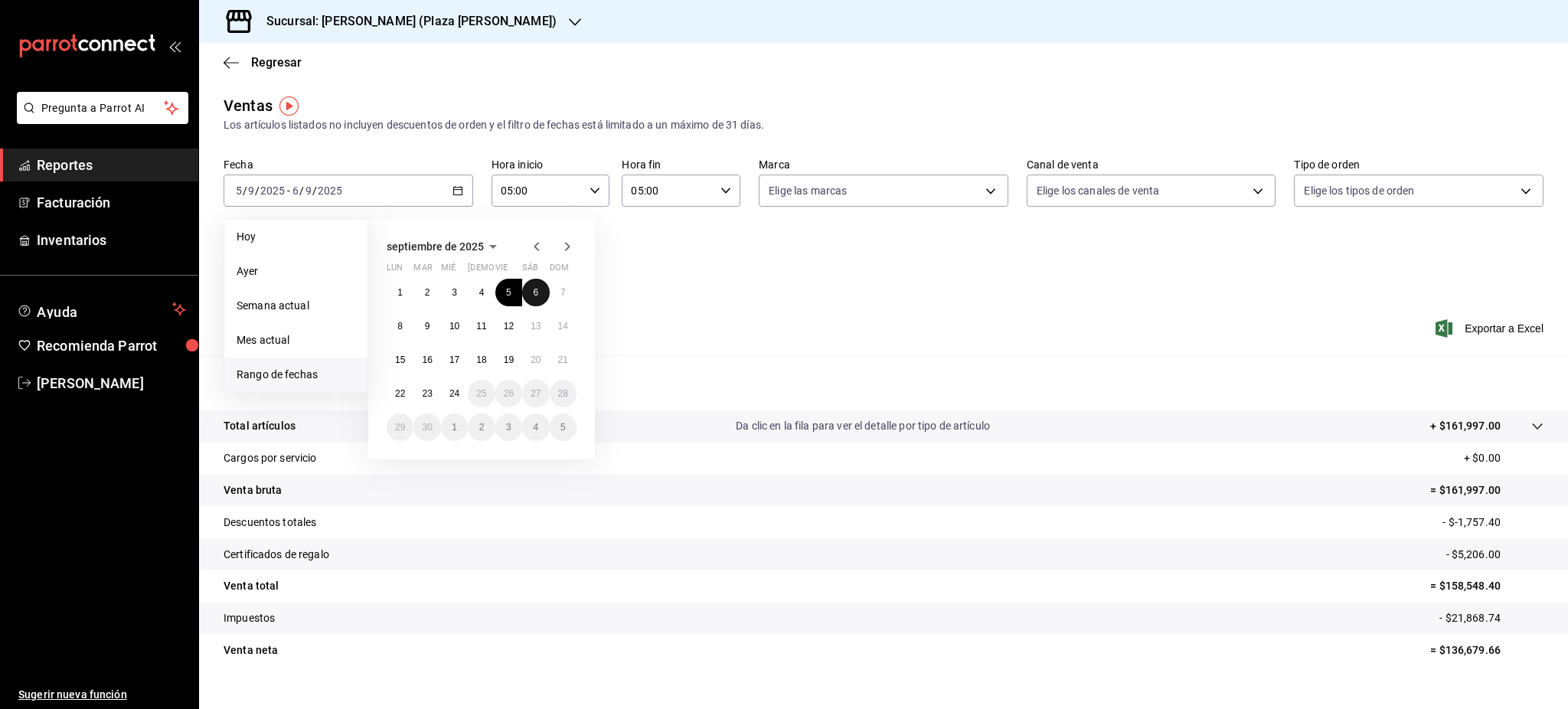
click at [531, 289] on button "6" at bounding box center [536, 292] width 26 height 27
click at [560, 294] on abbr "7" at bounding box center [563, 292] width 6 height 10
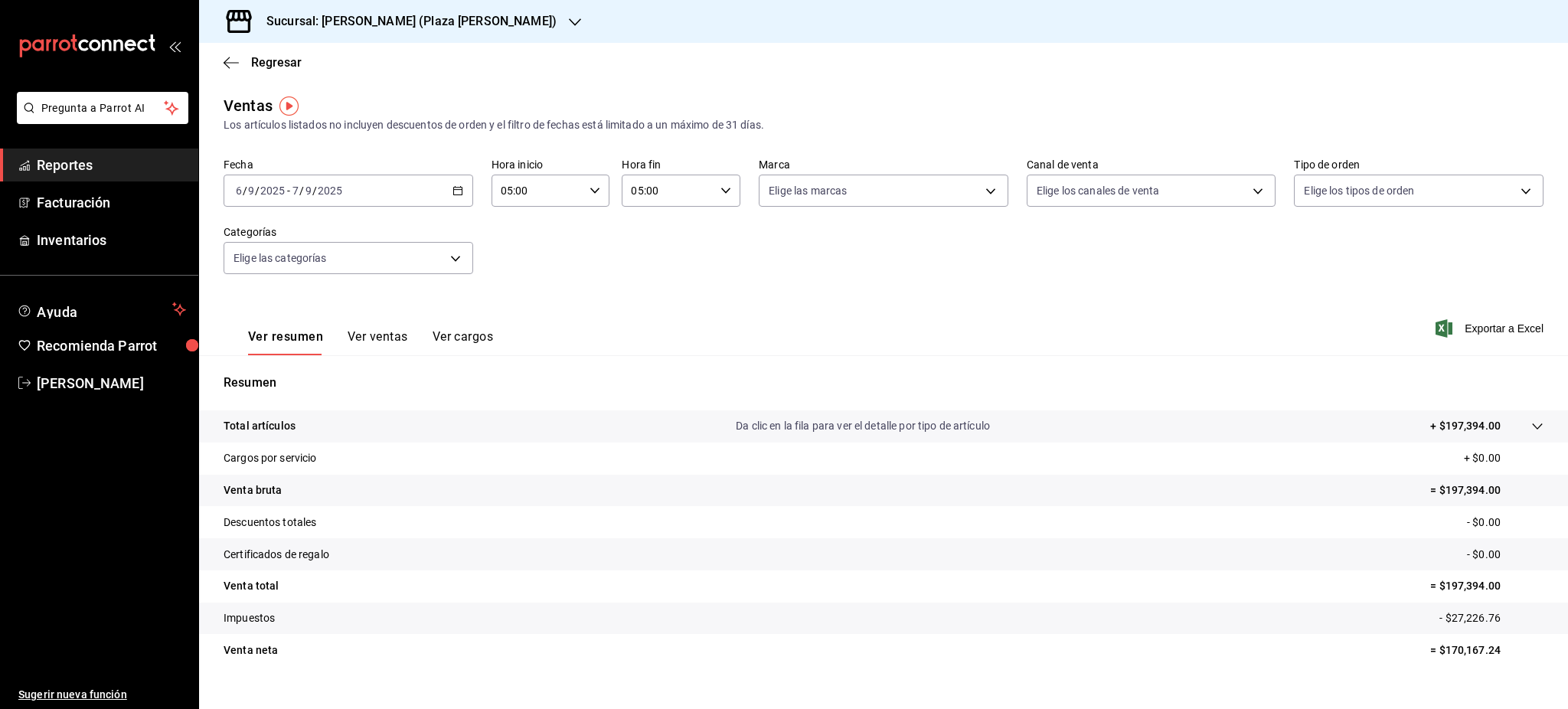
click at [467, 196] on div "2025-09-06 6 / 9 / 2025 - 2025-09-07 7 / 9 / 2025" at bounding box center [348, 190] width 250 height 32
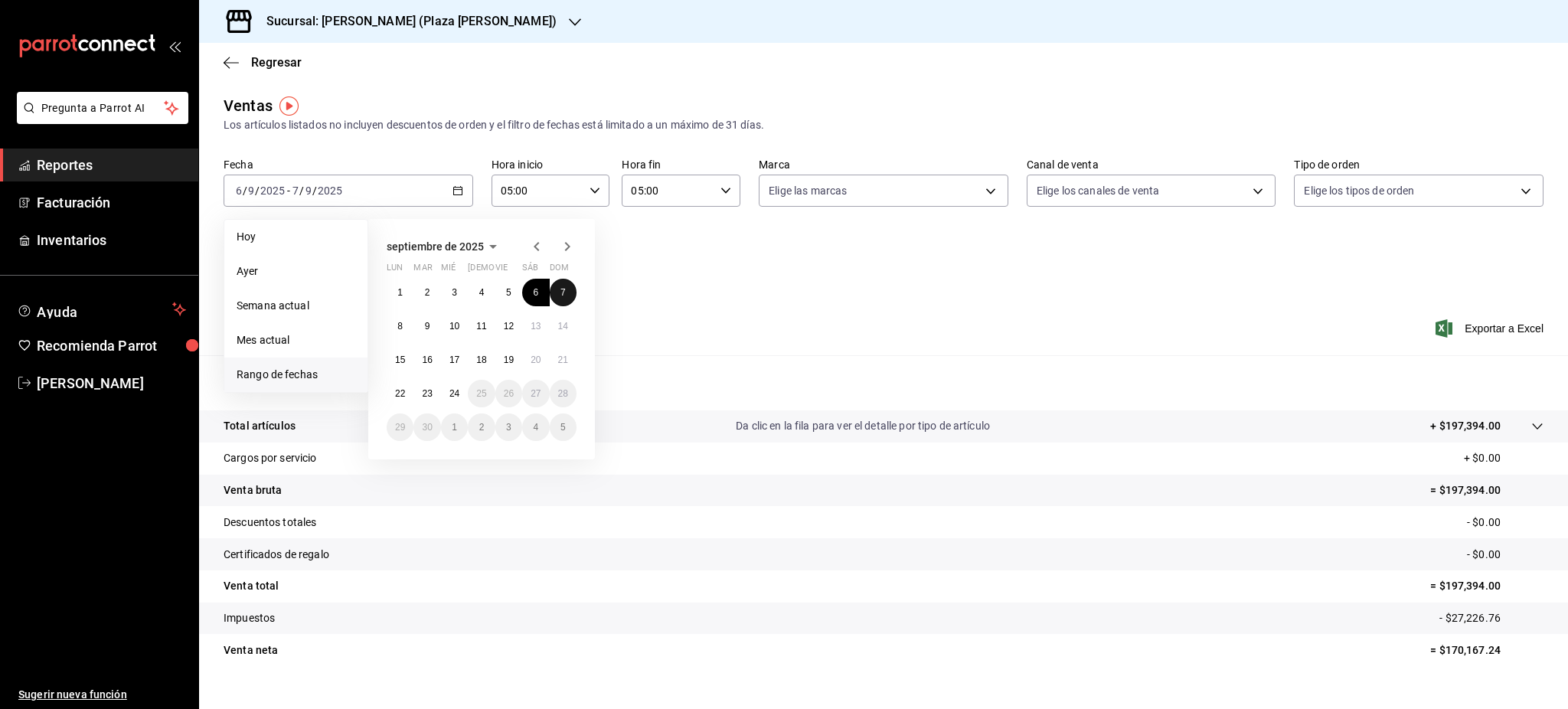
click at [560, 298] on abbr "7" at bounding box center [563, 292] width 6 height 10
click at [407, 330] on button "8" at bounding box center [400, 326] width 26 height 27
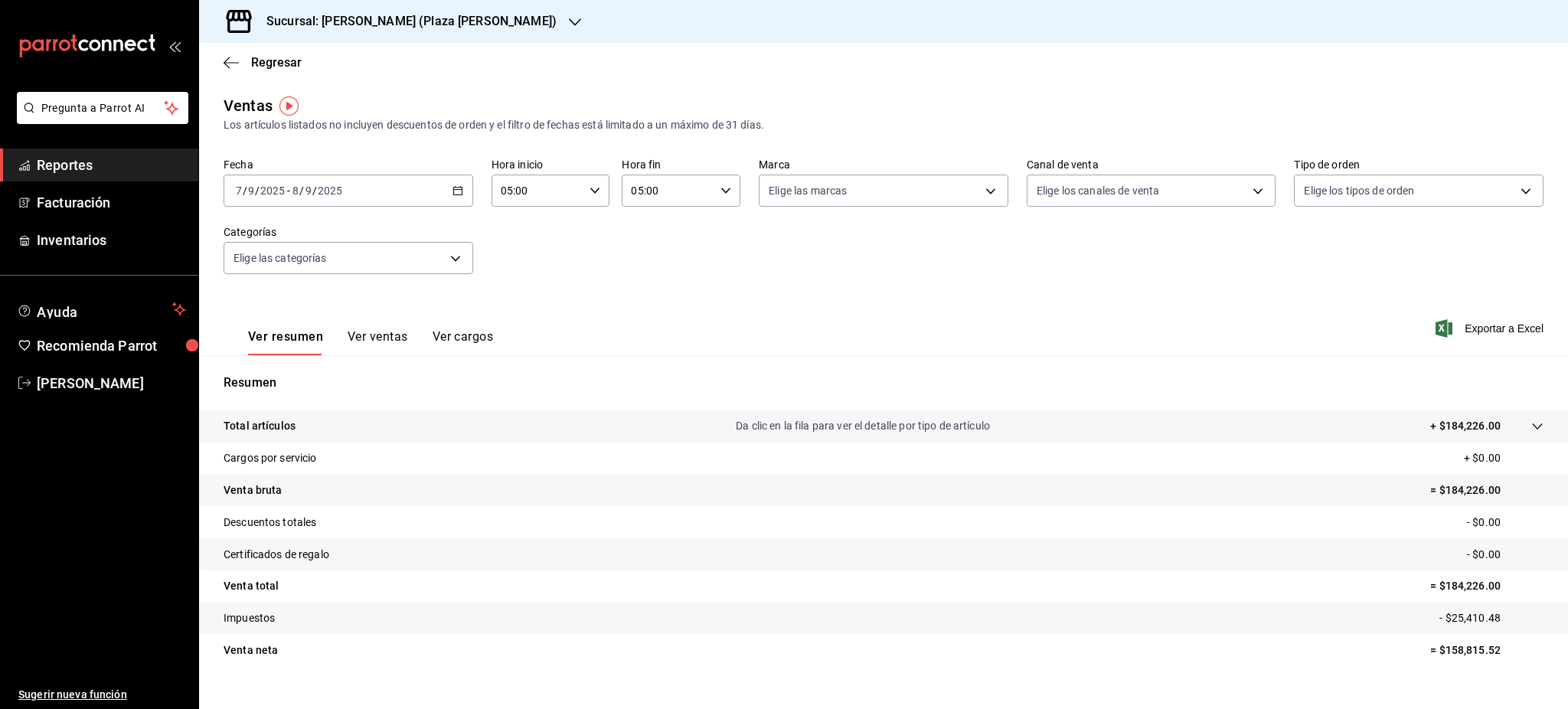
click at [461, 189] on div "2025-09-07 7 / 9 / 2025 - 2025-09-08 8 / 9 / 2025" at bounding box center [348, 190] width 250 height 32
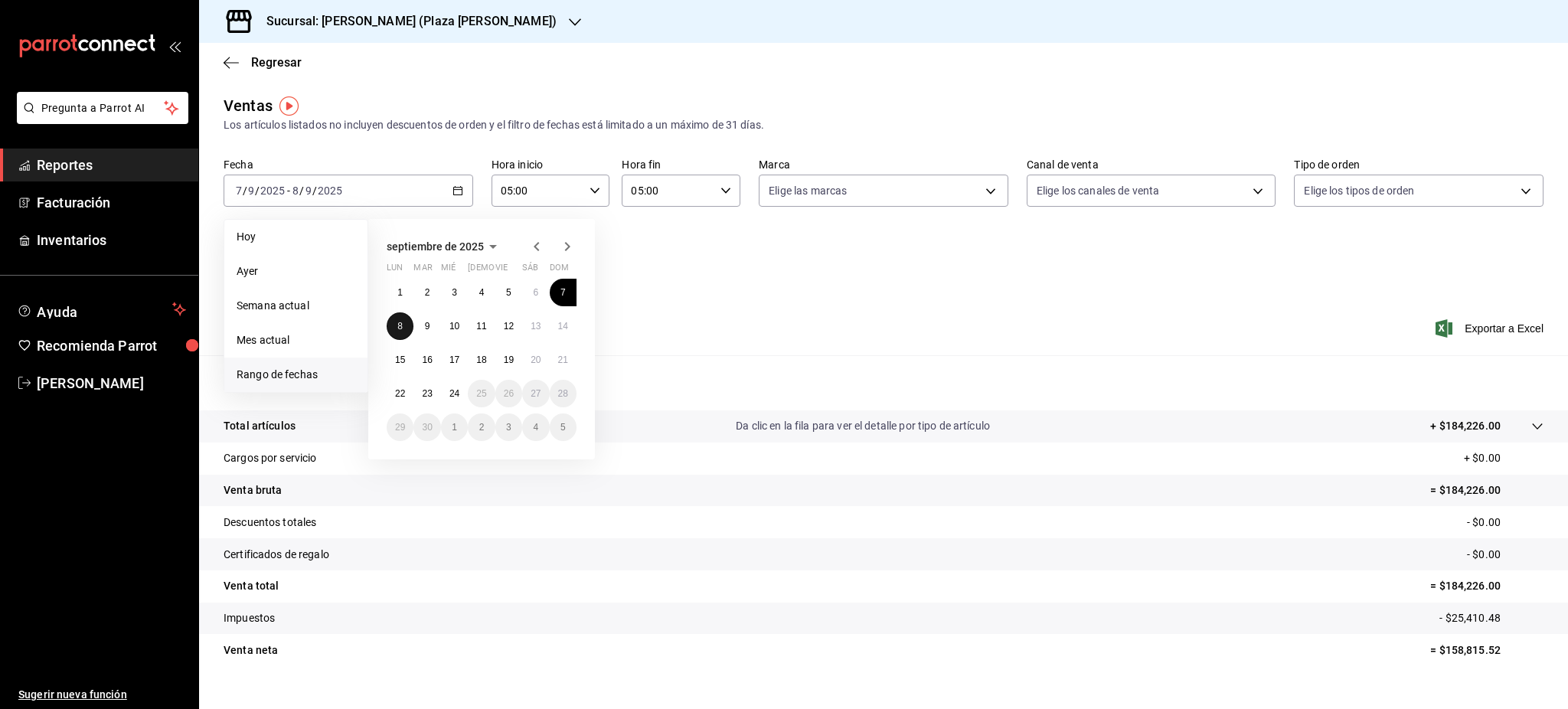
click at [407, 327] on button "8" at bounding box center [400, 326] width 26 height 27
click at [418, 327] on button "9" at bounding box center [427, 326] width 26 height 27
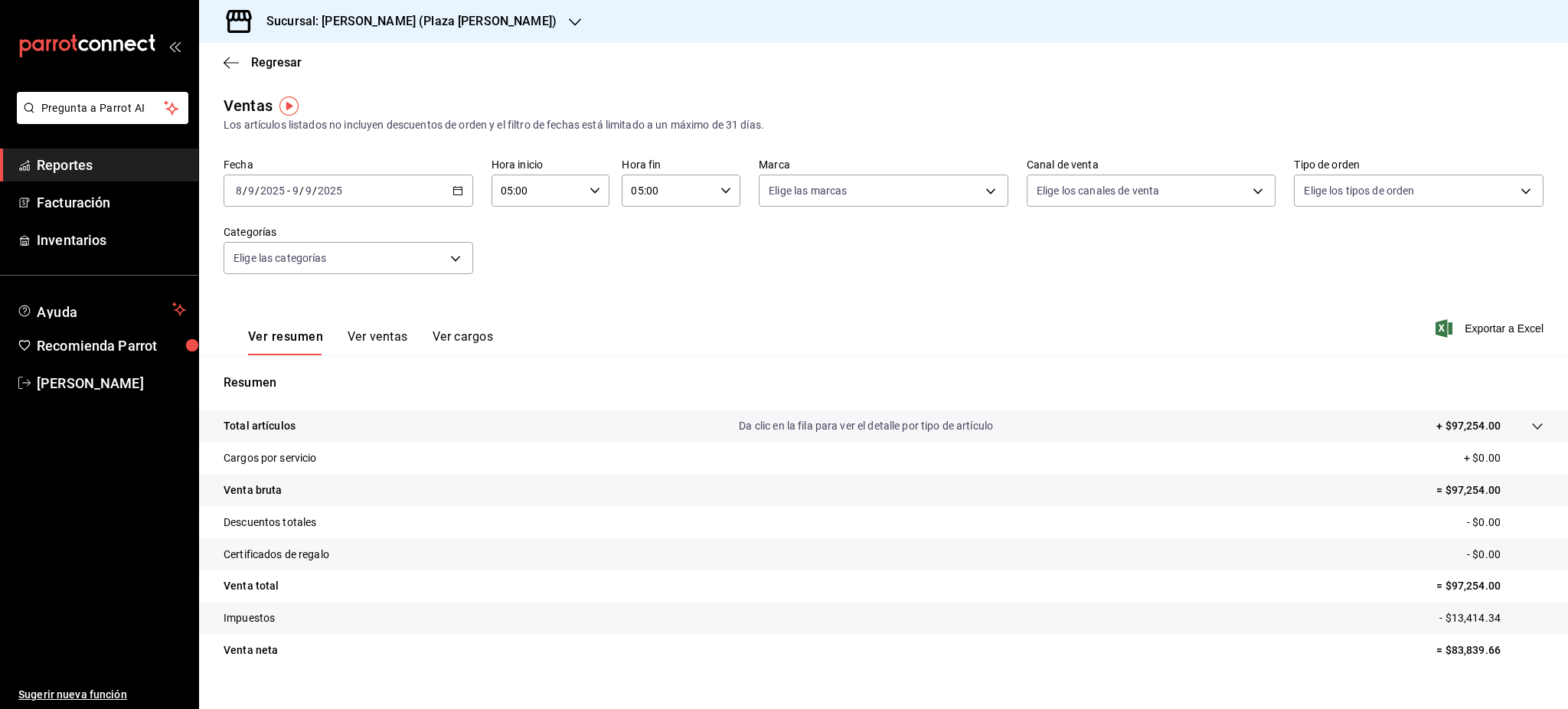
click at [445, 190] on div "2025-09-08 8 / 9 / 2025 - 2025-09-09 9 / 9 / 2025" at bounding box center [348, 190] width 250 height 32
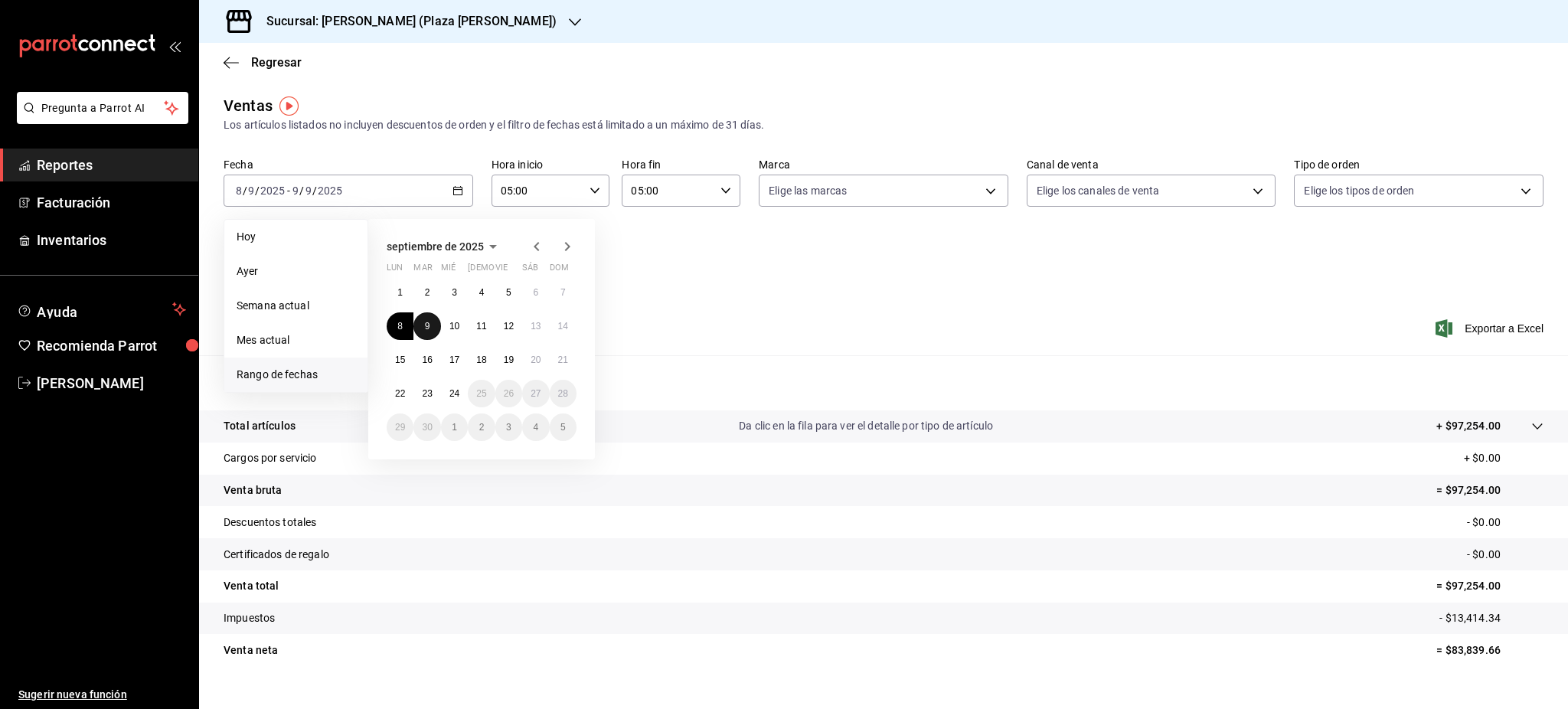
click at [429, 329] on abbr "9" at bounding box center [428, 326] width 6 height 10
click at [455, 323] on abbr "10" at bounding box center [454, 326] width 10 height 10
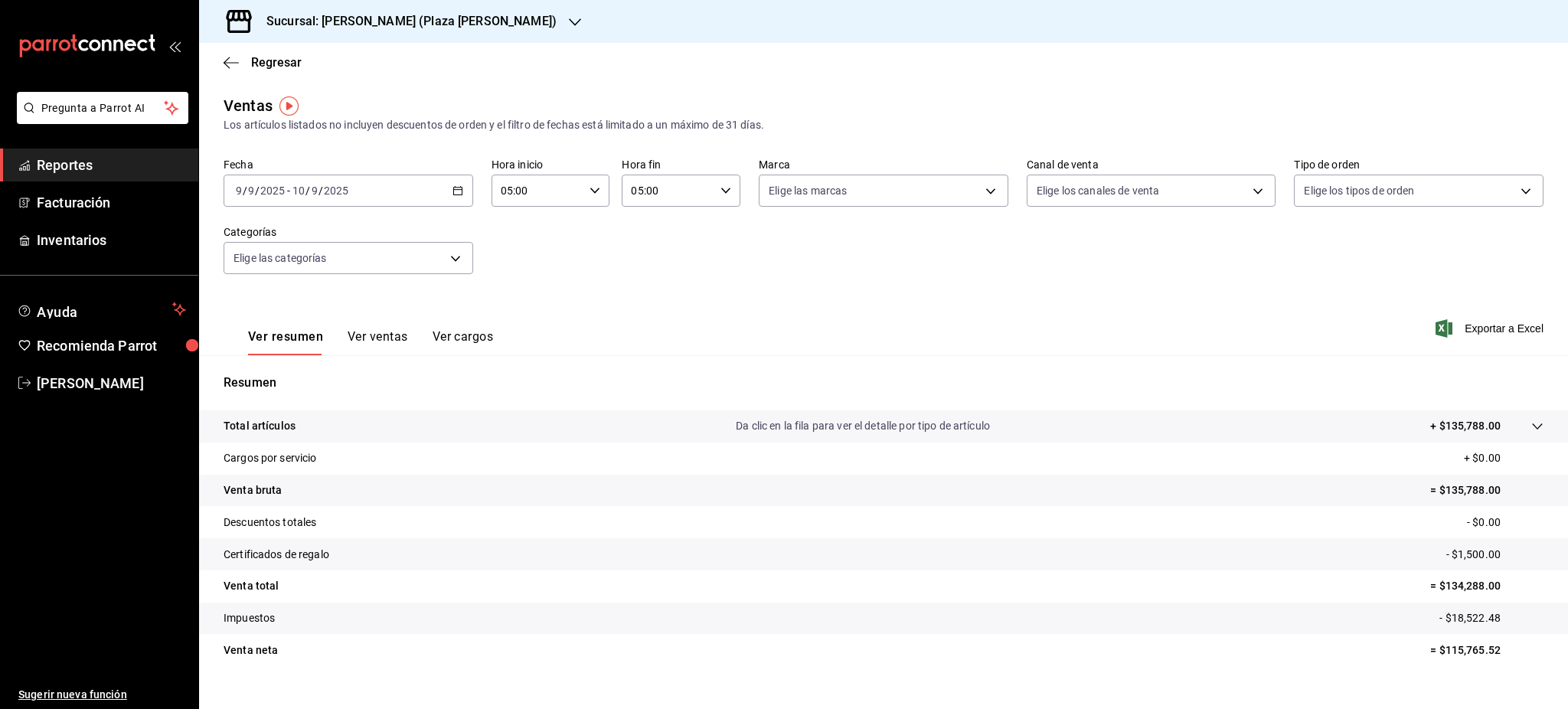
click at [285, 72] on div "Regresar" at bounding box center [883, 62] width 1369 height 39
click at [283, 68] on span "Regresar" at bounding box center [277, 62] width 51 height 14
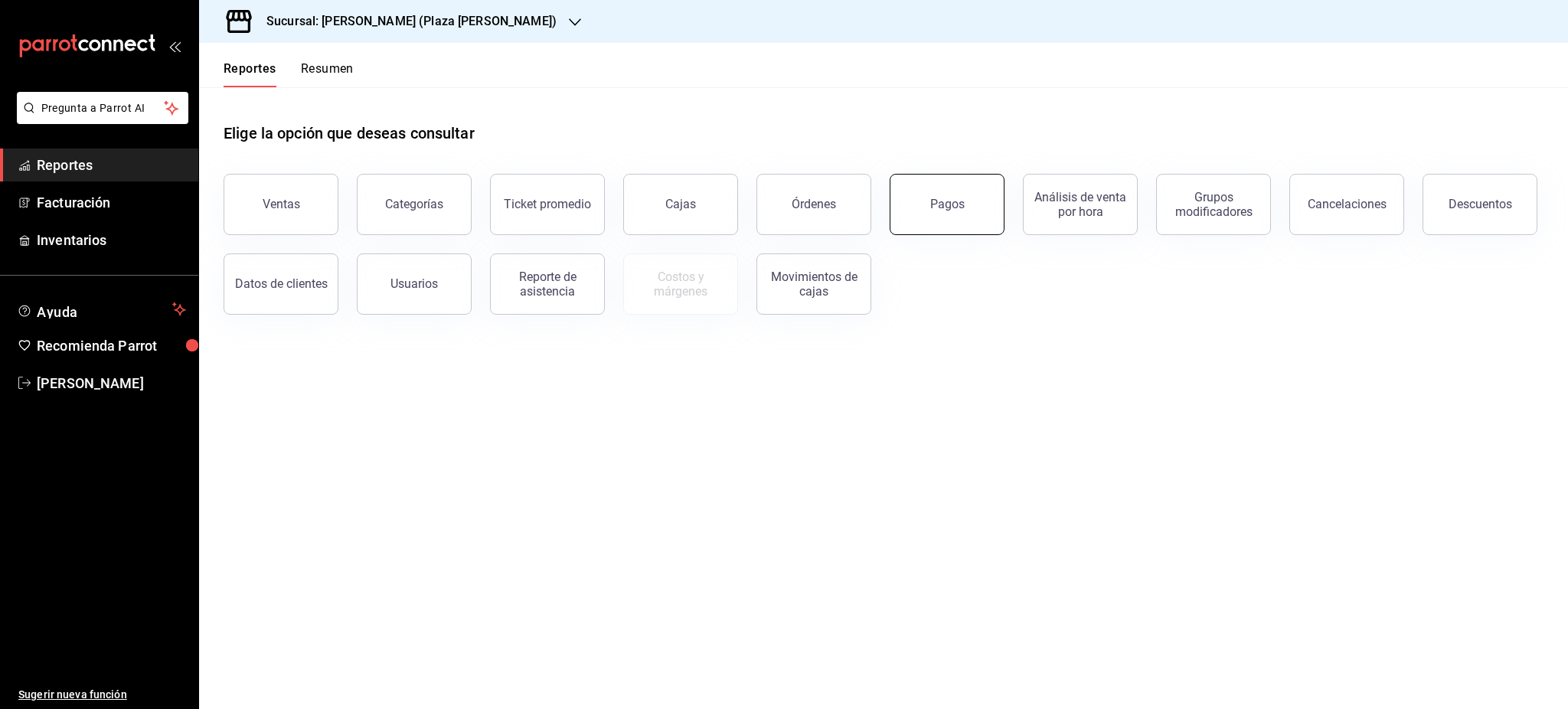
click at [950, 228] on button "Pagos" at bounding box center [947, 204] width 115 height 61
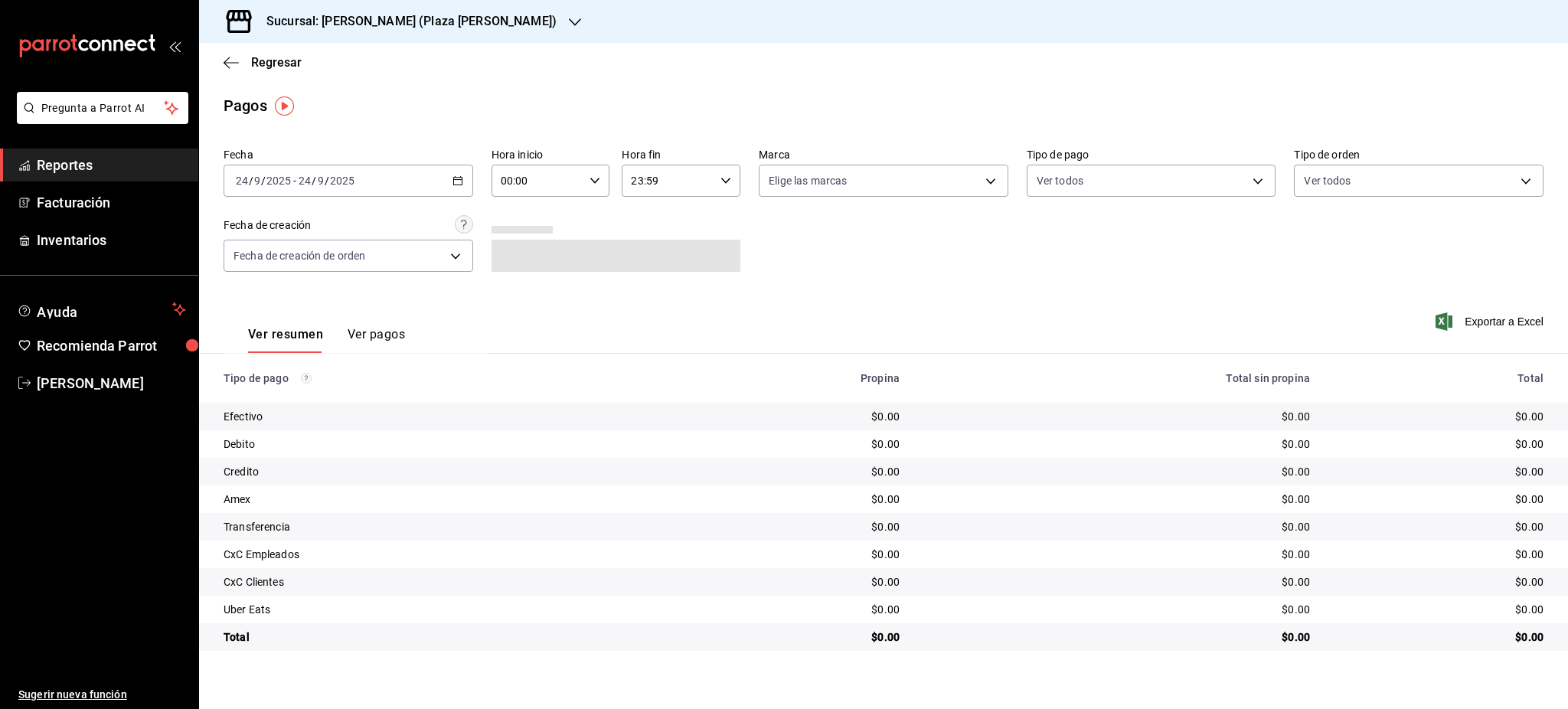
click at [455, 185] on icon "button" at bounding box center [458, 180] width 10 height 10
click at [307, 402] on span "Rango de fechas" at bounding box center [296, 399] width 119 height 16
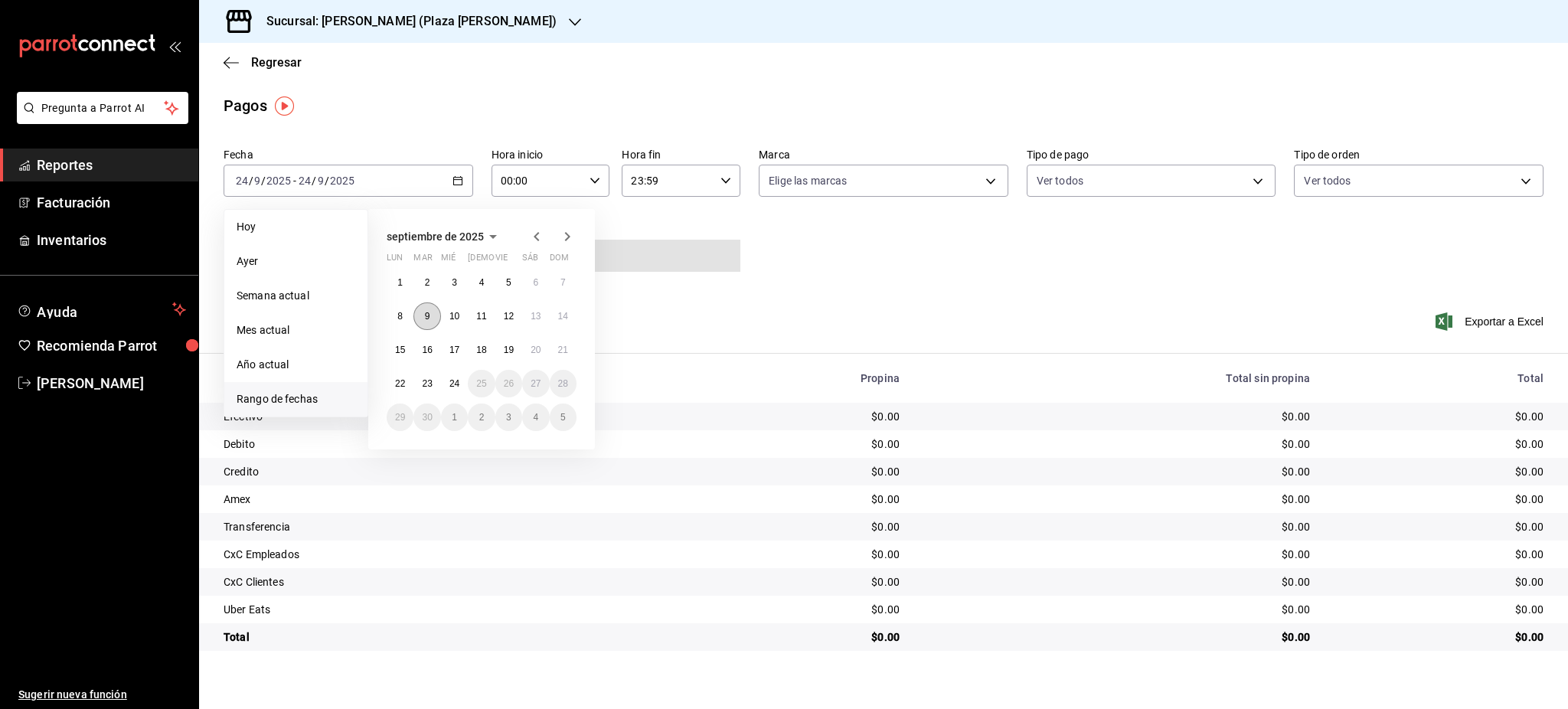
click at [420, 314] on button "9" at bounding box center [427, 315] width 26 height 27
click at [445, 314] on button "10" at bounding box center [454, 315] width 26 height 27
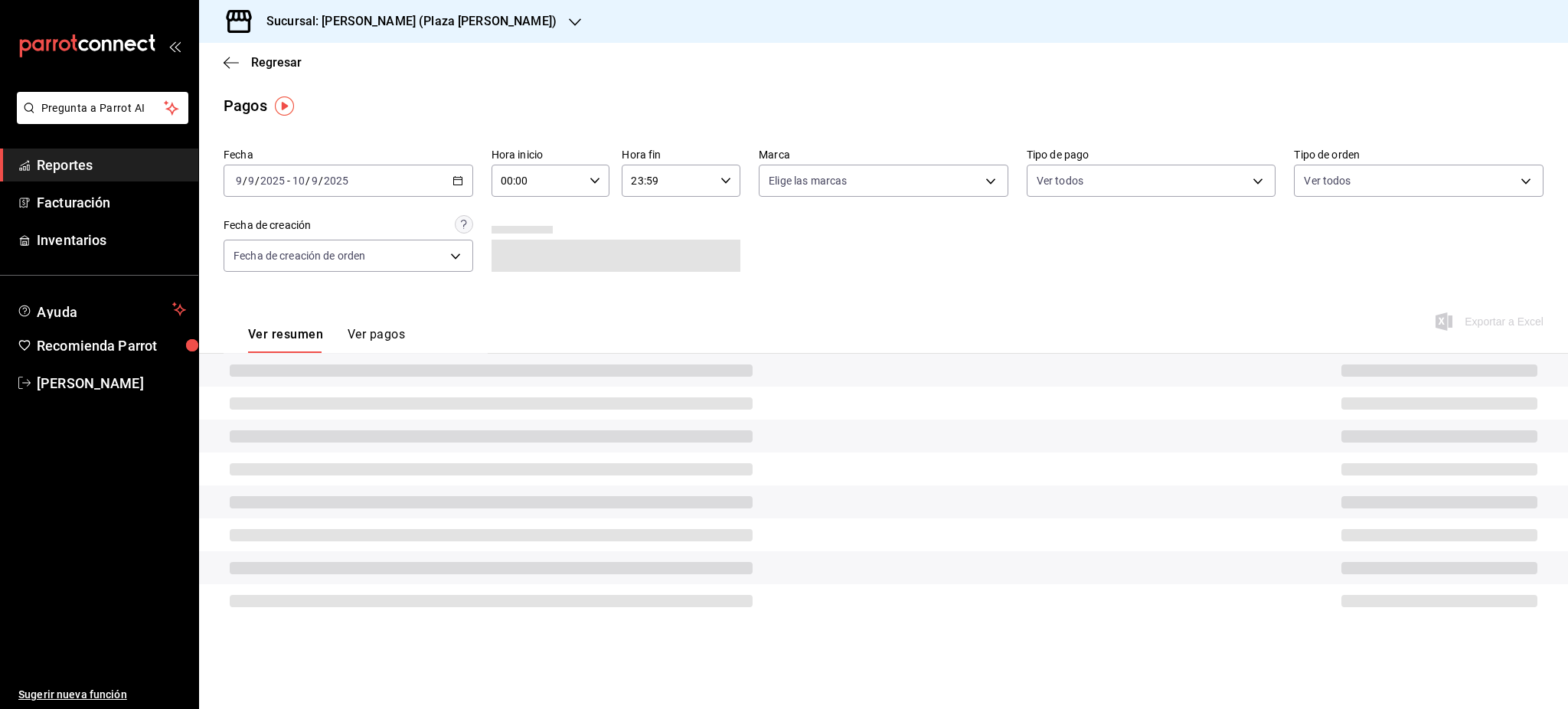
click at [601, 190] on div "00:00 Hora inicio" at bounding box center [551, 181] width 119 height 32
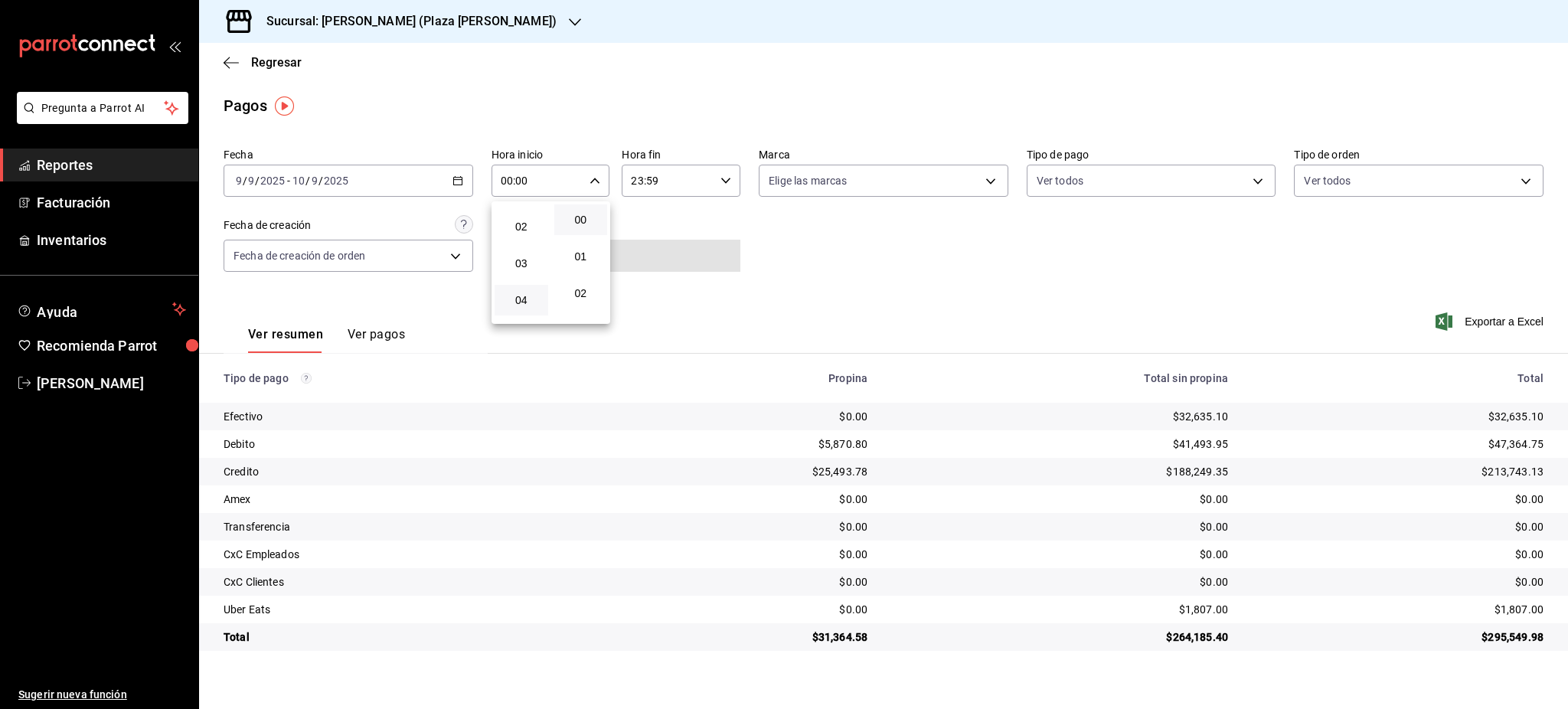
scroll to position [102, 0]
click at [519, 299] on span "05" at bounding box center [521, 301] width 35 height 12
type input "05:00"
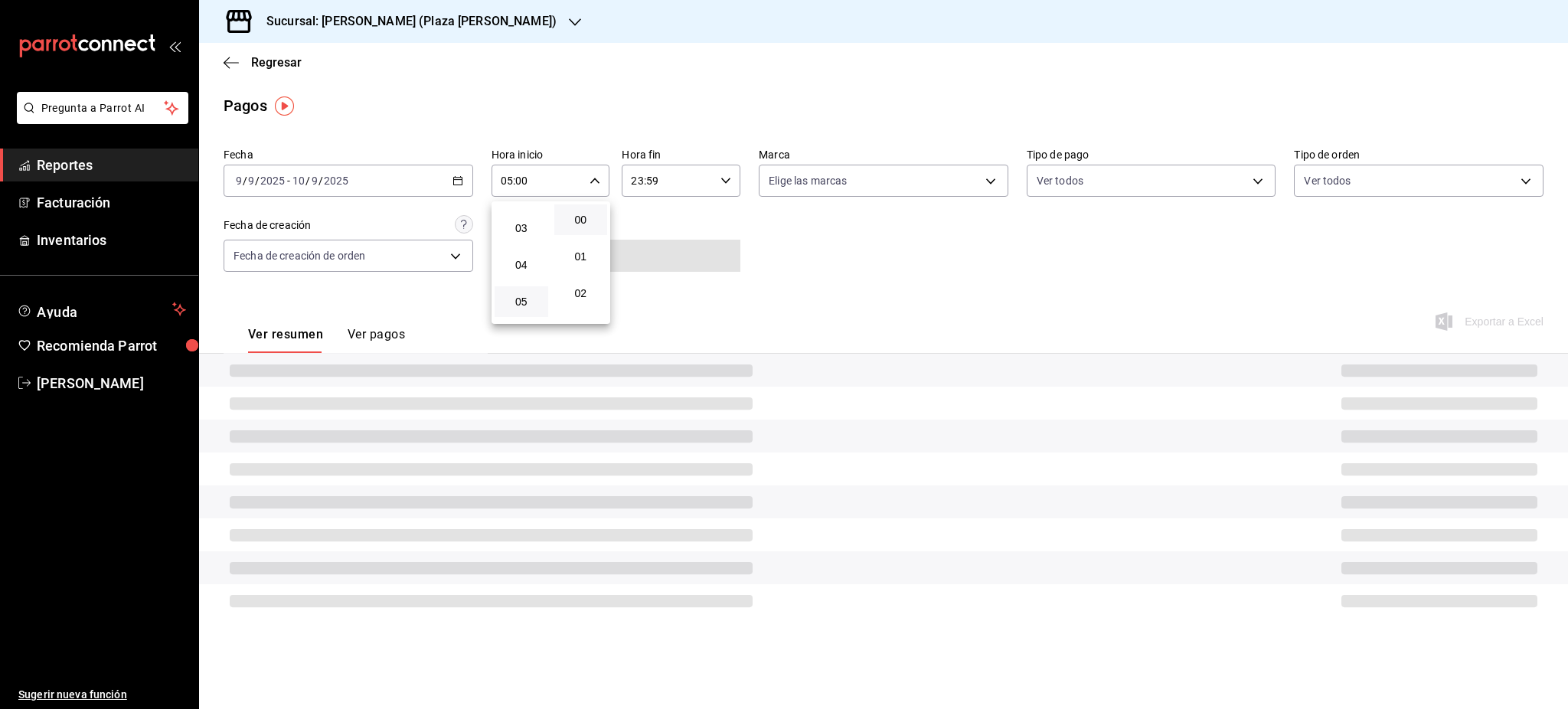
click at [749, 193] on div at bounding box center [784, 354] width 1568 height 709
click at [733, 181] on div "23:59 Hora fin" at bounding box center [681, 181] width 119 height 32
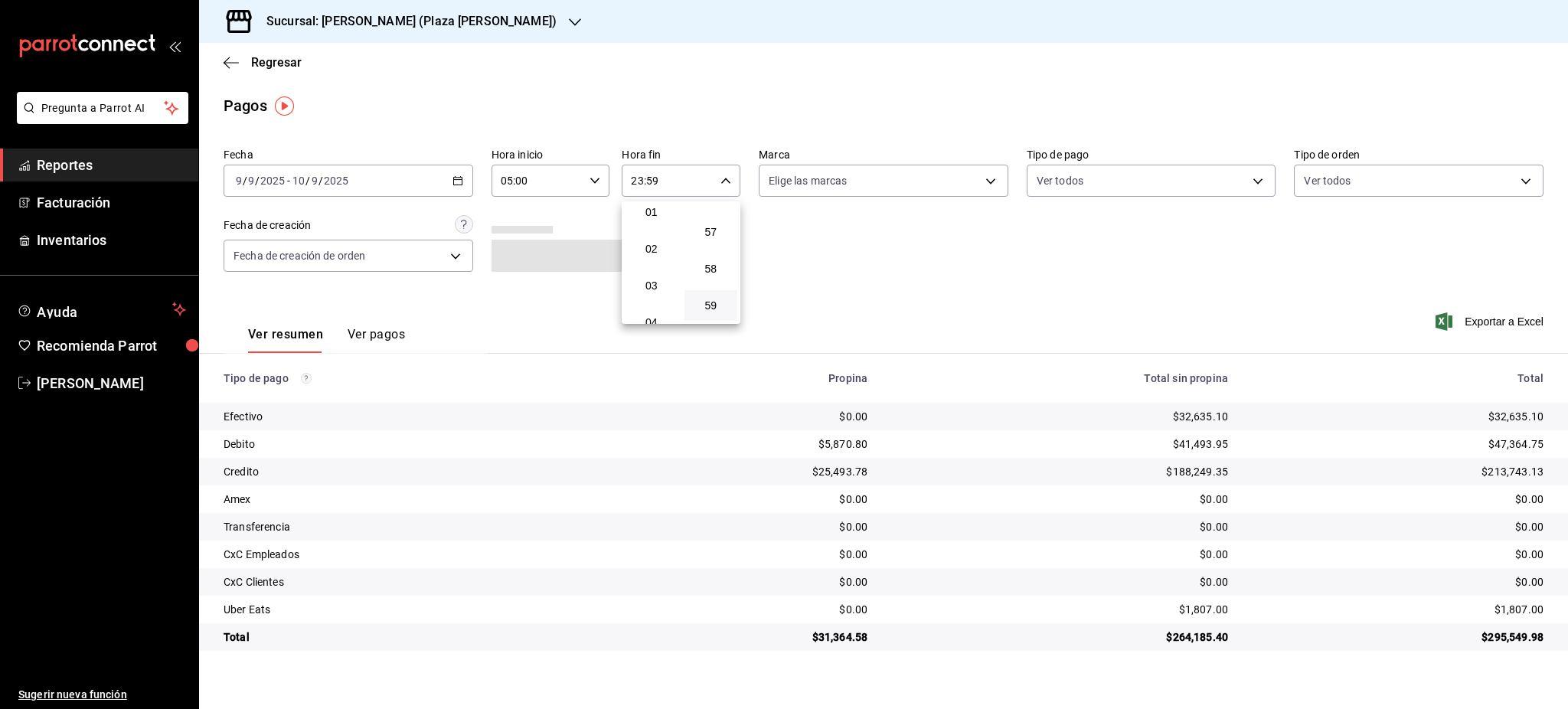
scroll to position [147, 0]
click at [650, 264] on button "05" at bounding box center [652, 256] width 54 height 31
click at [711, 234] on button "00" at bounding box center [711, 219] width 54 height 31
type input "05:00"
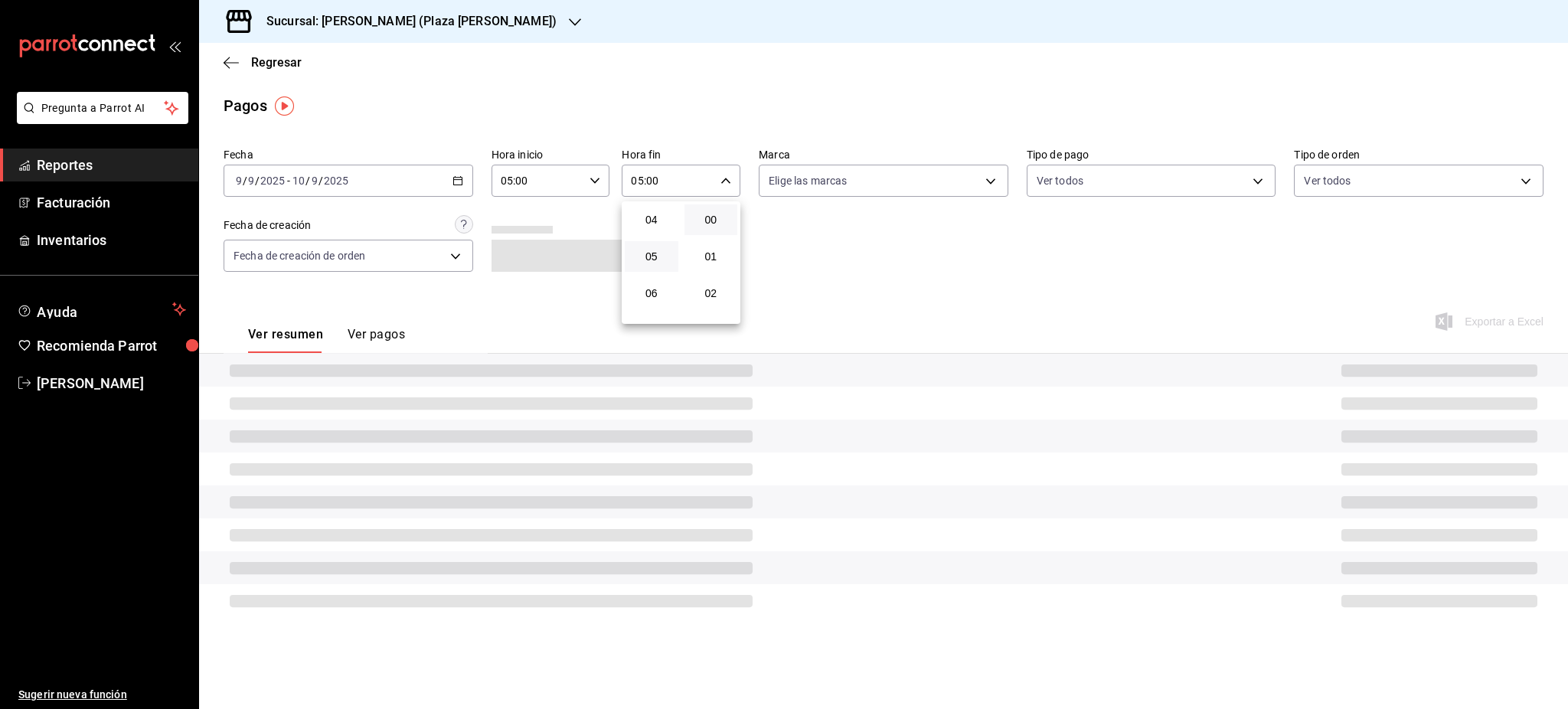
click at [862, 290] on div at bounding box center [784, 354] width 1568 height 709
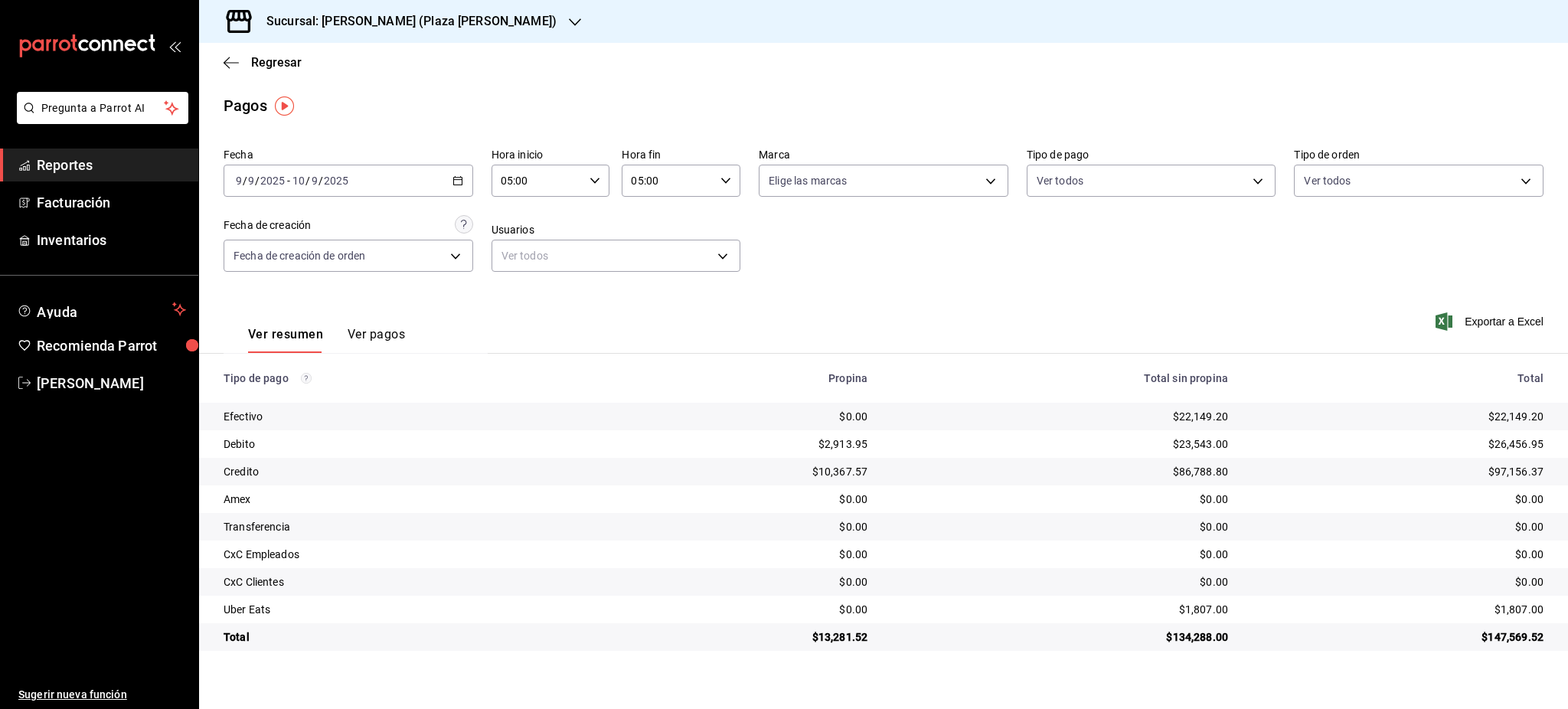
click at [1529, 612] on div "$1,807.00" at bounding box center [1398, 609] width 291 height 15
copy div "1,807.00"
click at [1515, 435] on td "$26,456.95" at bounding box center [1404, 443] width 328 height 27
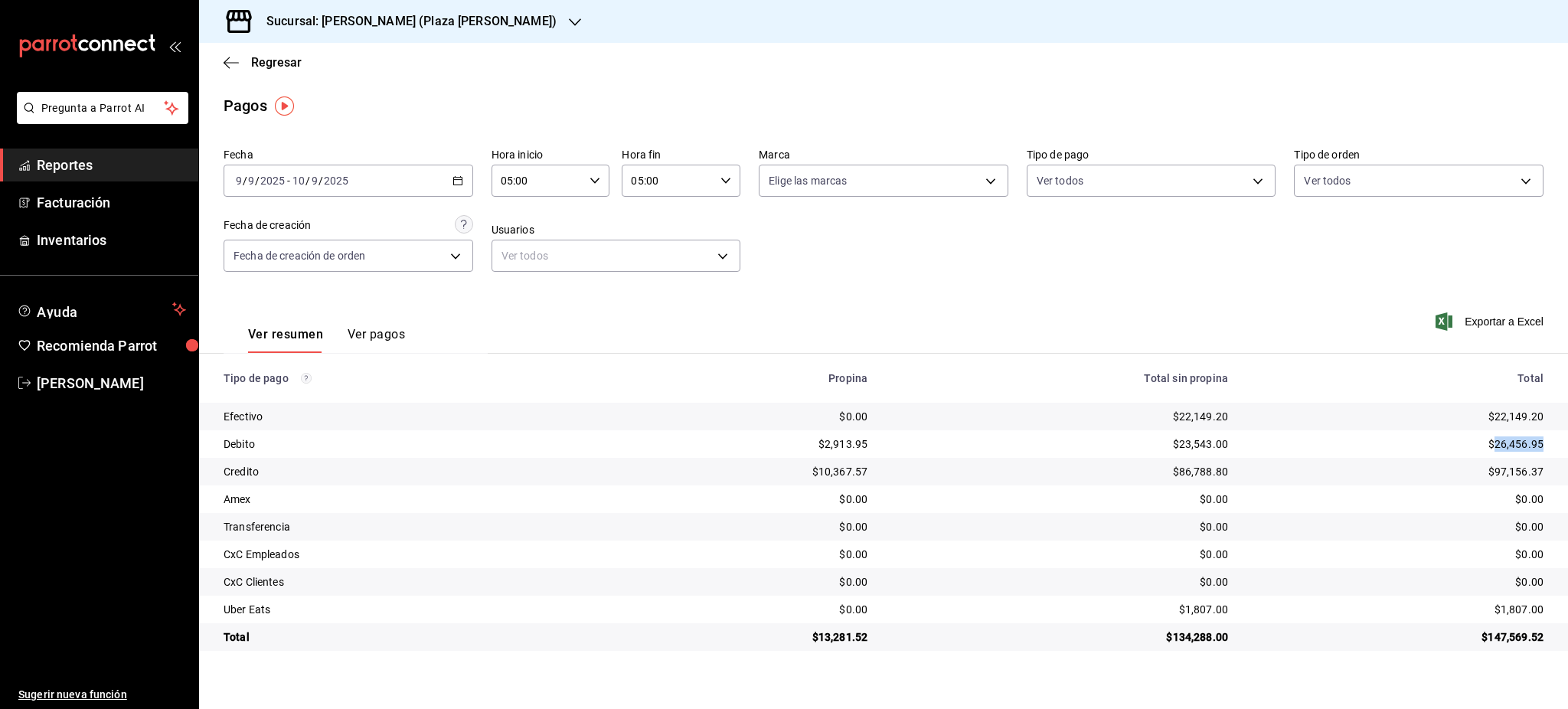
copy div "26,456.95"
click at [1513, 475] on div "$97,156.37" at bounding box center [1398, 472] width 291 height 15
copy div "97,156.37"
click at [463, 174] on div "2025-09-09 9 / 9 / 2025 - 2025-09-10 10 / 9 / 2025" at bounding box center [348, 181] width 250 height 32
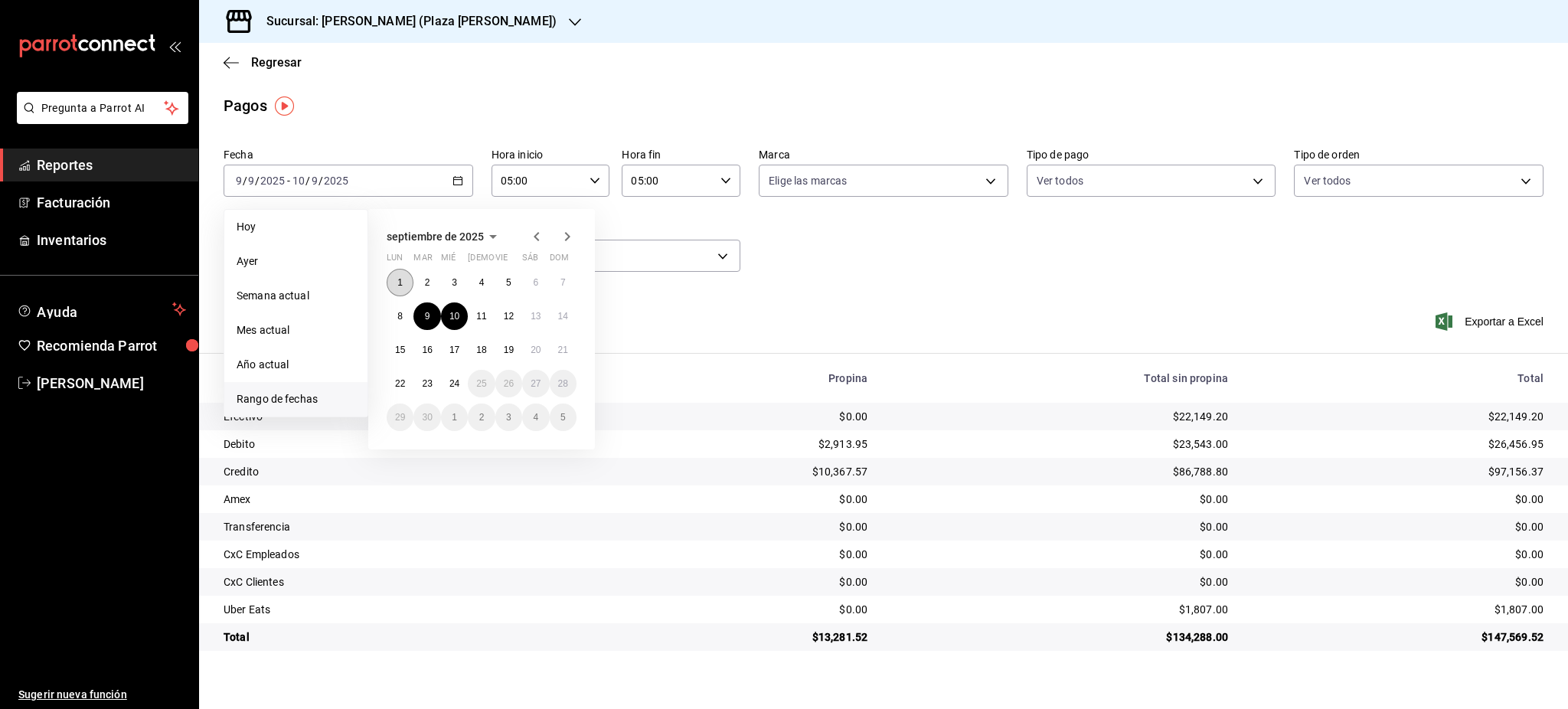
click at [397, 277] on button "1" at bounding box center [400, 282] width 26 height 27
click at [453, 385] on abbr "24" at bounding box center [454, 383] width 10 height 10
type input "00:00"
type input "23:59"
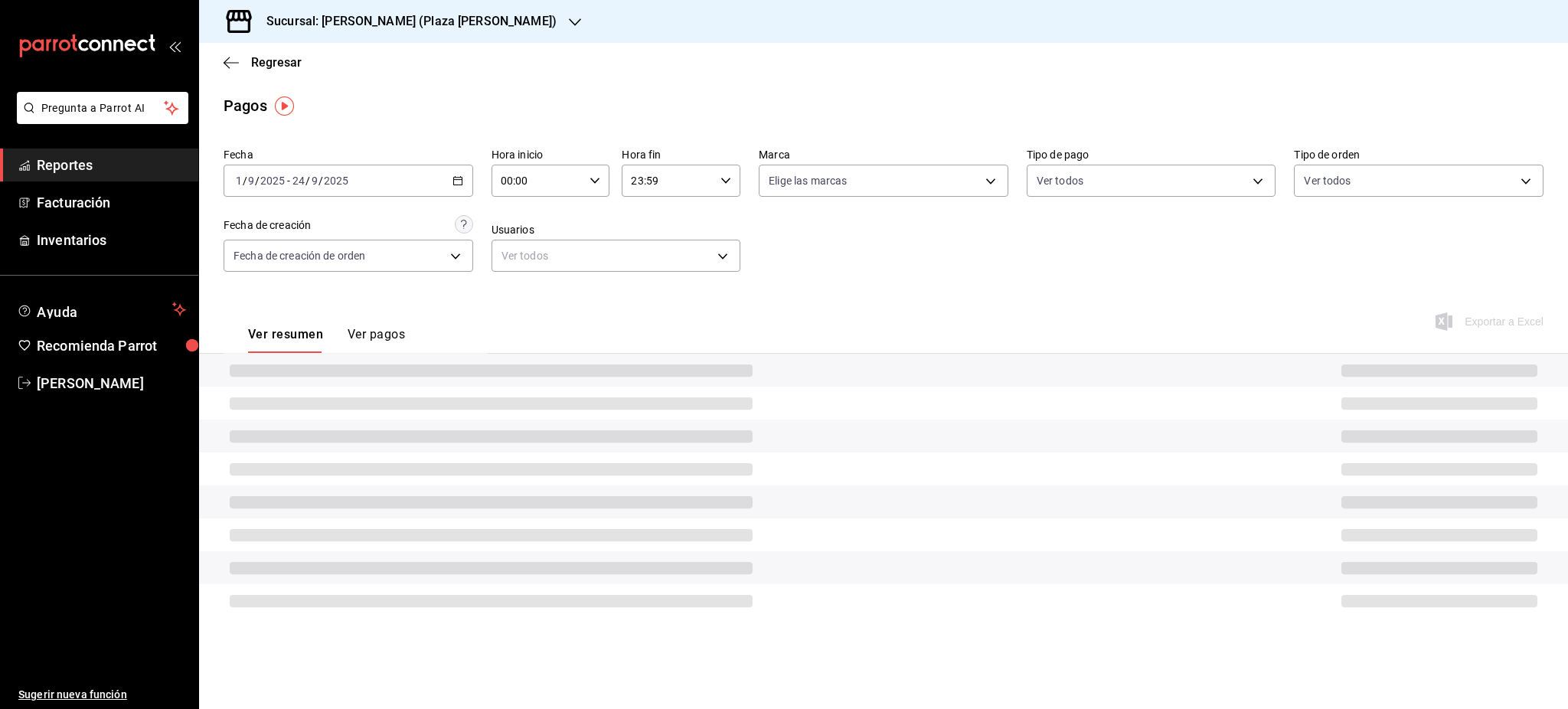
click at [601, 174] on div "00:00 Hora inicio" at bounding box center [551, 181] width 119 height 32
click at [523, 293] on button "05" at bounding box center [521, 301] width 54 height 31
type input "05:00"
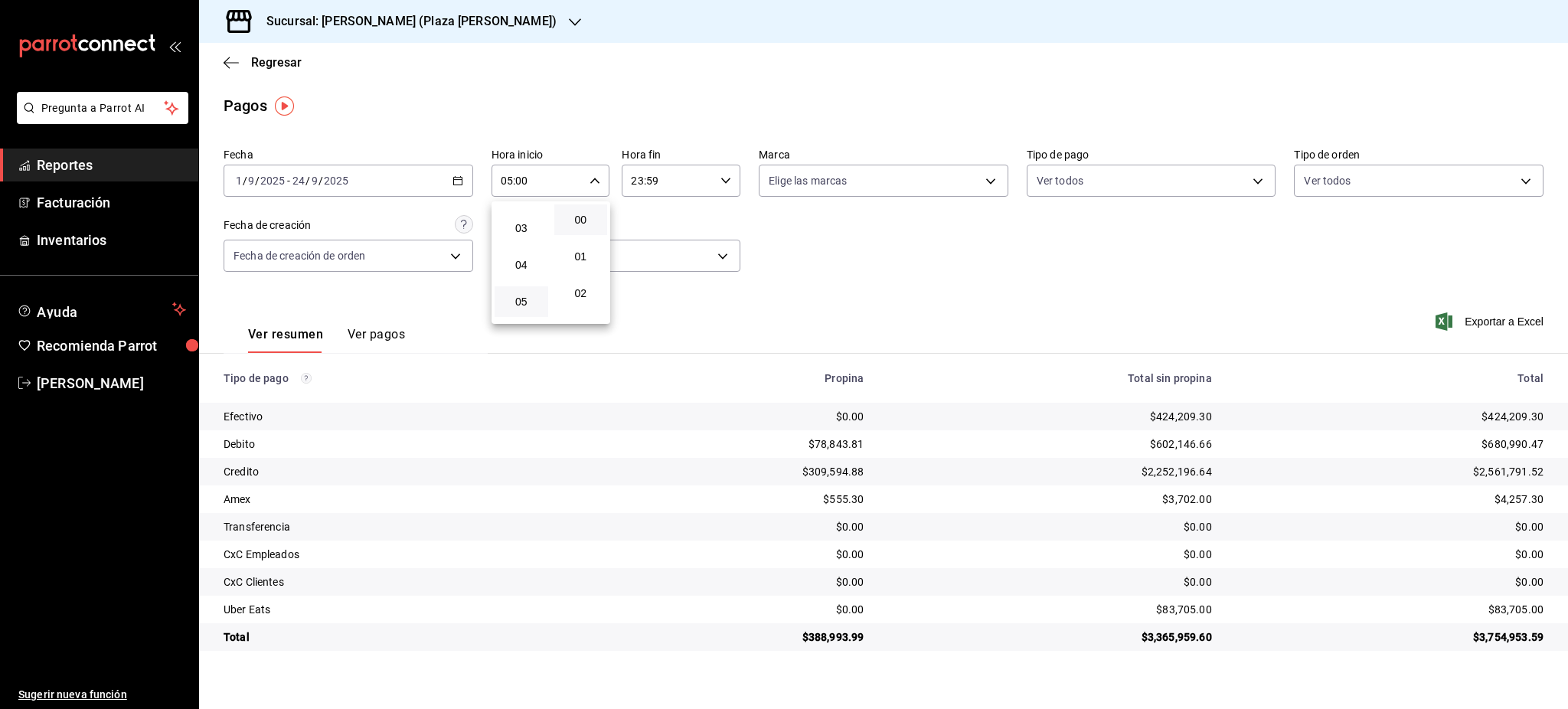
click at [707, 177] on div at bounding box center [784, 354] width 1568 height 709
click at [726, 180] on icon "button" at bounding box center [725, 180] width 10 height 10
click at [655, 266] on button "05" at bounding box center [652, 256] width 54 height 31
click at [719, 206] on button "00" at bounding box center [711, 219] width 54 height 31
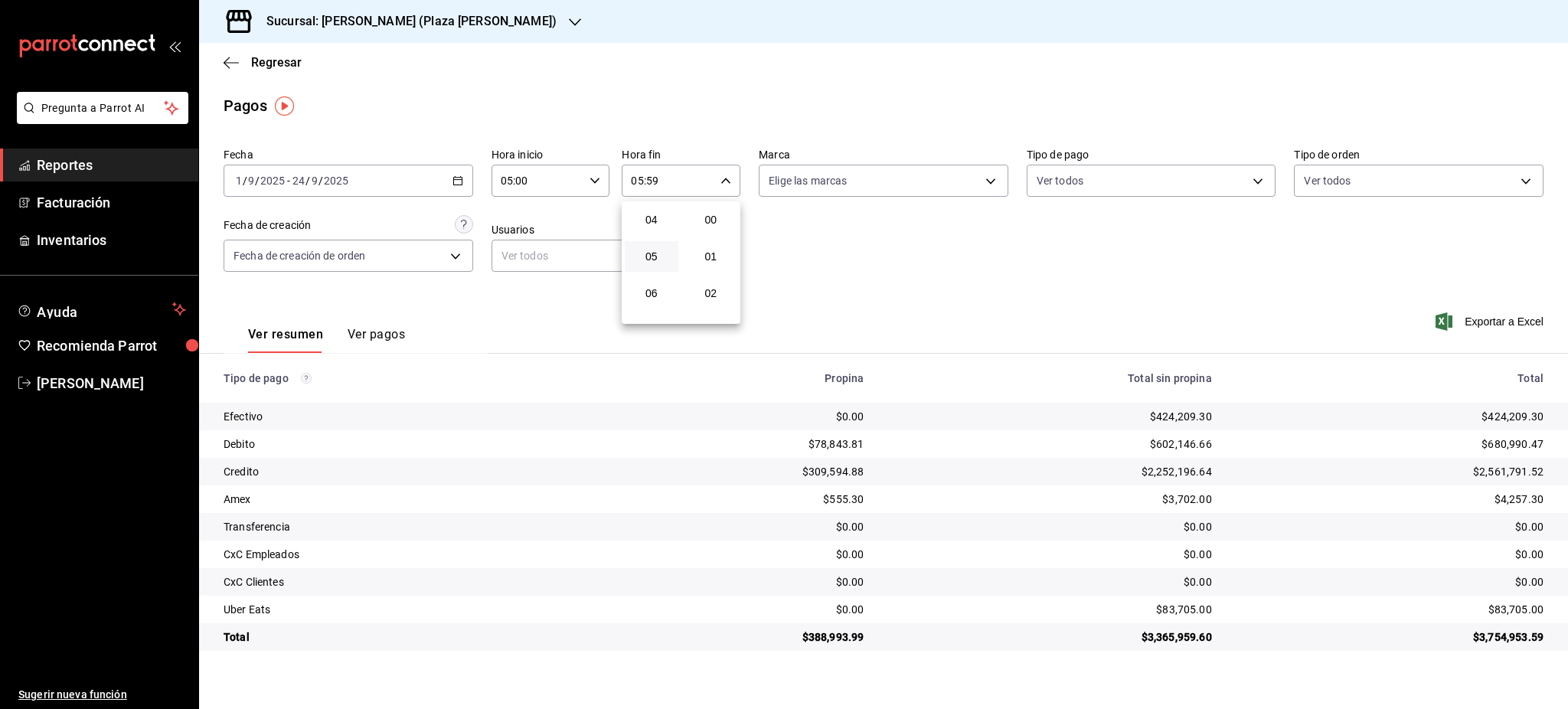
type input "05:00"
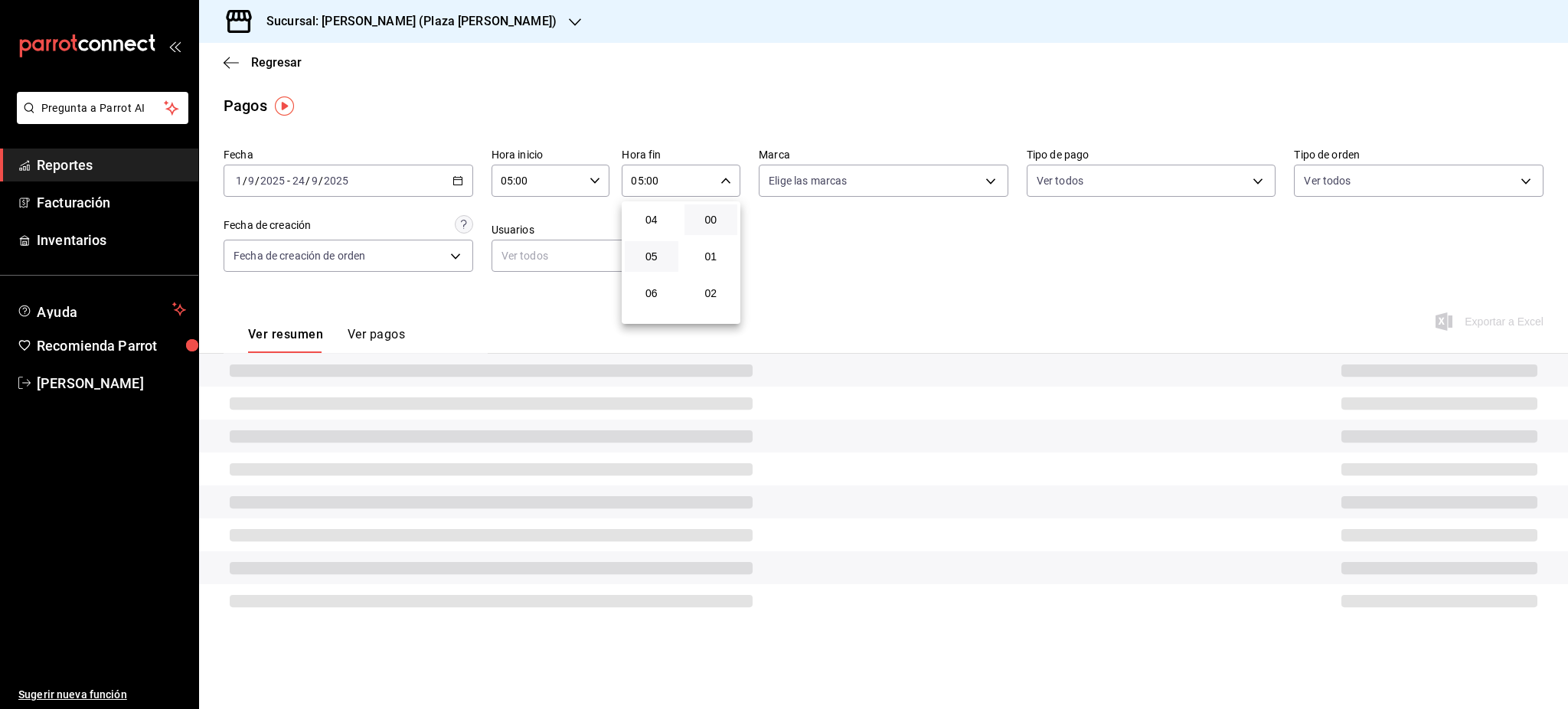
click at [874, 296] on div at bounding box center [784, 354] width 1568 height 709
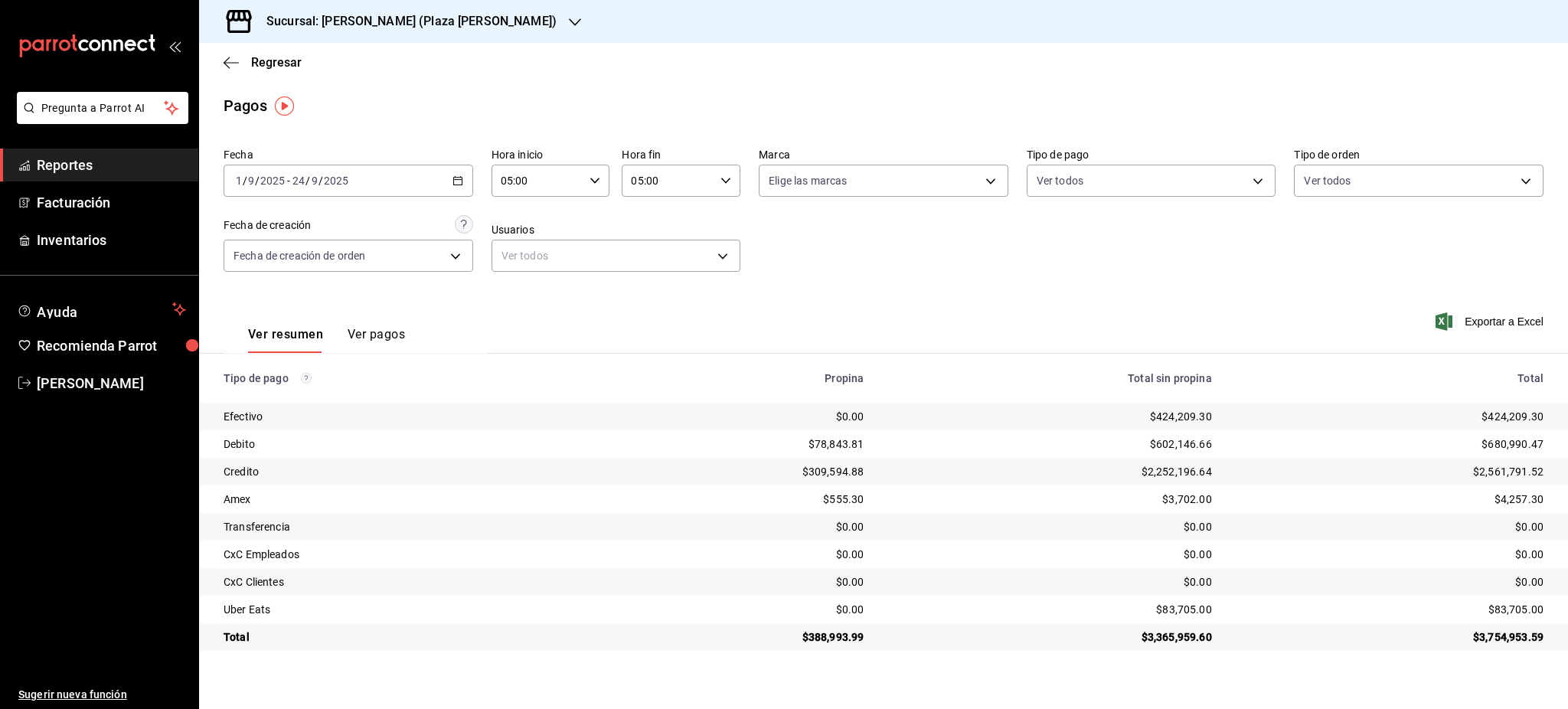
click at [277, 74] on div "Regresar" at bounding box center [883, 62] width 1369 height 39
click at [279, 67] on span "Regresar" at bounding box center [277, 62] width 51 height 14
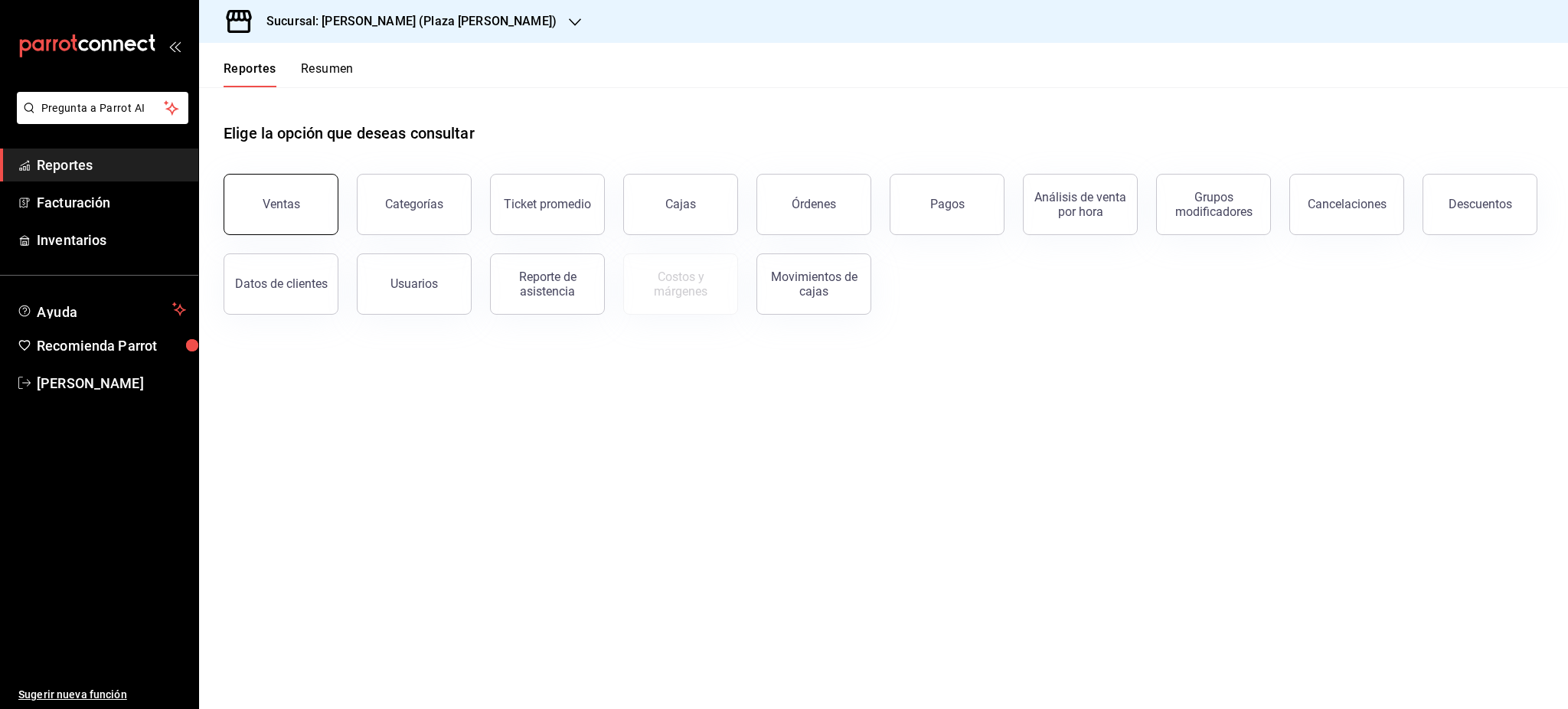
click at [297, 190] on button "Ventas" at bounding box center [281, 204] width 115 height 61
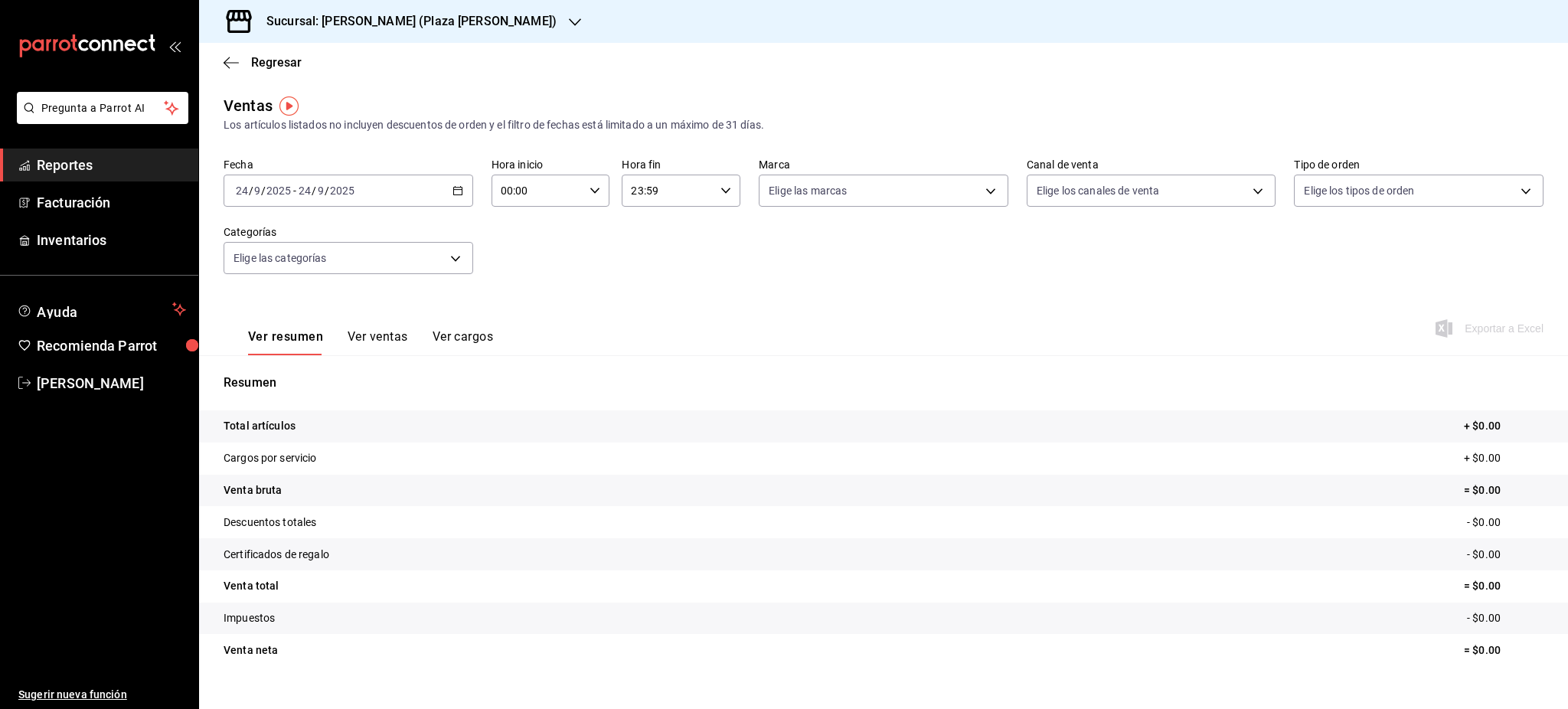
click at [453, 189] on icon "button" at bounding box center [458, 190] width 10 height 10
click at [332, 377] on span "Rango de fechas" at bounding box center [296, 375] width 119 height 16
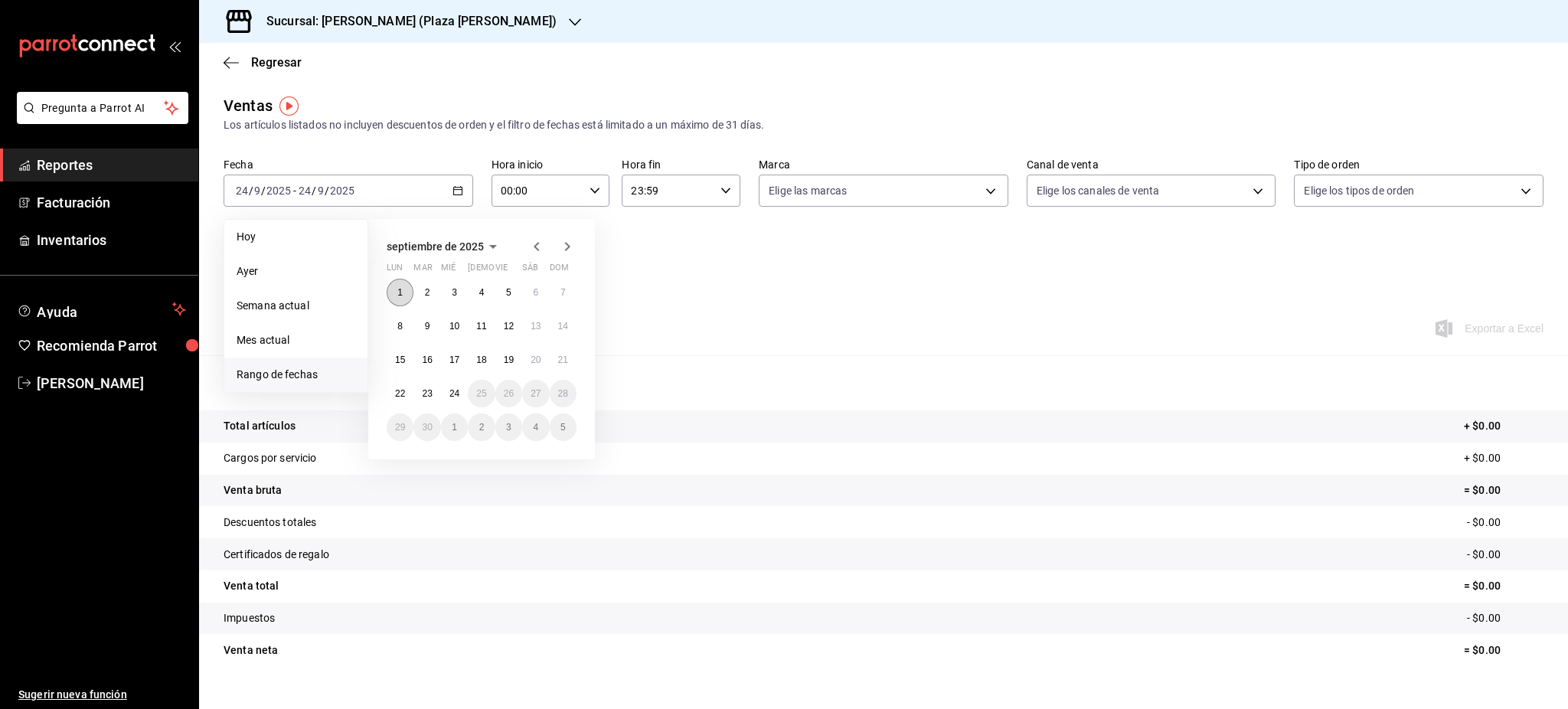
click at [403, 289] on button "1" at bounding box center [400, 292] width 26 height 27
click at [402, 295] on abbr "1" at bounding box center [400, 292] width 6 height 10
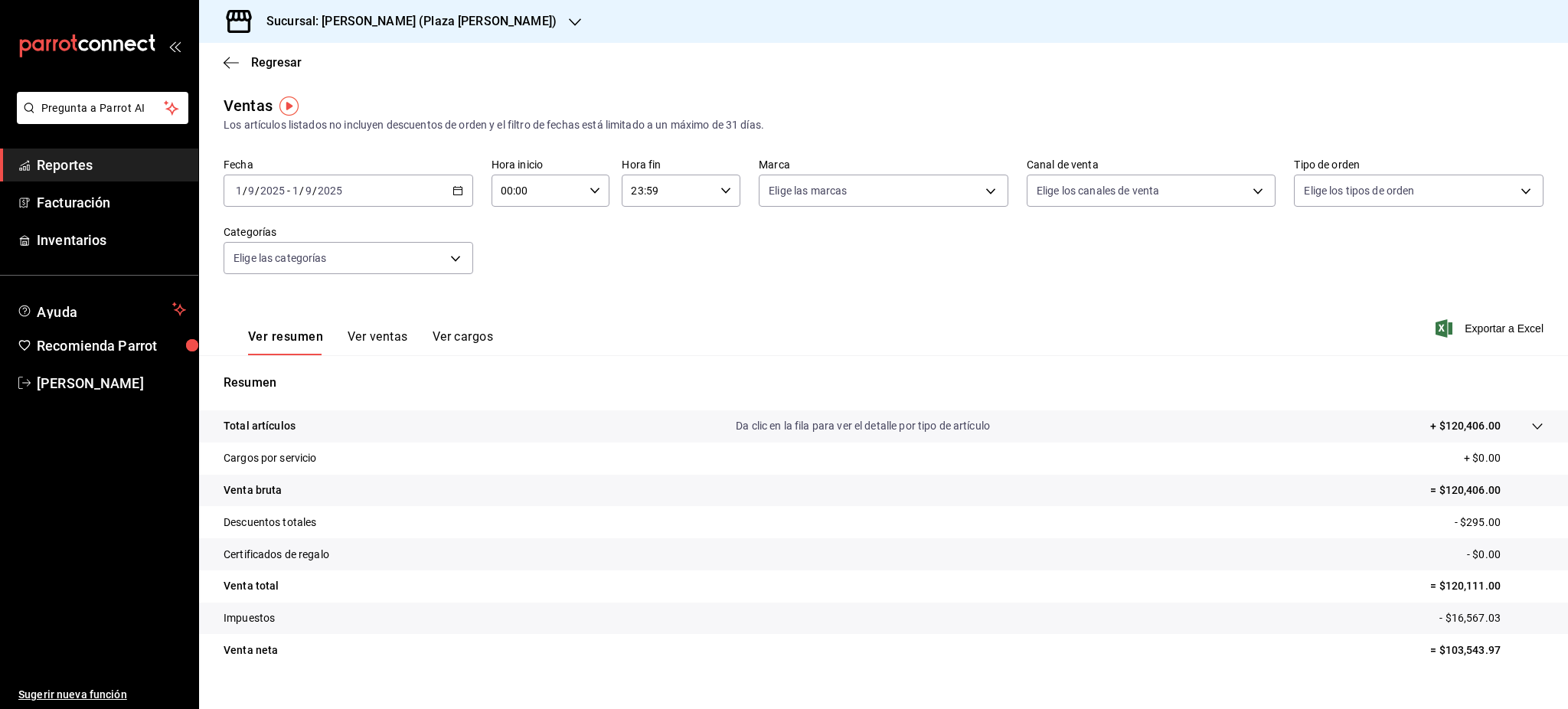
click at [461, 208] on div "Fecha 2025-09-01 1 / 9 / 2025 - 2025-09-01 1 / 9 / 2025 Hora inicio 00:00 Hora …" at bounding box center [883, 225] width 1320 height 135
click at [461, 200] on div "2025-09-01 1 / 9 / 2025 - 2025-09-01 1 / 9 / 2025" at bounding box center [348, 190] width 250 height 32
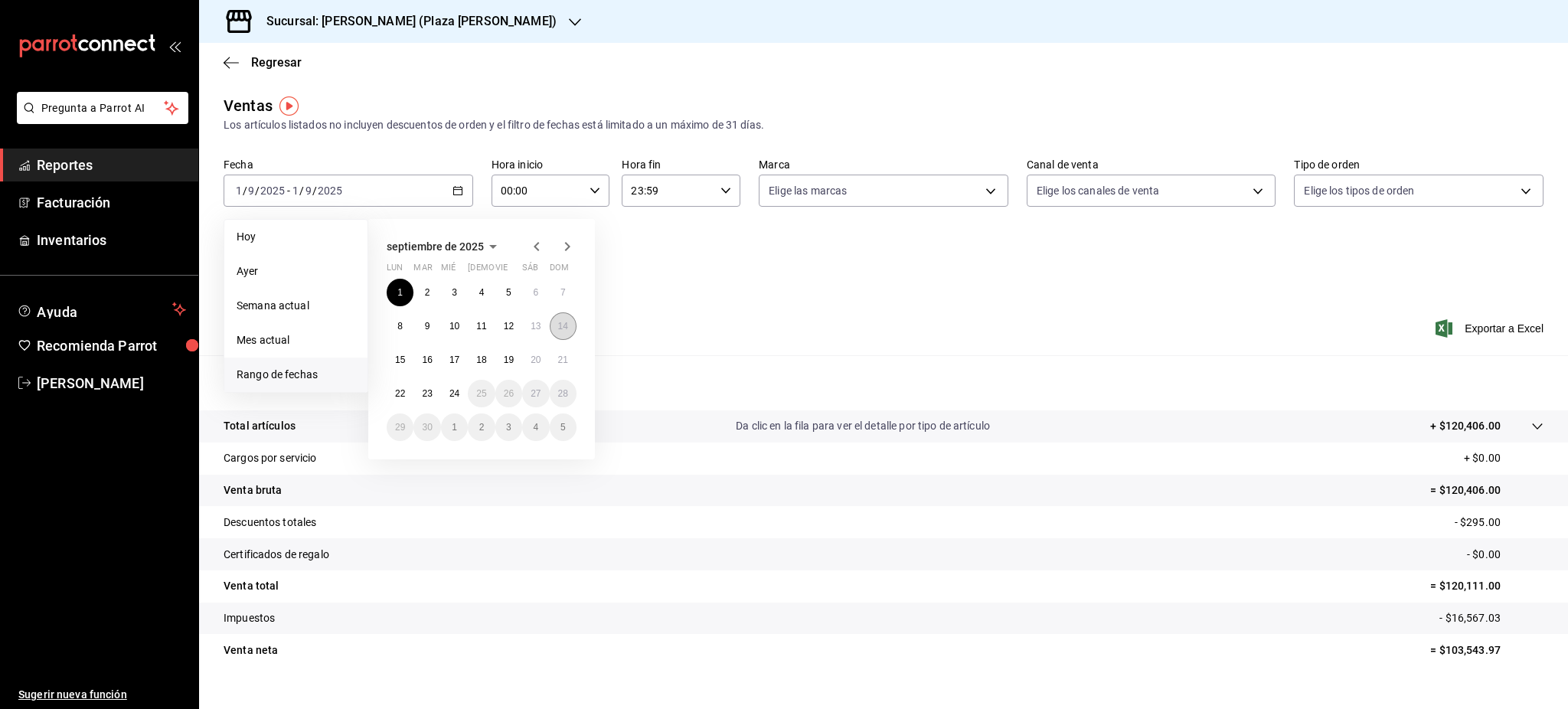
click at [567, 326] on abbr "14" at bounding box center [563, 326] width 10 height 10
click at [402, 296] on abbr "1" at bounding box center [400, 292] width 6 height 10
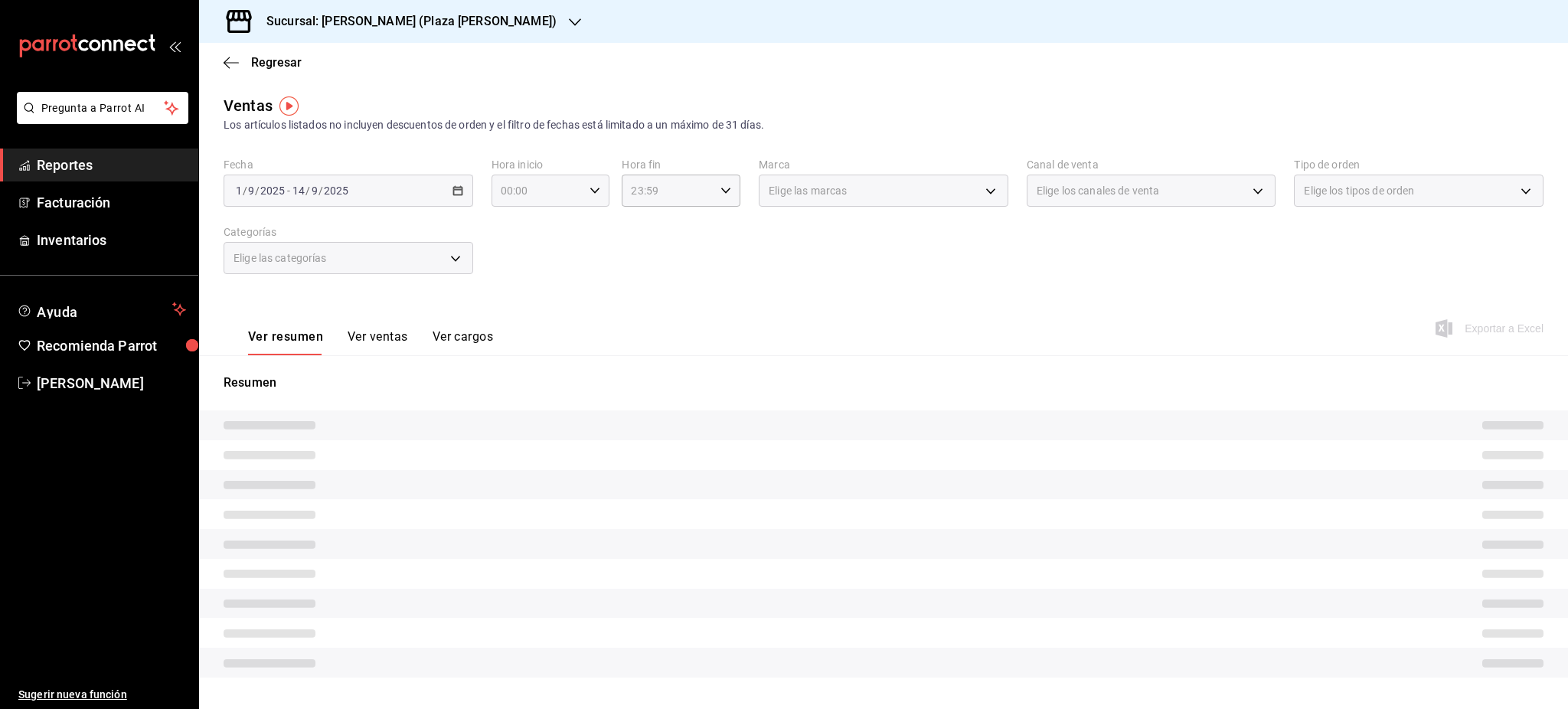
click at [591, 195] on icon "button" at bounding box center [594, 190] width 10 height 10
click at [520, 317] on button "05" at bounding box center [517, 312] width 53 height 31
type input "05:00"
click at [662, 273] on div at bounding box center [784, 354] width 1568 height 709
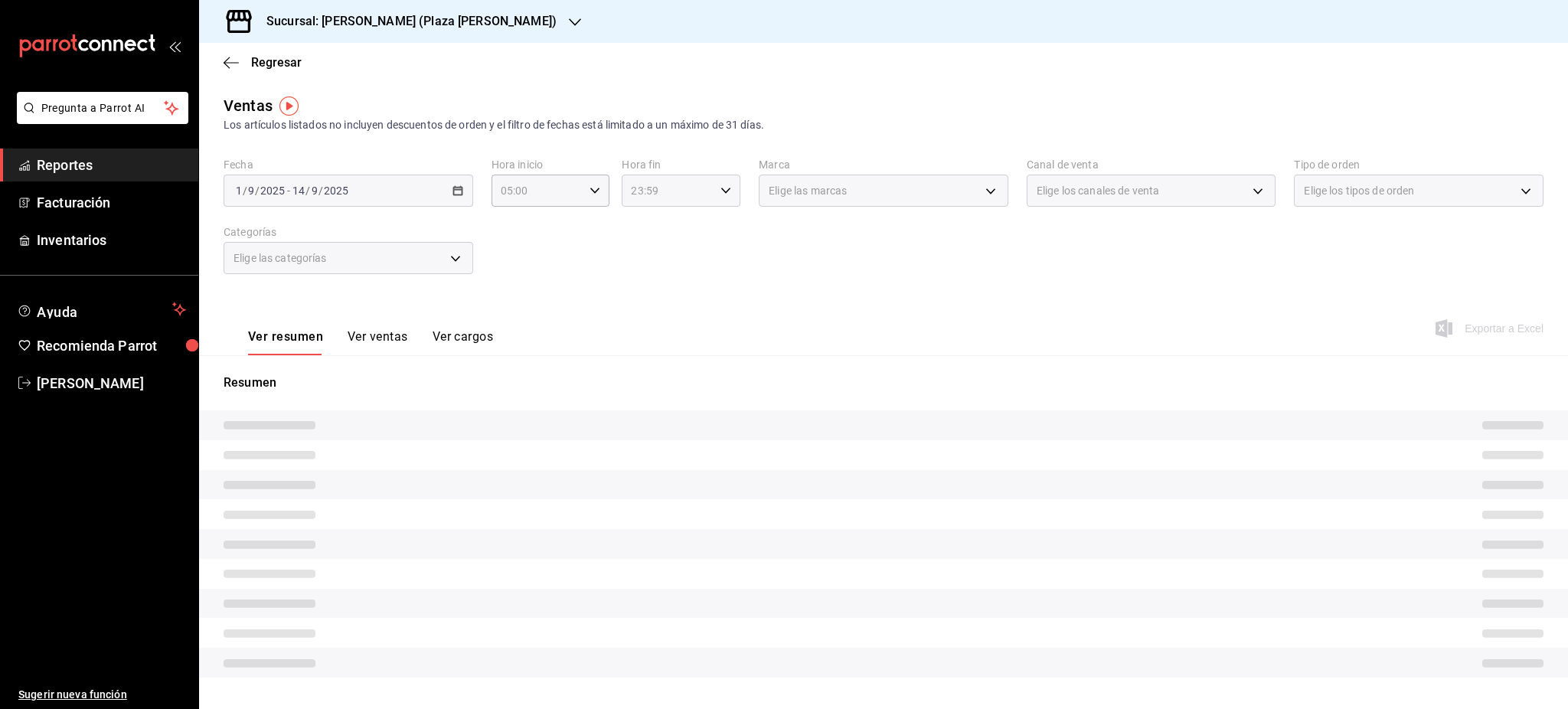
click at [720, 191] on icon "button" at bounding box center [725, 190] width 10 height 10
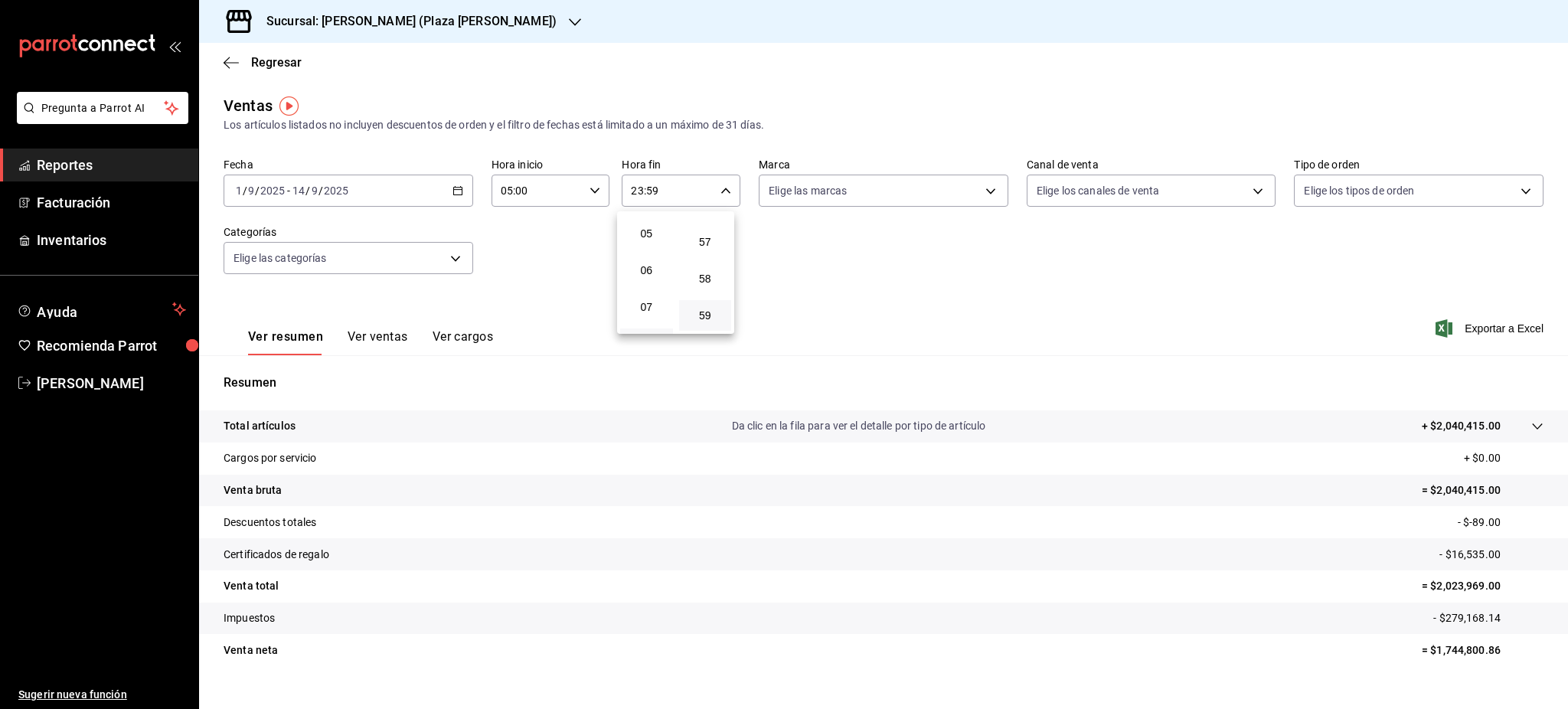
scroll to position [147, 0]
click at [655, 270] on span "05" at bounding box center [646, 266] width 35 height 12
click at [708, 237] on button "00" at bounding box center [705, 230] width 53 height 31
type input "05:00"
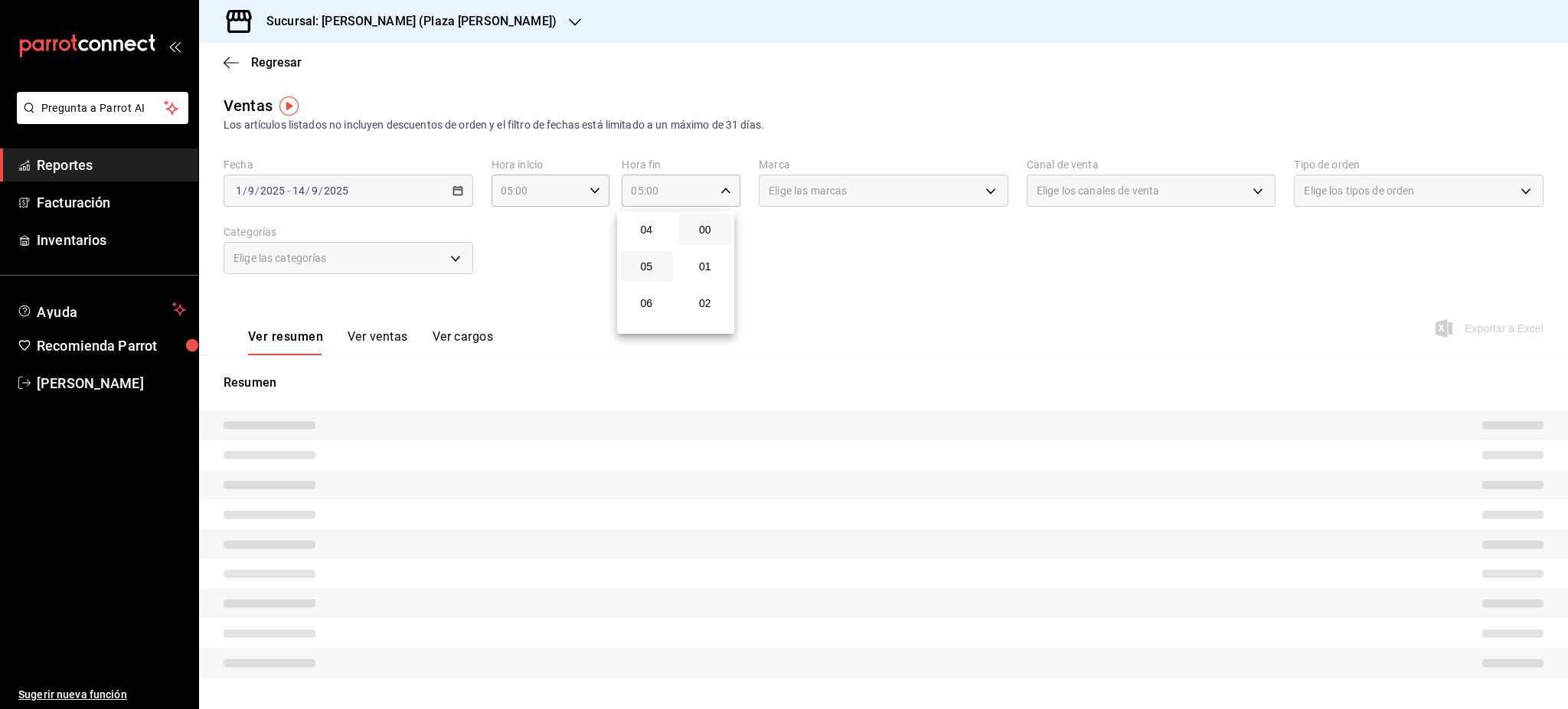
click at [838, 268] on div at bounding box center [784, 354] width 1568 height 709
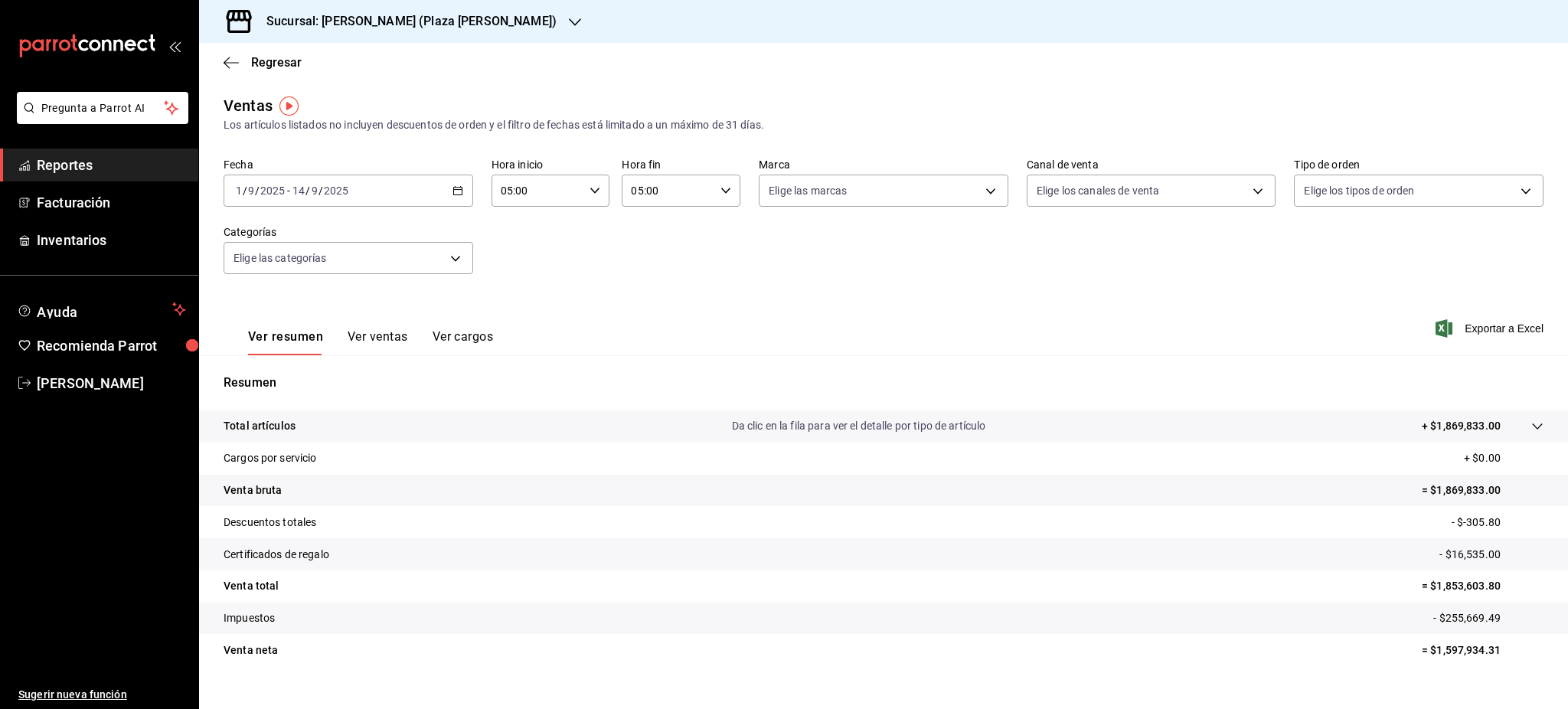
click at [456, 190] on icon "button" at bounding box center [458, 190] width 10 height 10
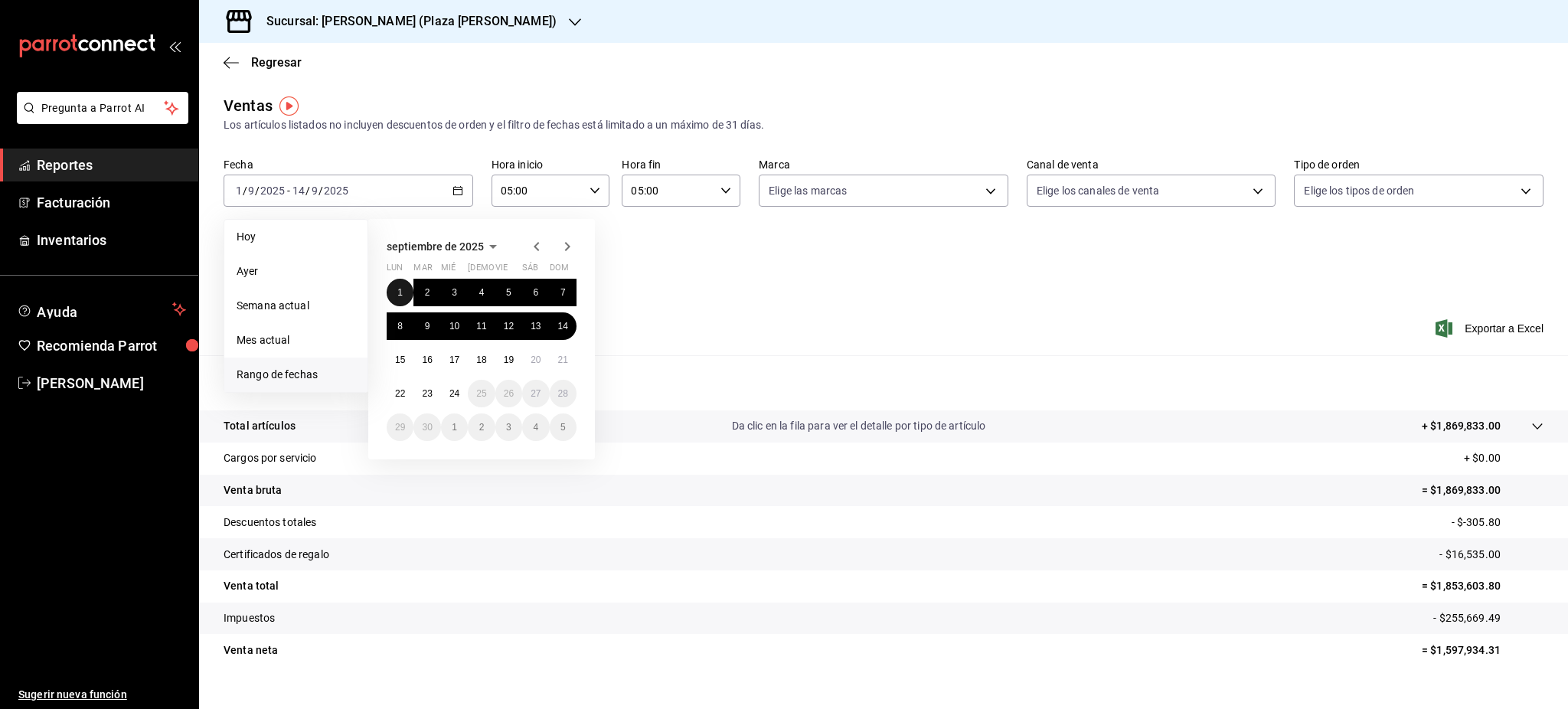
click at [397, 289] on abbr "1" at bounding box center [400, 292] width 6 height 10
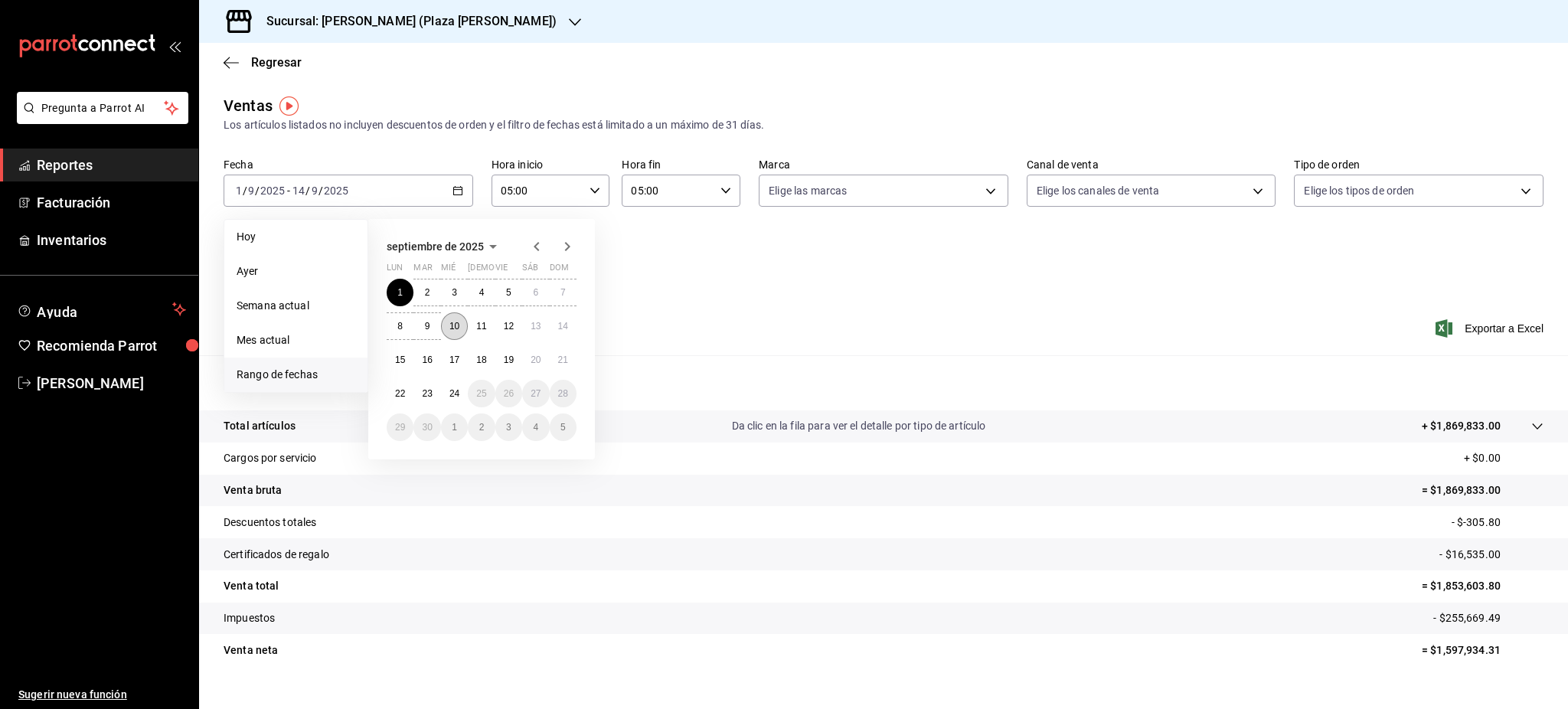
click at [443, 317] on button "10" at bounding box center [454, 326] width 26 height 27
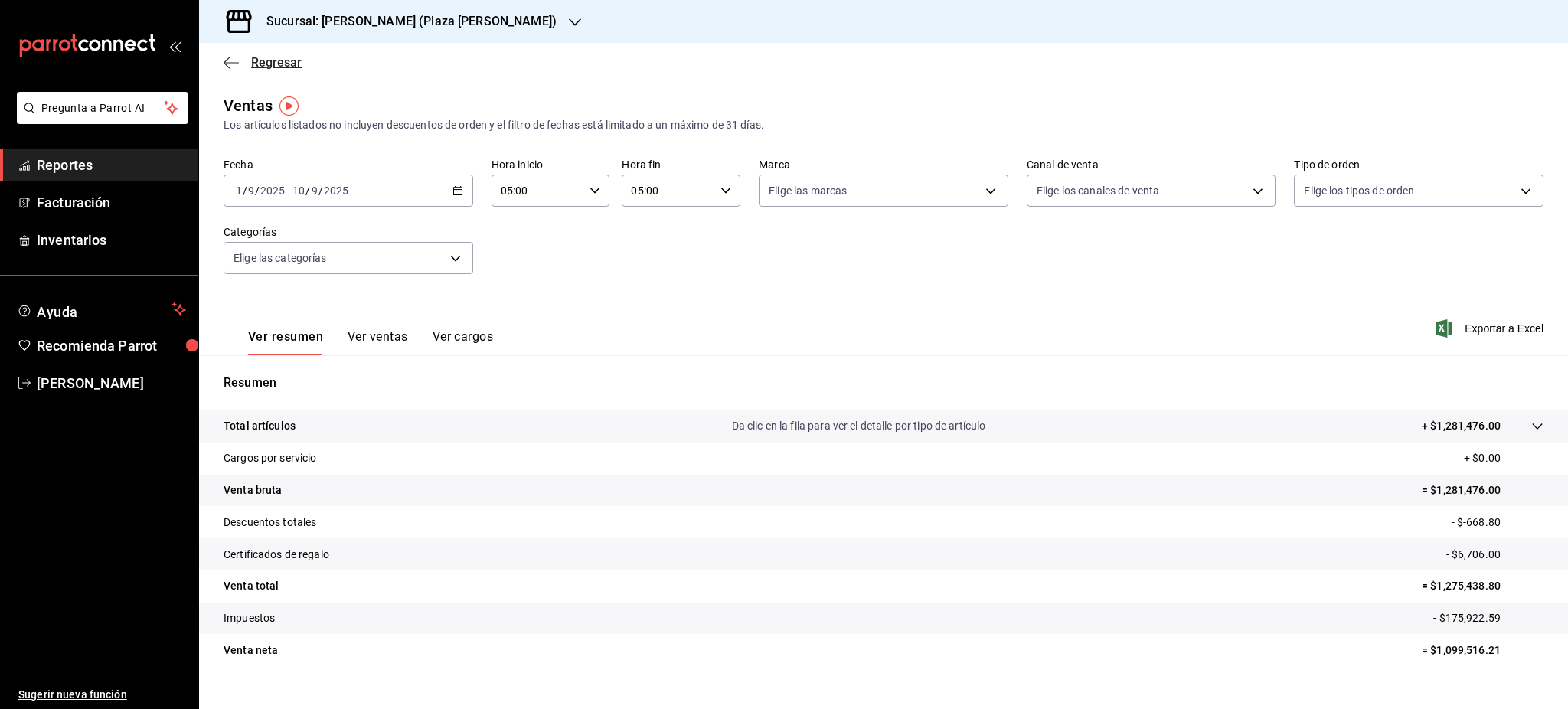
click at [293, 56] on span "Regresar" at bounding box center [277, 62] width 51 height 14
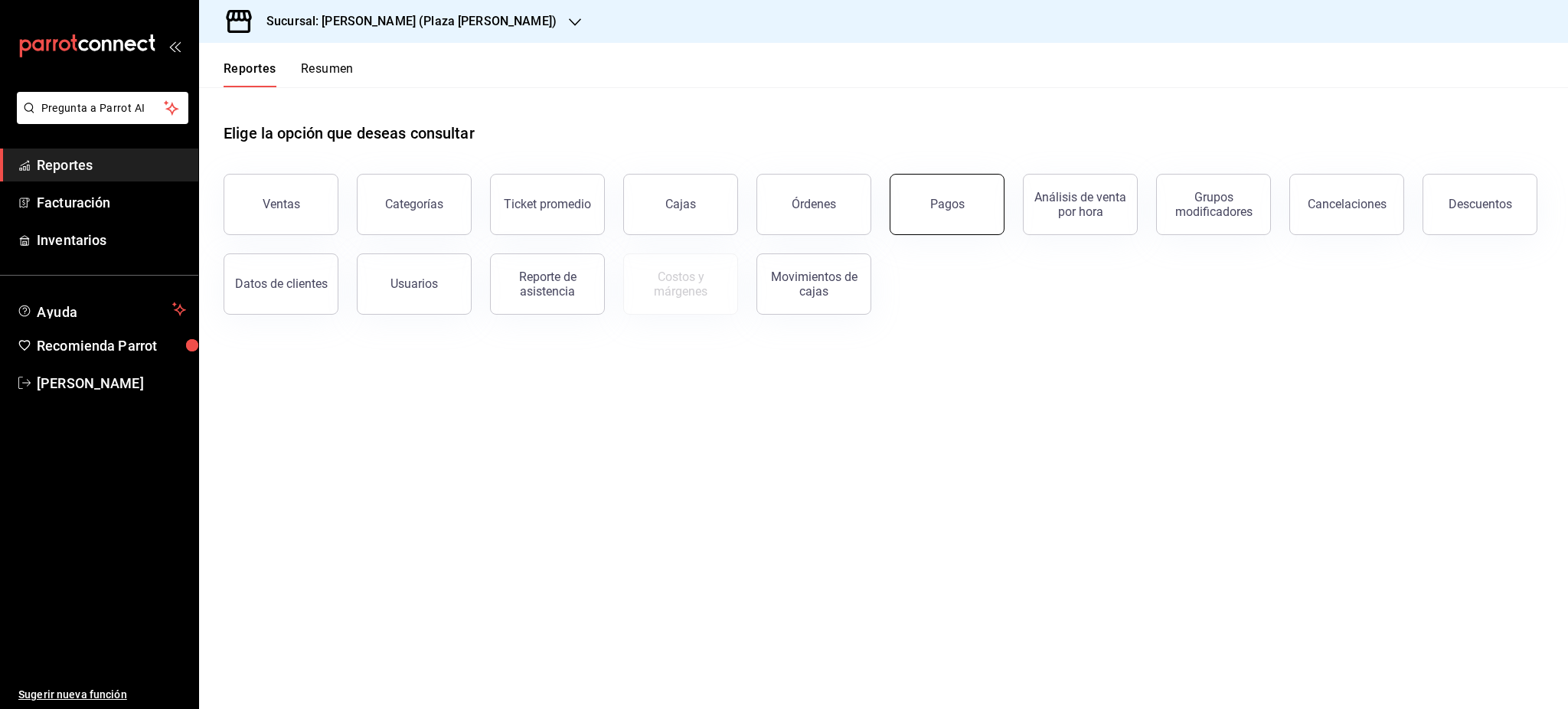
click at [959, 223] on button "Pagos" at bounding box center [947, 204] width 115 height 61
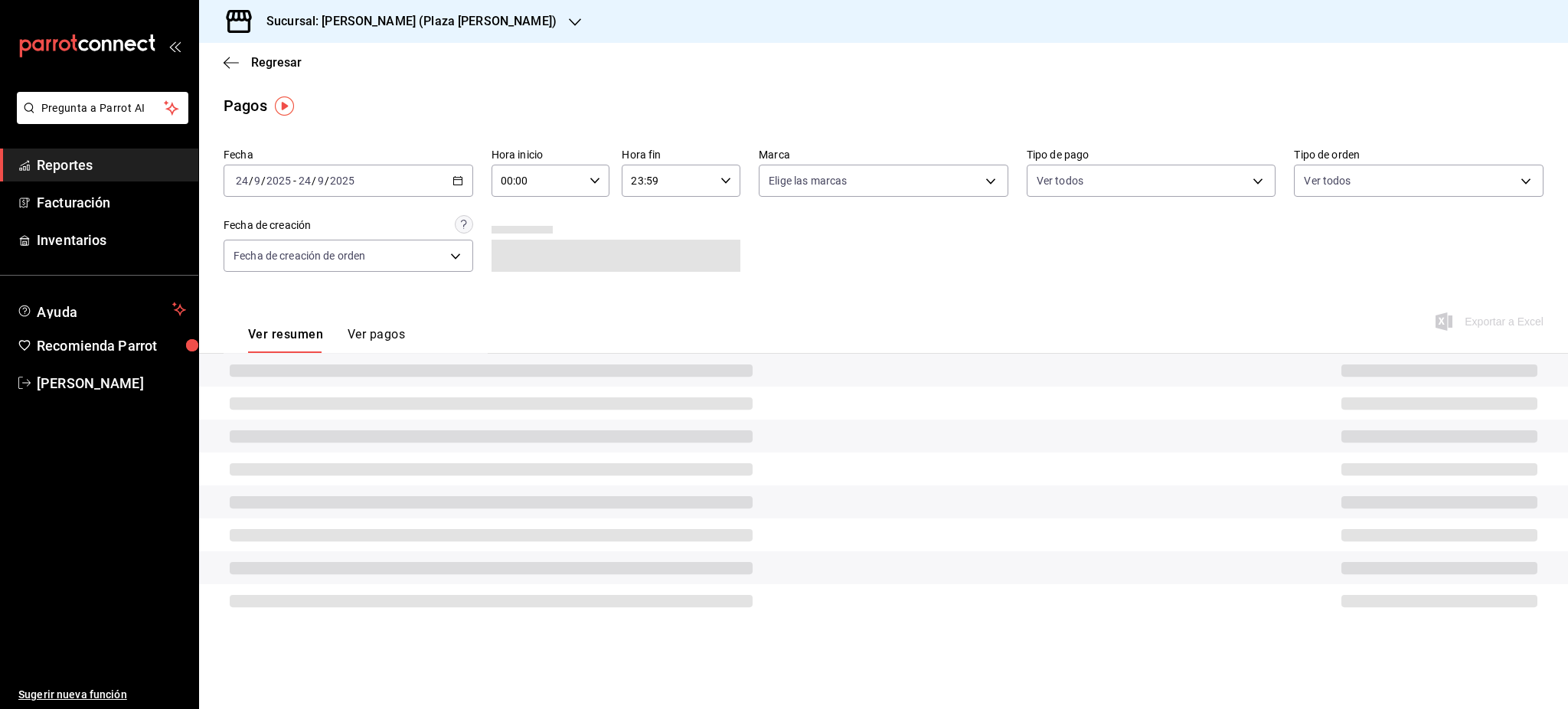
click at [467, 182] on div "2025-09-24 24 / 9 / 2025 - 2025-09-24 24 / 9 / 2025" at bounding box center [348, 181] width 250 height 32
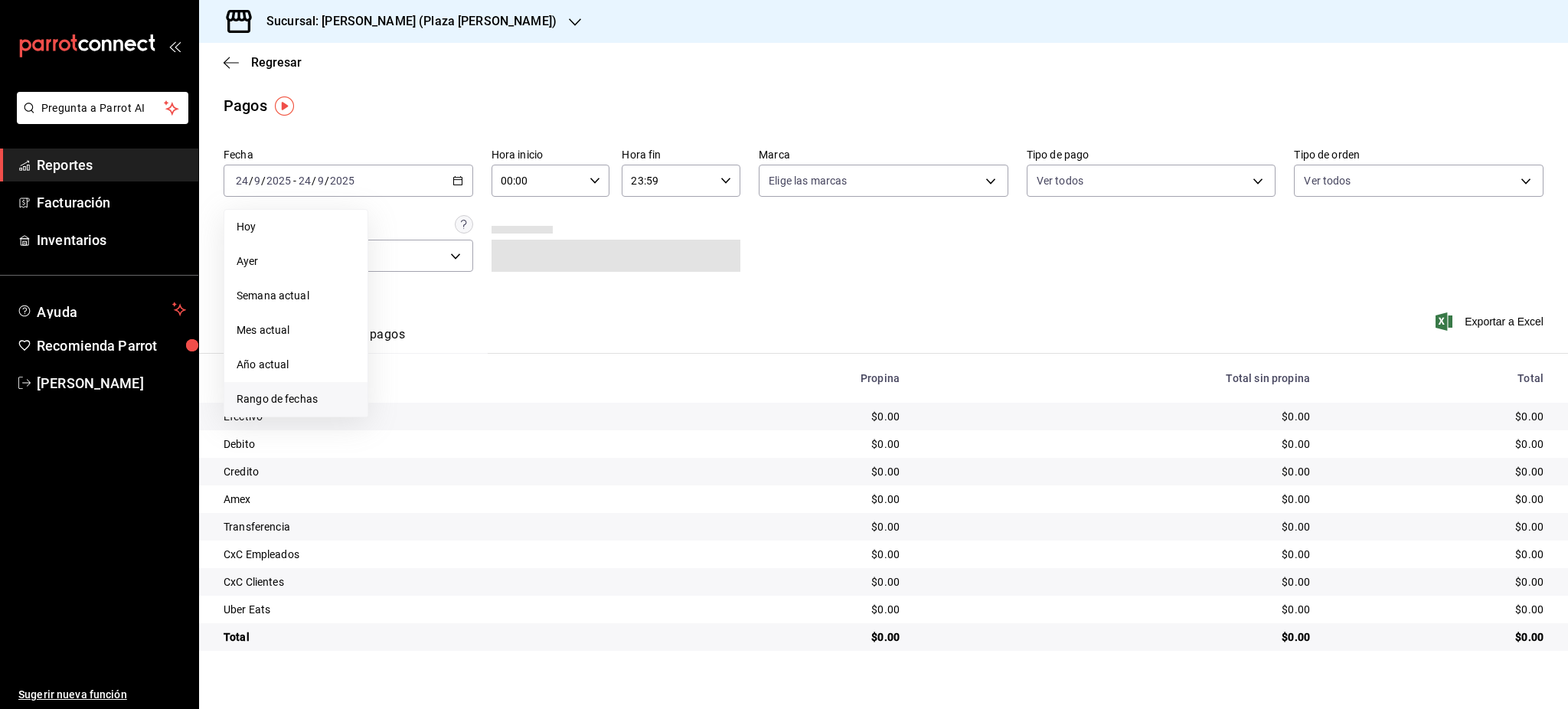
click at [323, 399] on span "Rango de fechas" at bounding box center [296, 399] width 119 height 16
click at [399, 285] on abbr "1" at bounding box center [400, 282] width 6 height 10
click at [409, 278] on button "1" at bounding box center [400, 282] width 26 height 27
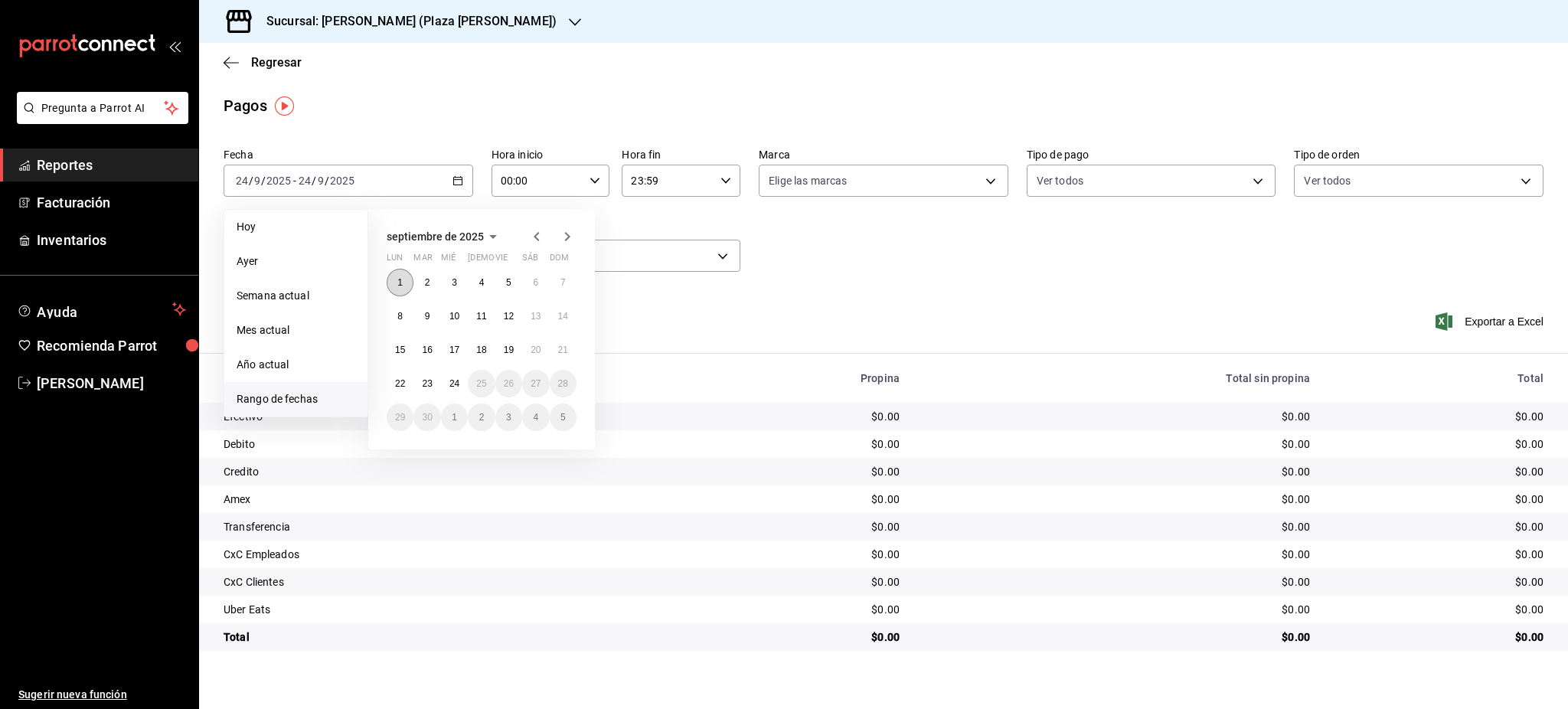
click at [402, 292] on button "1" at bounding box center [400, 282] width 26 height 27
click at [454, 315] on abbr "10" at bounding box center [454, 315] width 10 height 10
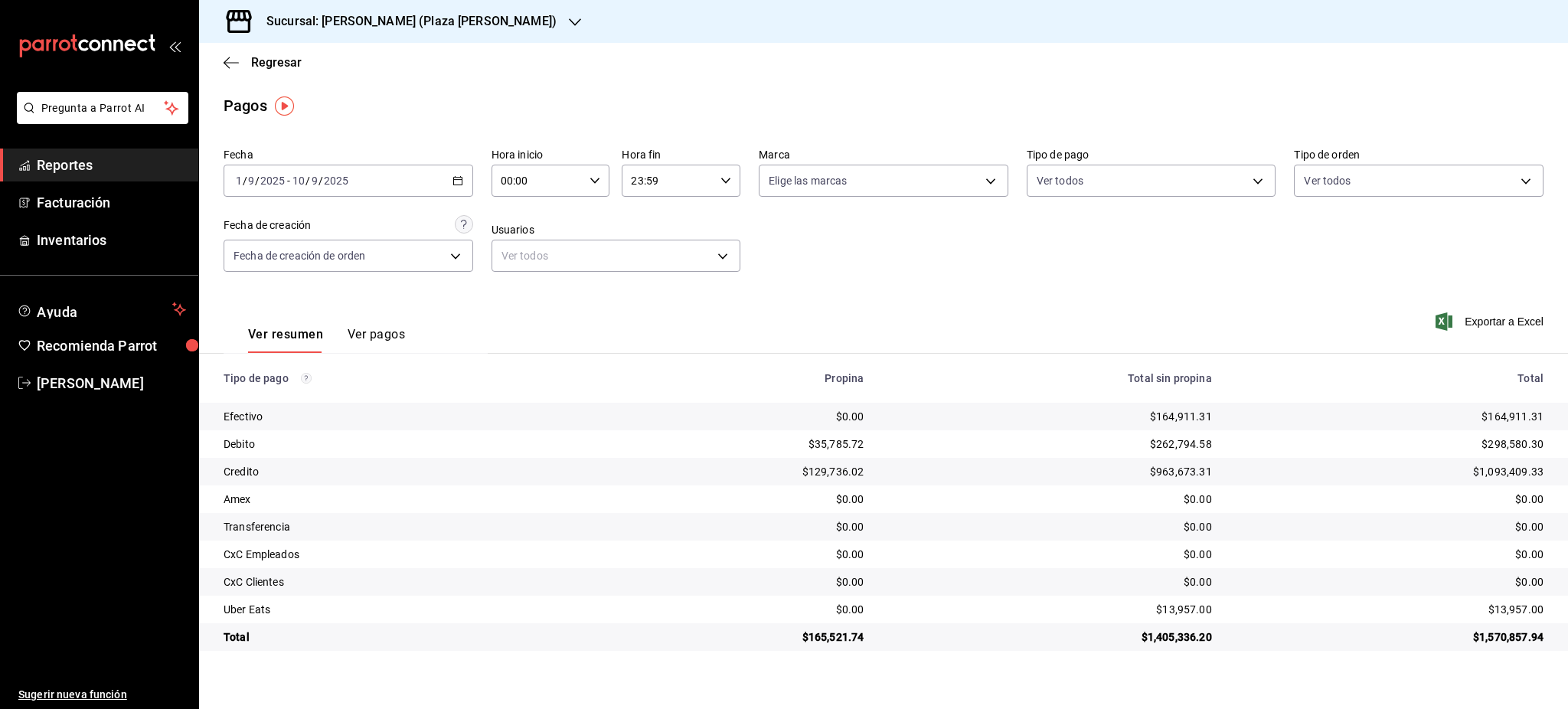
click at [589, 185] on div "00:00 Hora inicio" at bounding box center [551, 181] width 119 height 32
click at [524, 291] on button "05" at bounding box center [521, 301] width 54 height 31
type input "05:00"
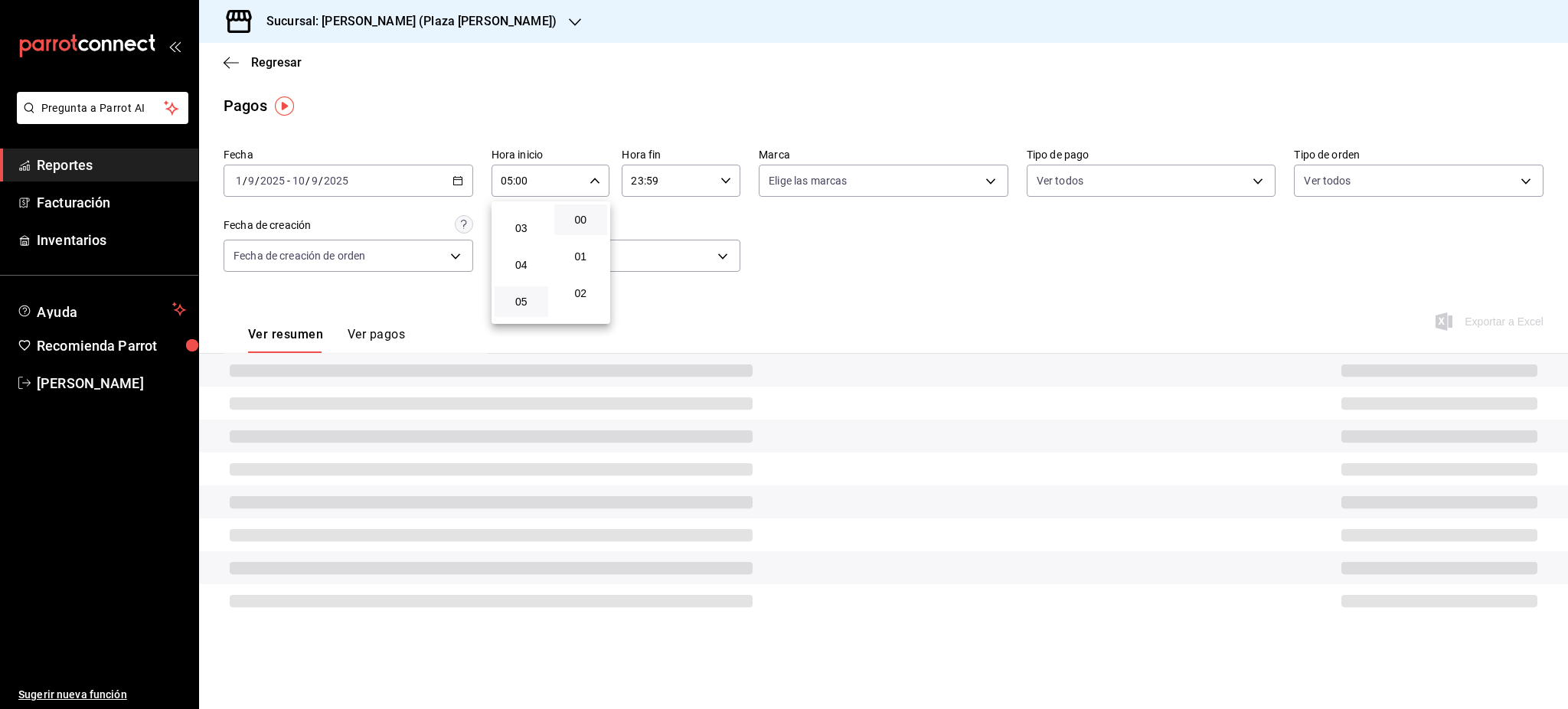
click at [676, 227] on div at bounding box center [784, 354] width 1568 height 709
click at [718, 184] on div "23:59 Hora fin" at bounding box center [681, 181] width 119 height 32
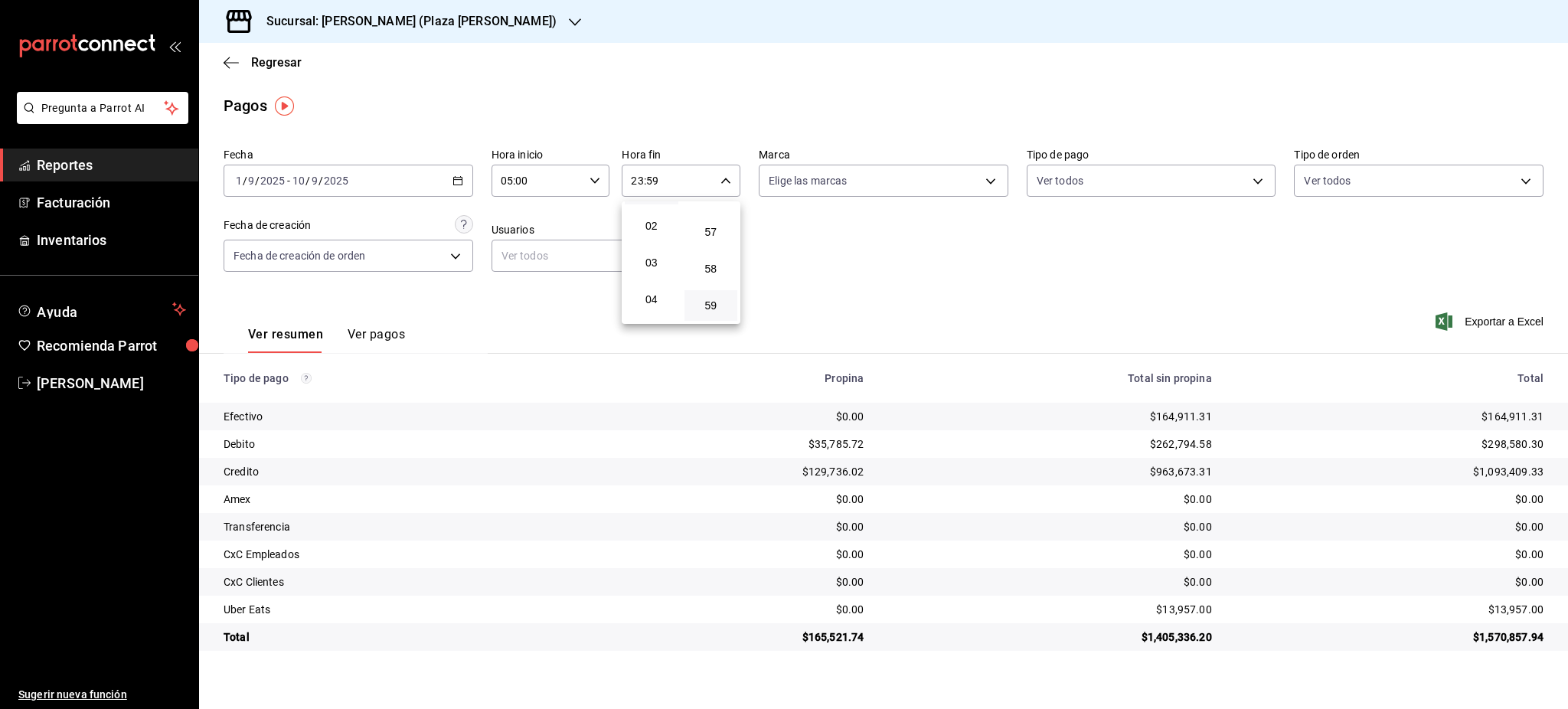
scroll to position [102, 0]
click at [655, 301] on span "05" at bounding box center [651, 301] width 35 height 12
click at [717, 223] on span "00" at bounding box center [711, 219] width 35 height 12
type input "05:00"
click at [908, 310] on div at bounding box center [784, 354] width 1568 height 709
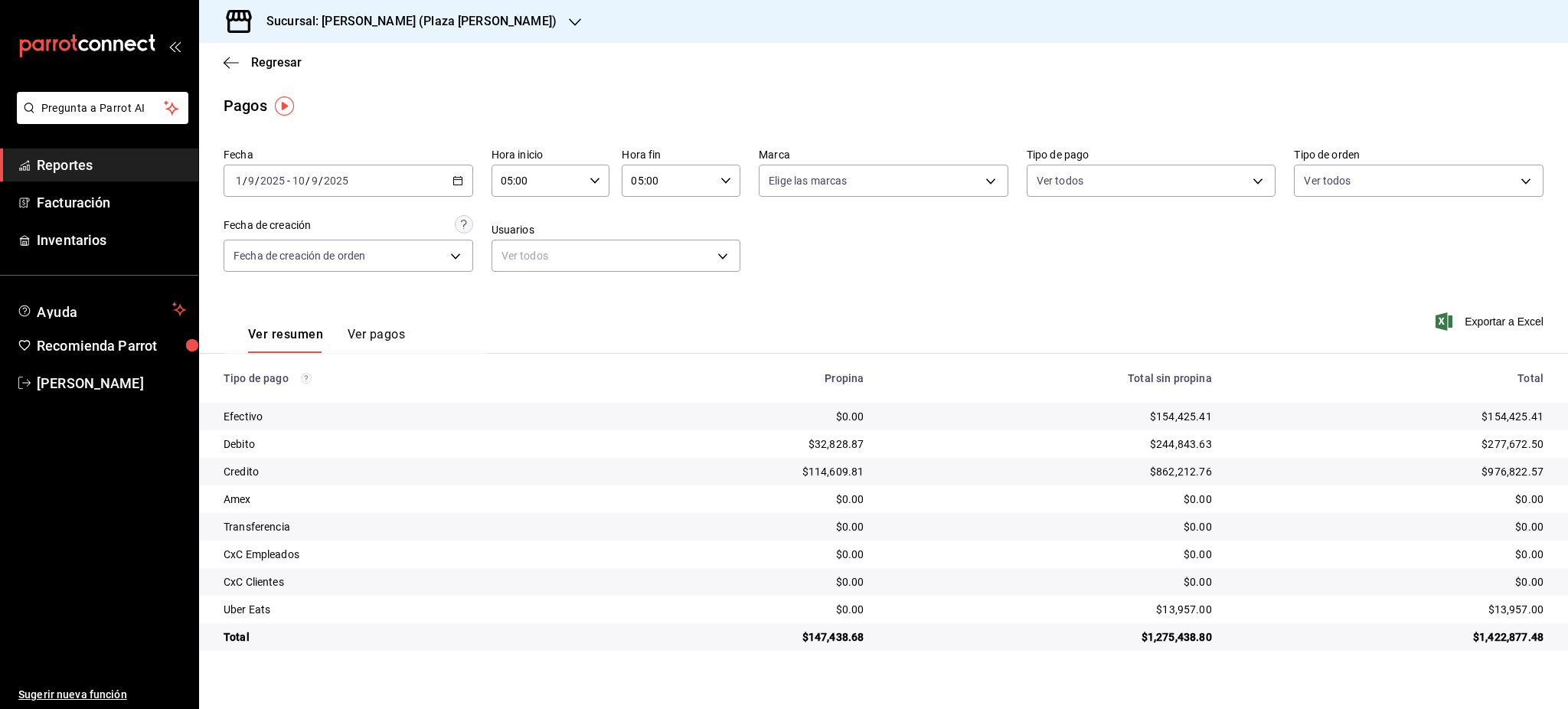
click at [460, 182] on icon "button" at bounding box center [458, 180] width 10 height 10
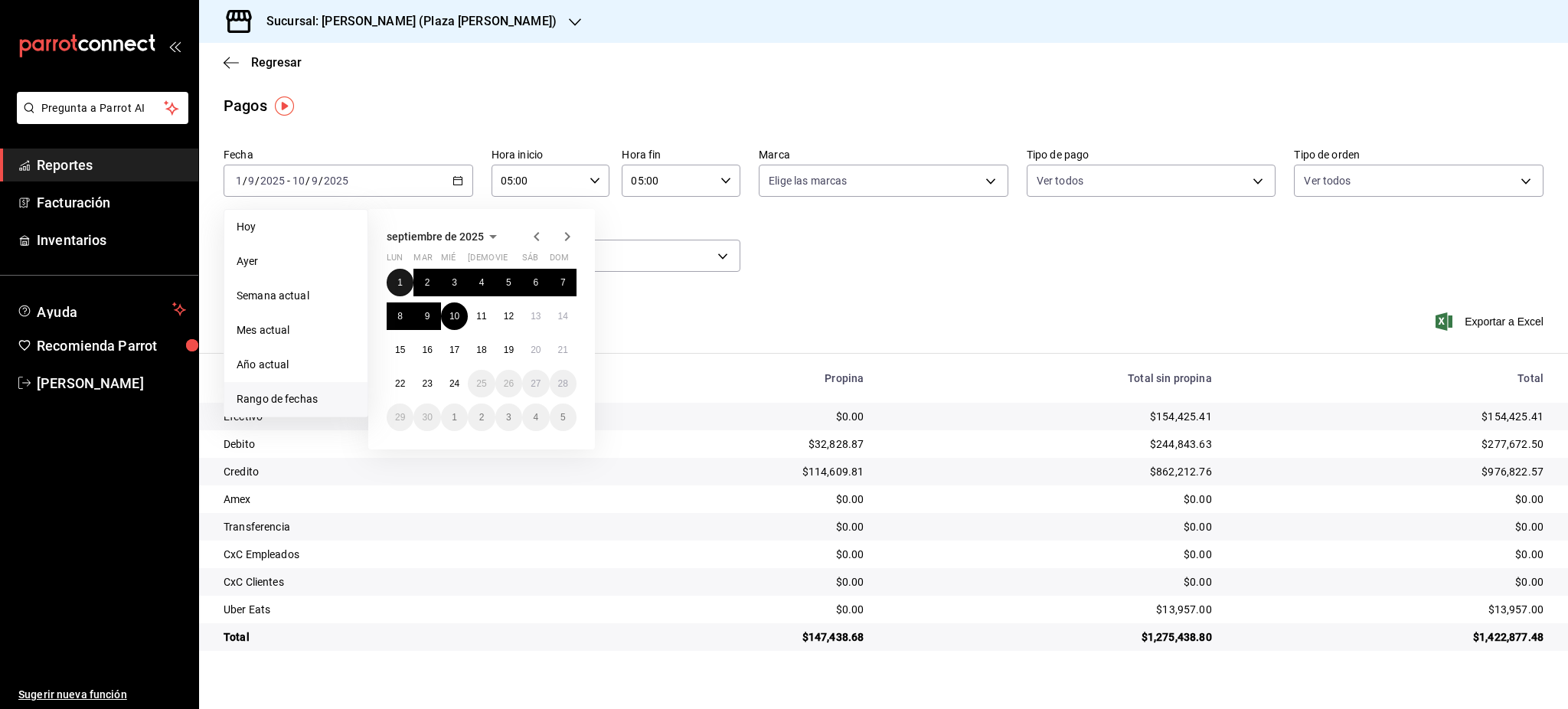
click at [394, 283] on button "1" at bounding box center [400, 282] width 26 height 27
click at [533, 286] on abbr "6" at bounding box center [536, 282] width 6 height 10
type input "00:00"
type input "23:59"
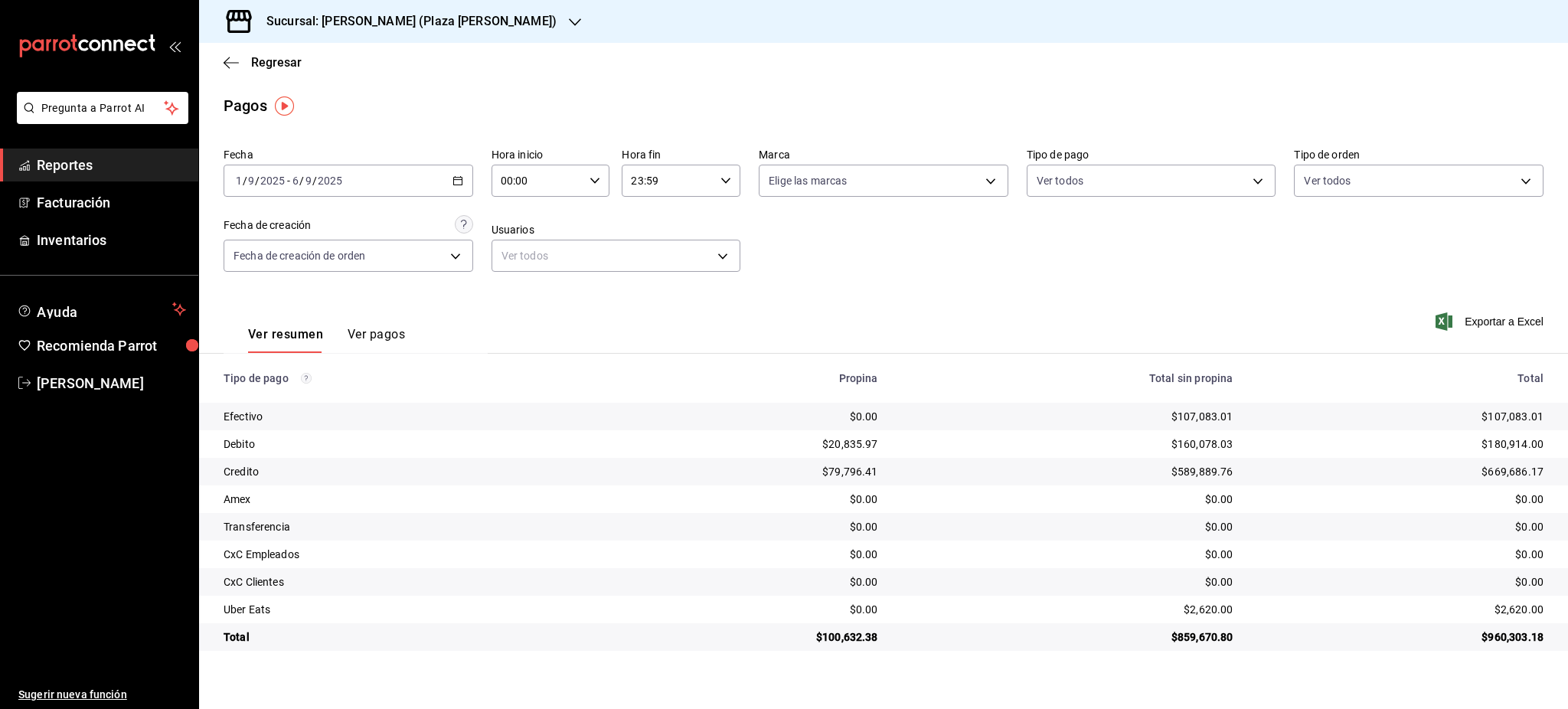
click at [584, 189] on div "00:00 Hora inicio" at bounding box center [551, 181] width 119 height 32
drag, startPoint x: 524, startPoint y: 295, endPoint x: 701, endPoint y: 202, distance: 199.9
click at [524, 296] on span "05" at bounding box center [521, 301] width 35 height 12
type input "05:00"
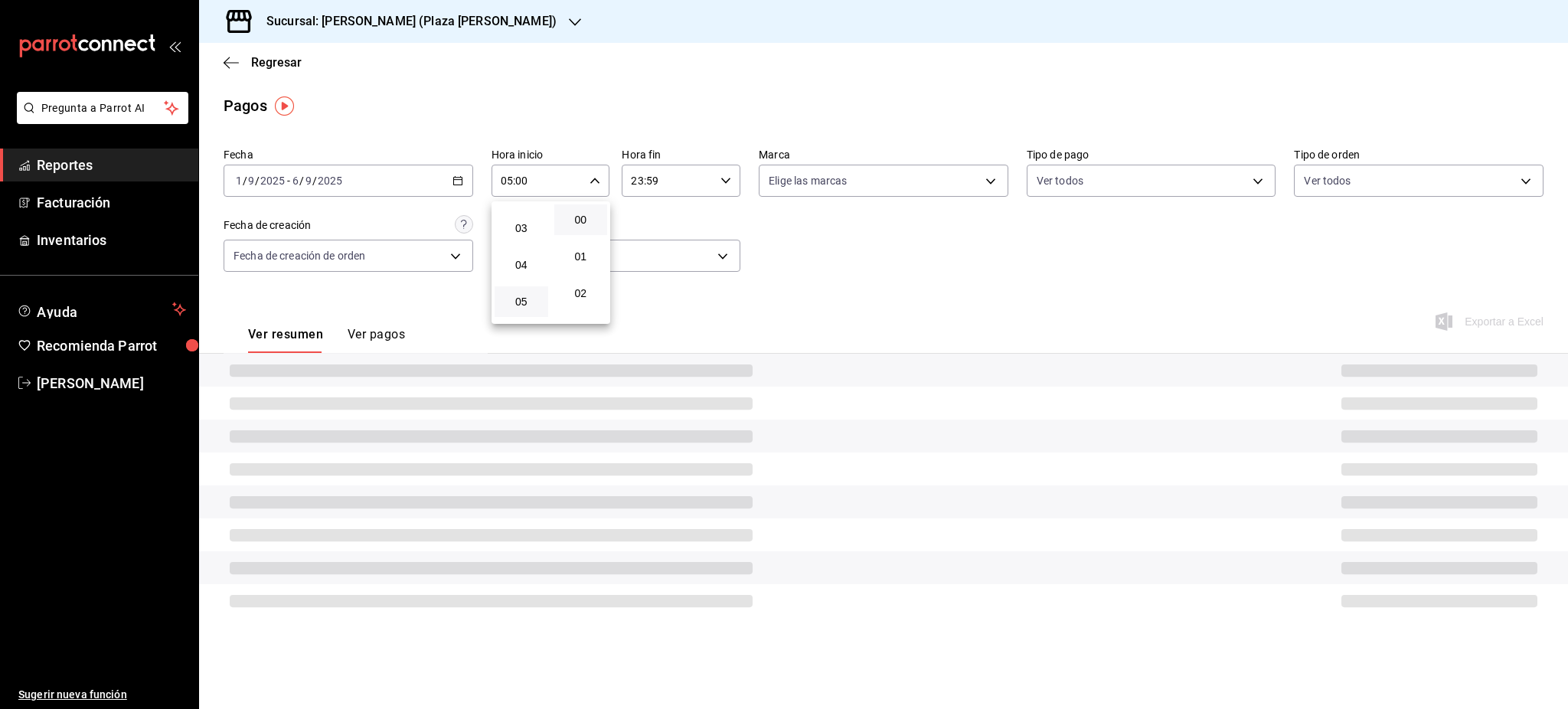
click at [724, 174] on div at bounding box center [784, 354] width 1568 height 709
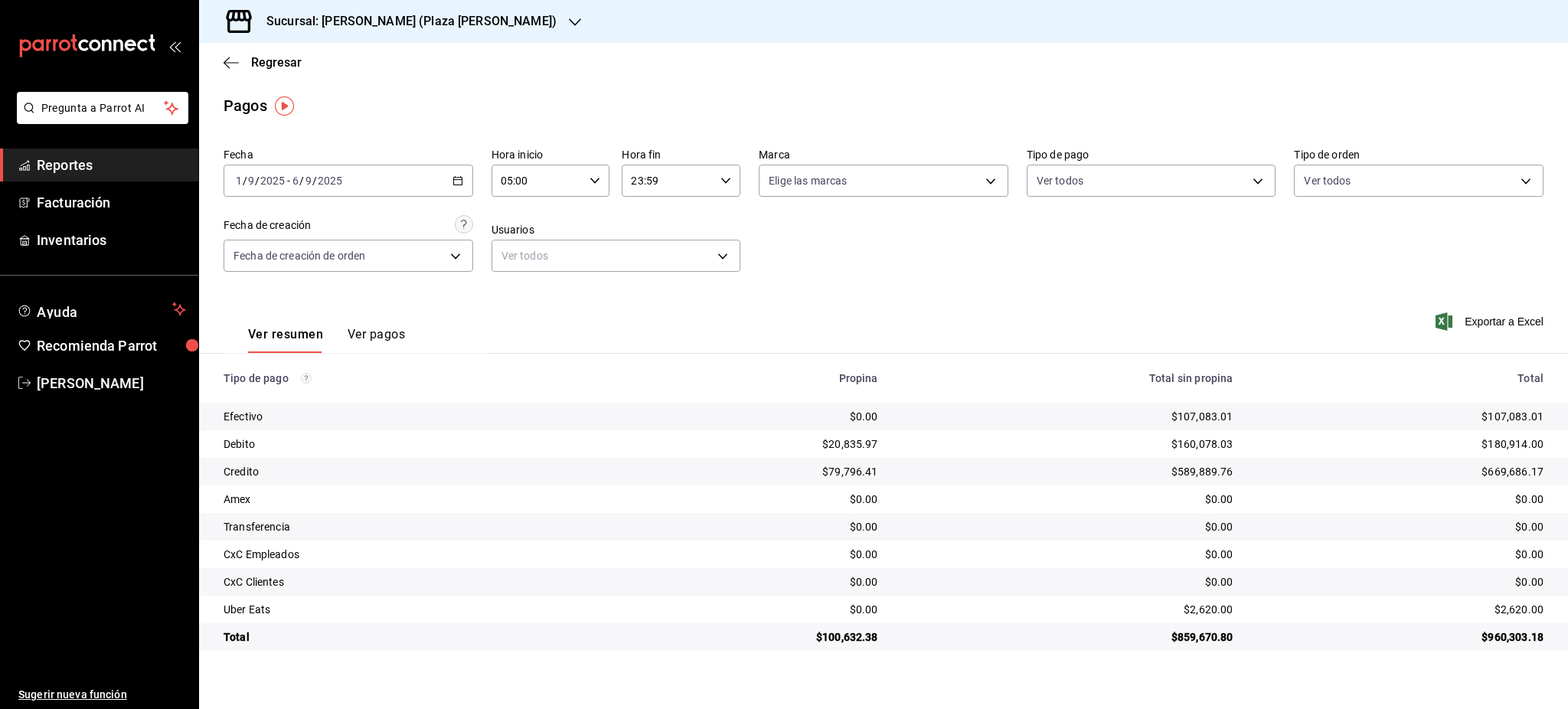
click at [726, 183] on \(Stroke\) "button" at bounding box center [726, 181] width 9 height 6
click at [658, 255] on span "05" at bounding box center [651, 256] width 35 height 12
click at [711, 222] on span "00" at bounding box center [711, 219] width 35 height 12
type input "05:00"
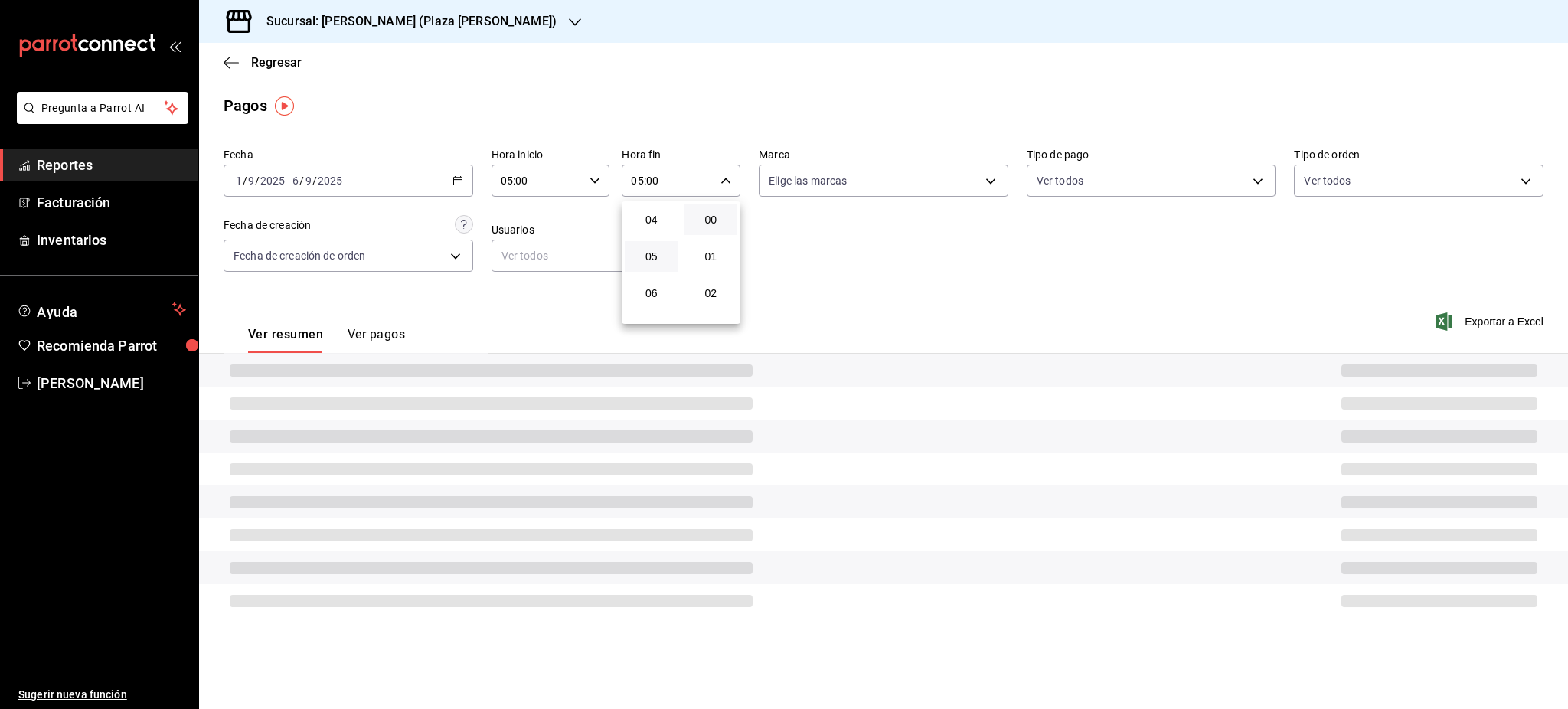
click at [1010, 290] on div at bounding box center [784, 354] width 1568 height 709
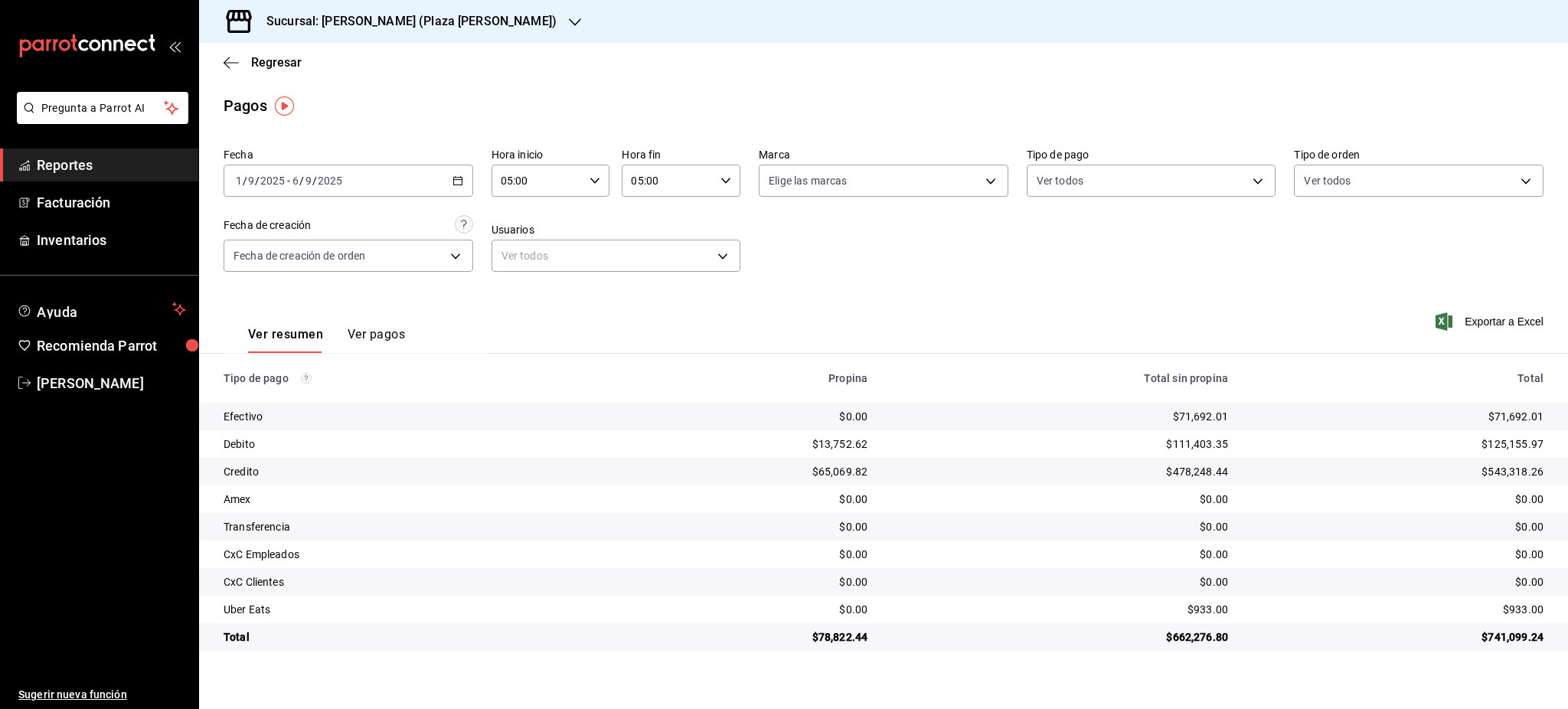
click at [455, 186] on div "2025-09-01 1 / 9 / 2025 - 2025-09-06 6 / 9 / 2025" at bounding box center [348, 181] width 250 height 32
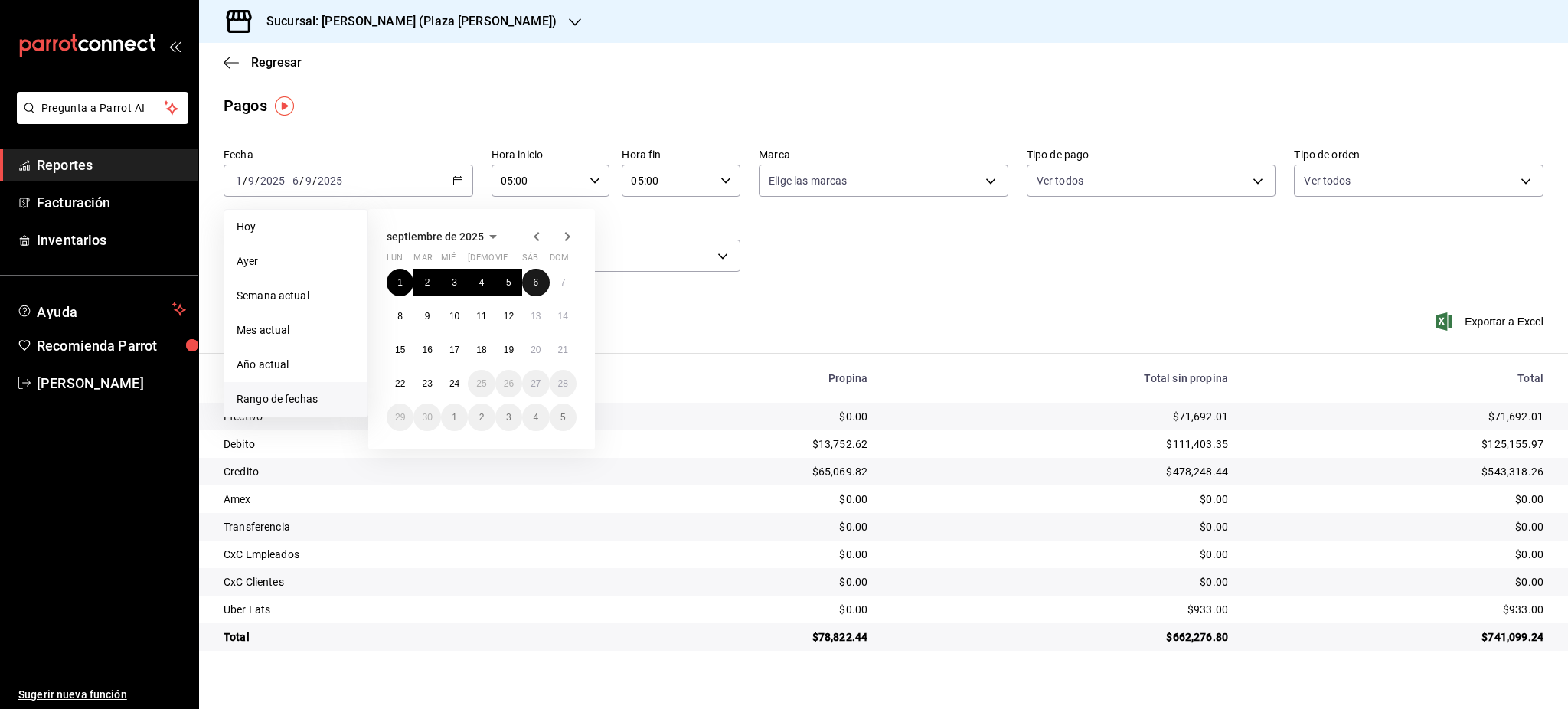
click at [536, 288] on button "6" at bounding box center [536, 282] width 26 height 27
click at [479, 311] on abbr "11" at bounding box center [481, 315] width 10 height 10
type input "00:00"
type input "23:59"
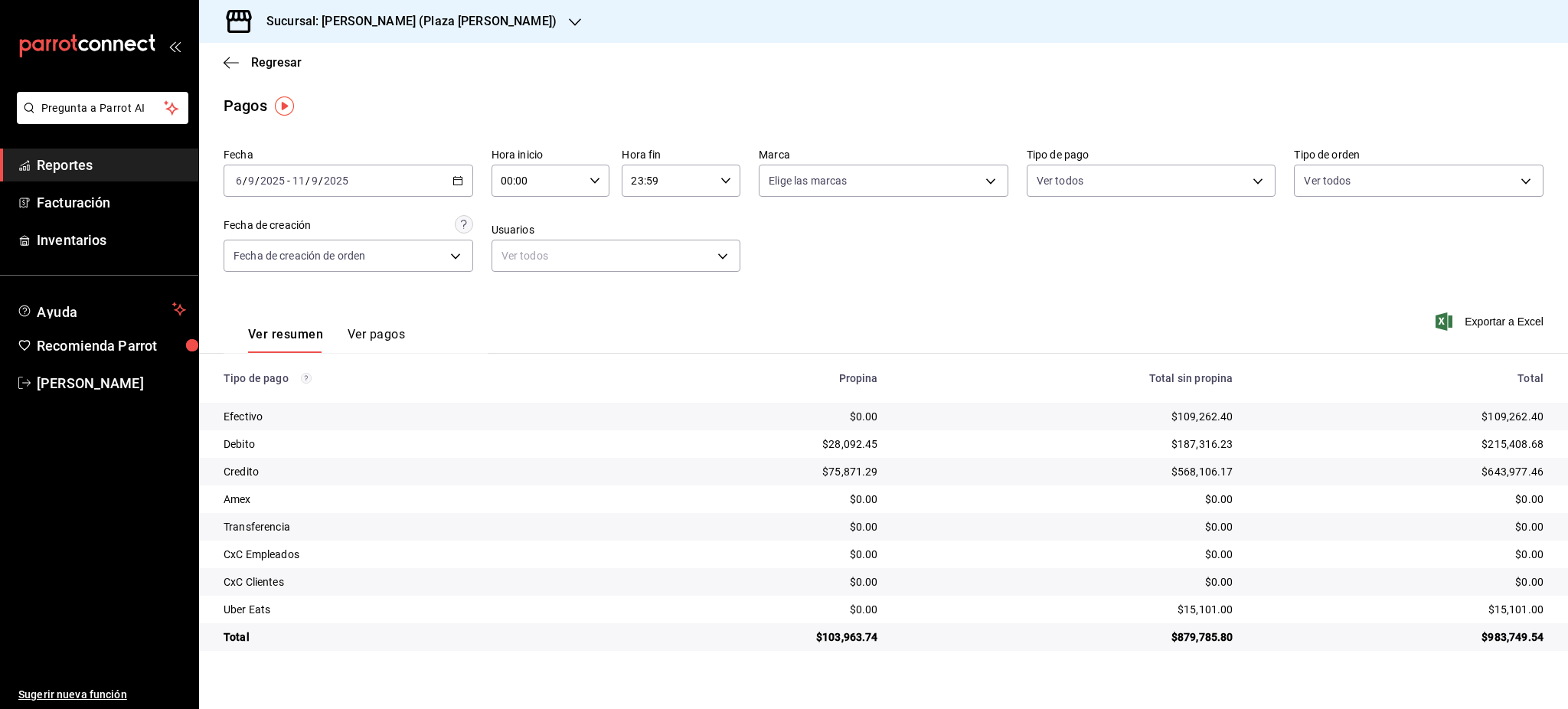
click at [594, 181] on icon "button" at bounding box center [594, 180] width 10 height 10
click at [531, 290] on button "05" at bounding box center [521, 301] width 54 height 31
type input "05:00"
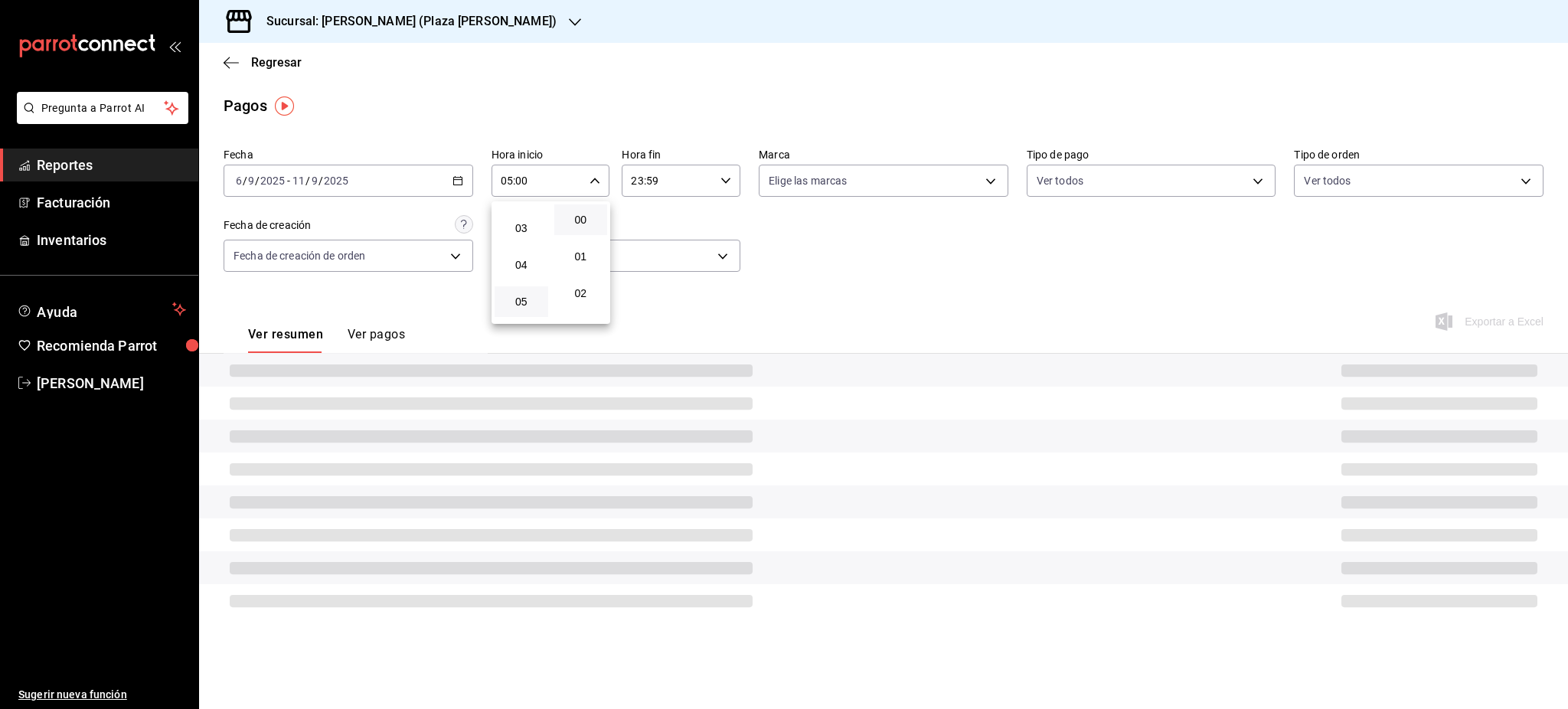
click at [744, 170] on div at bounding box center [784, 354] width 1568 height 709
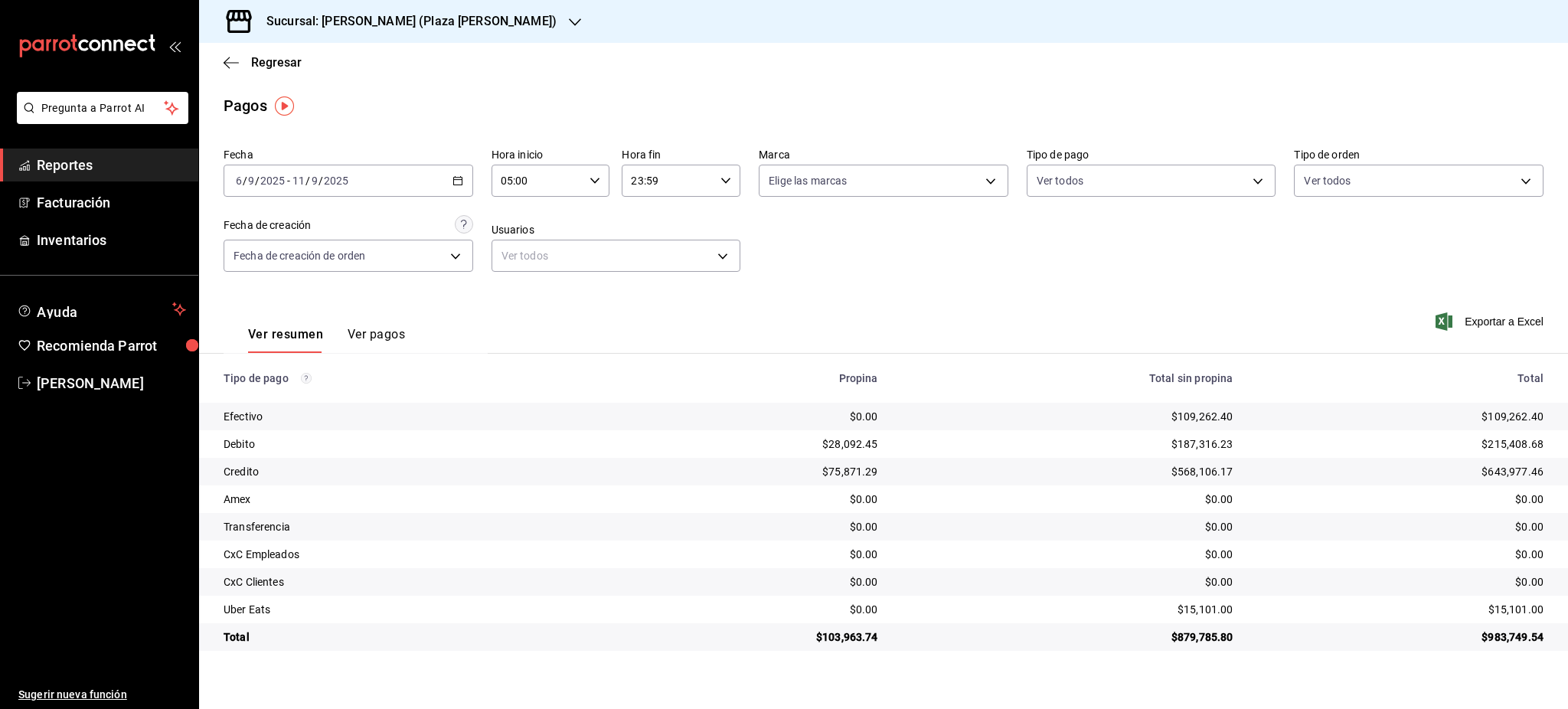
click at [720, 188] on div "23:59 Hora fin" at bounding box center [681, 181] width 119 height 32
click at [660, 268] on button "05" at bounding box center [652, 256] width 54 height 31
click at [715, 226] on button "00" at bounding box center [711, 219] width 54 height 31
type input "05:00"
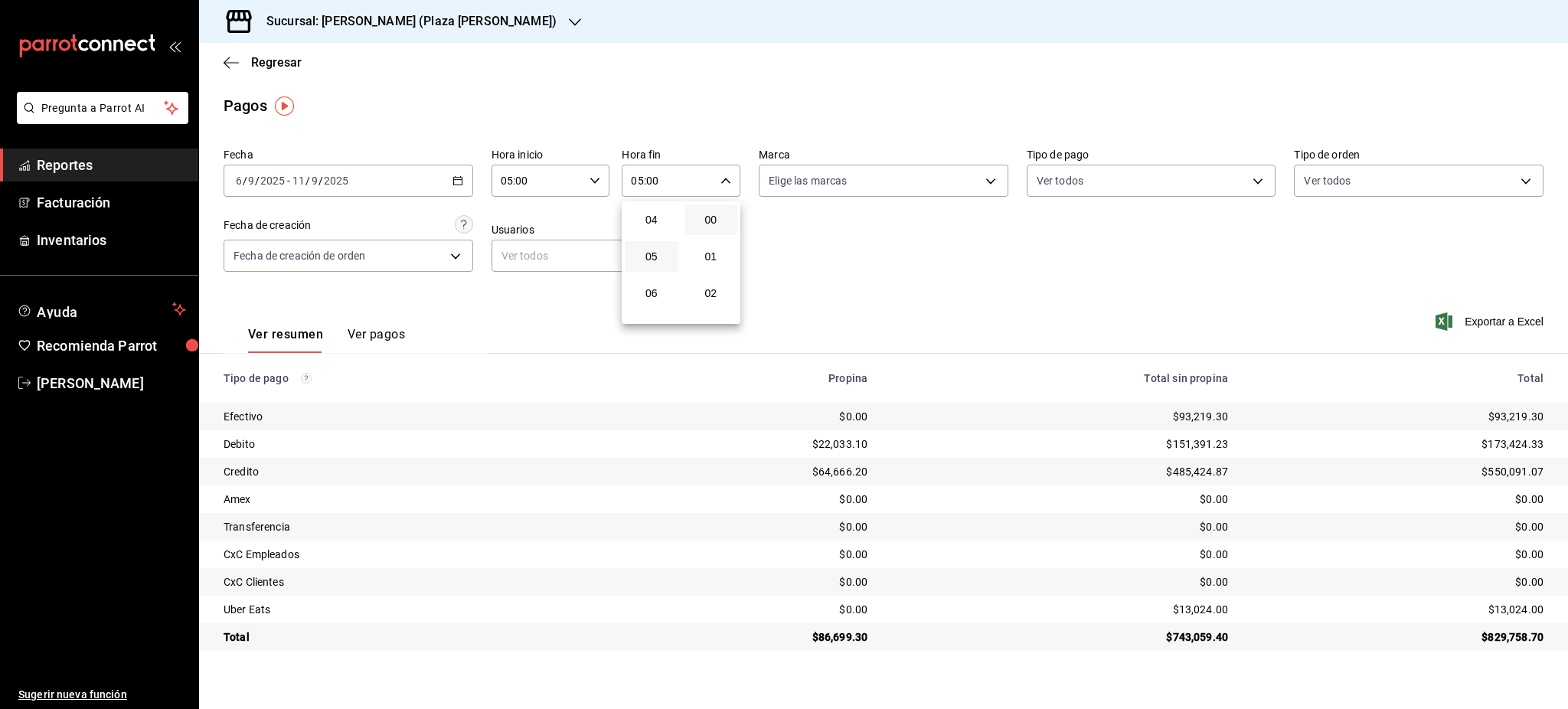
click at [814, 289] on div at bounding box center [784, 354] width 1568 height 709
